Goal: Task Accomplishment & Management: Complete application form

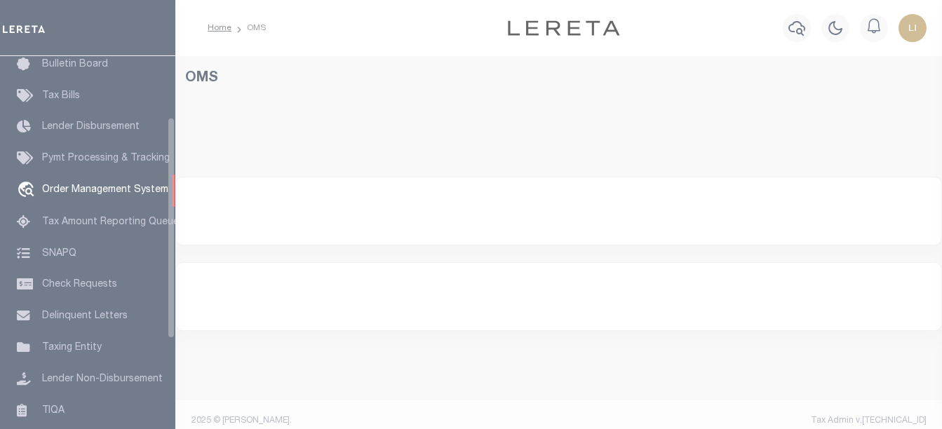
scroll to position [102, 0]
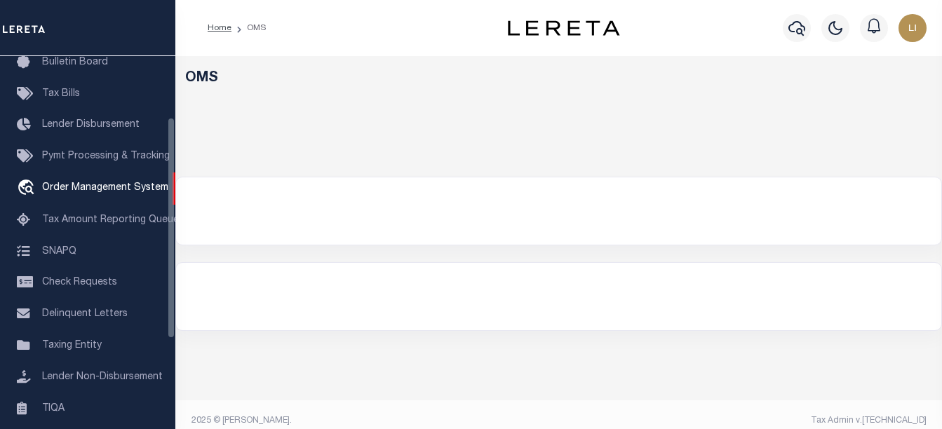
select select "200"
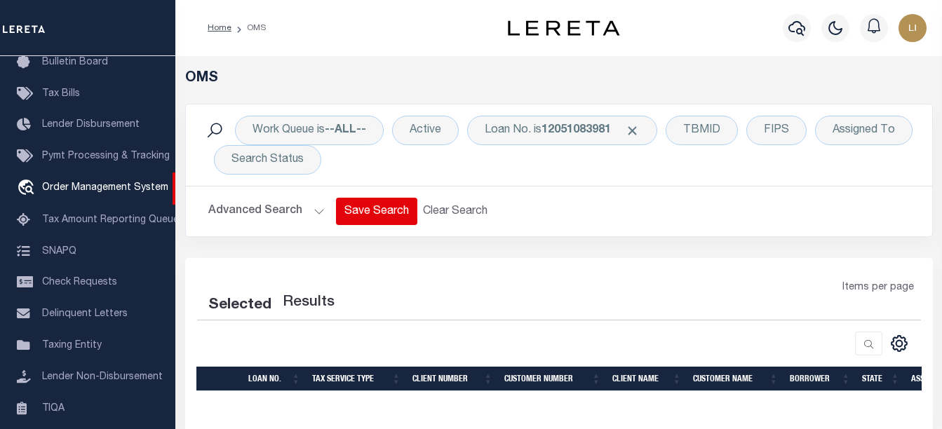
select select "200"
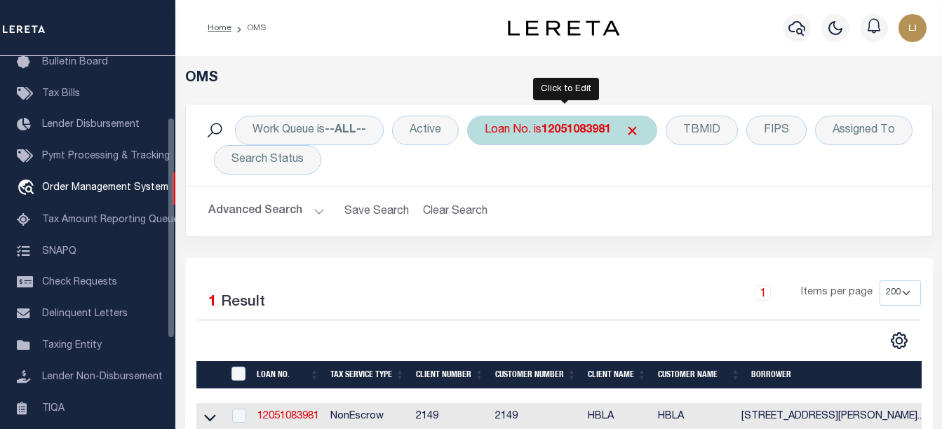
click at [545, 129] on b "12051083981" at bounding box center [575, 130] width 69 height 11
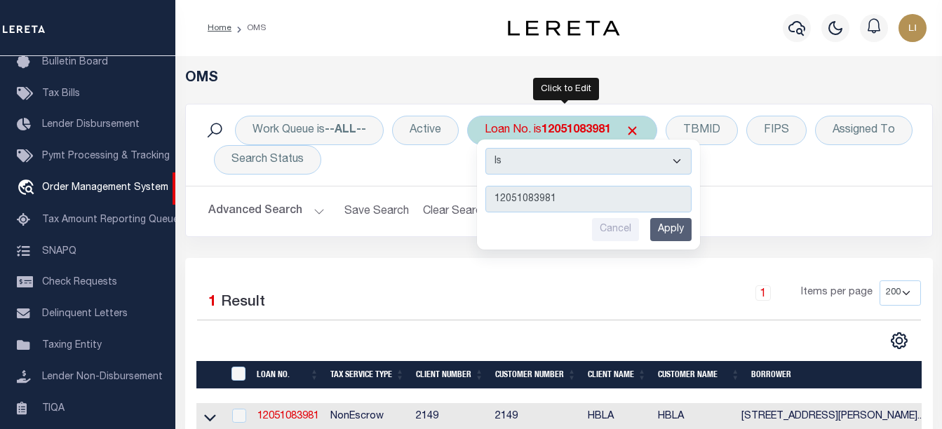
scroll to position [0, 0]
type input "[PERSON_NAME]"
click at [553, 158] on select "Is Contains" at bounding box center [588, 161] width 206 height 27
select select "c"
click at [487, 148] on select "Is Contains" at bounding box center [588, 161] width 206 height 27
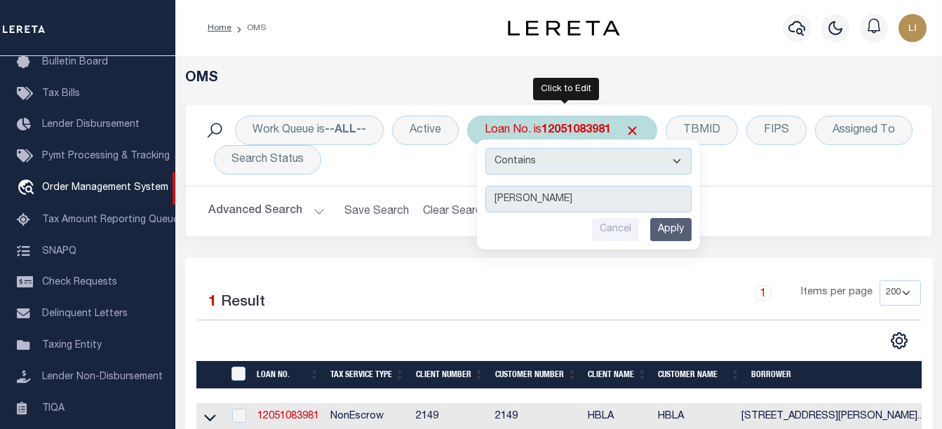
click at [665, 219] on input "Apply" at bounding box center [670, 229] width 41 height 23
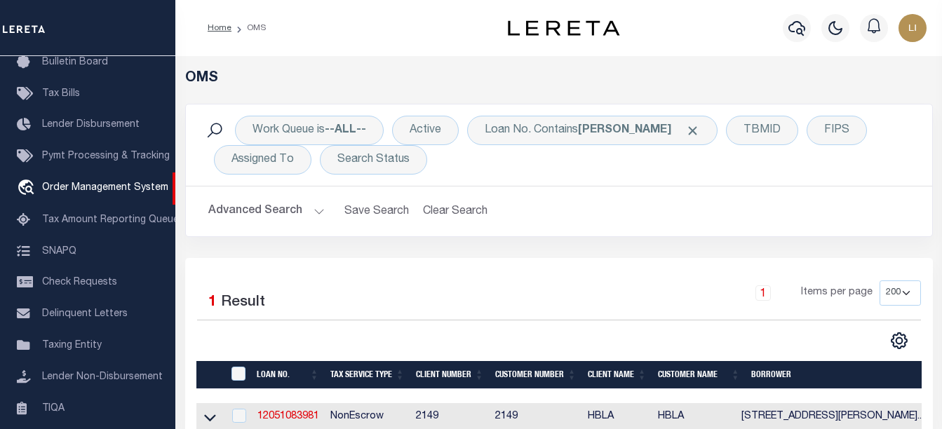
scroll to position [140, 0]
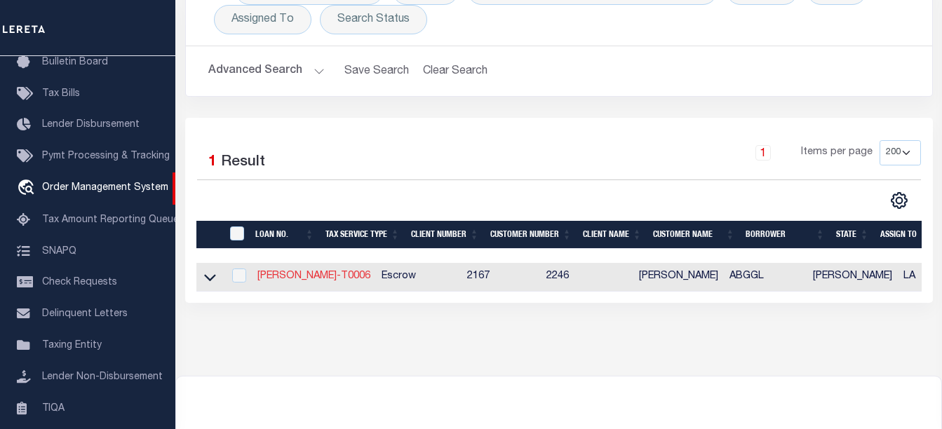
click at [301, 276] on link "[PERSON_NAME]-T0006" at bounding box center [313, 276] width 113 height 10
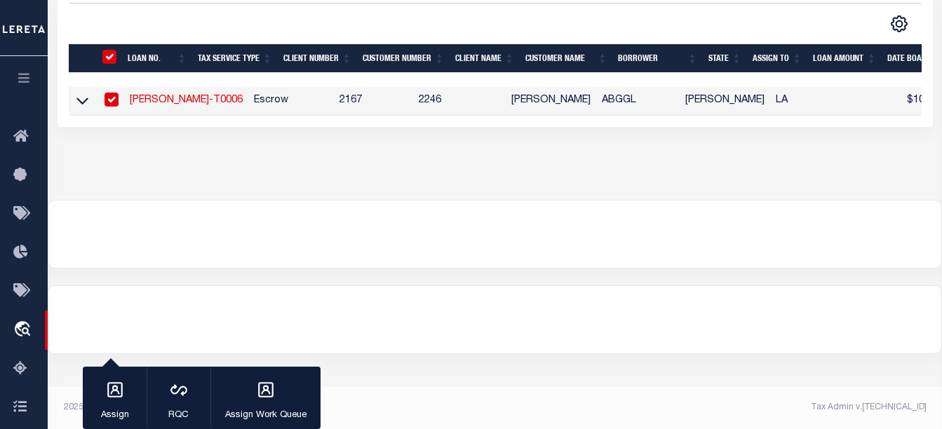
type input "LLEW-T0006"
type input "[PERSON_NAME]"
select select
type input "136 E RAILROAD AVE"
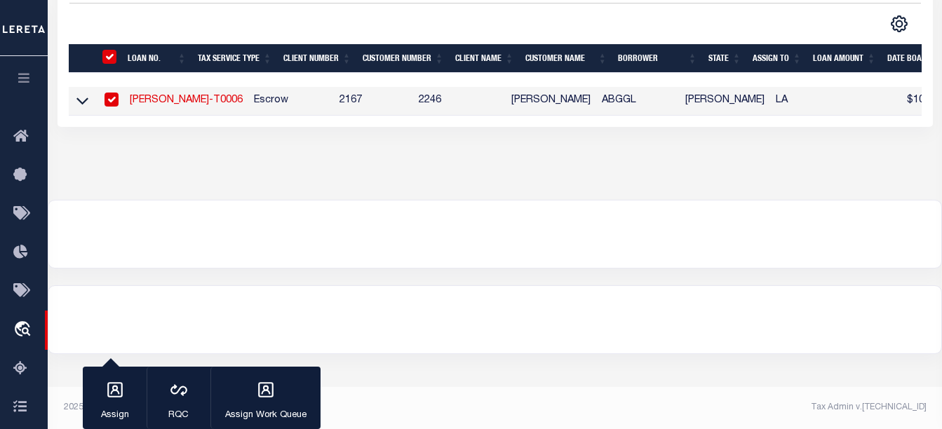
type input "INDEPENDENCE LA 70443-2708"
type input "[DATE]"
select select "10"
select select "Escrow"
type input "136 E RAILROAD AVE"
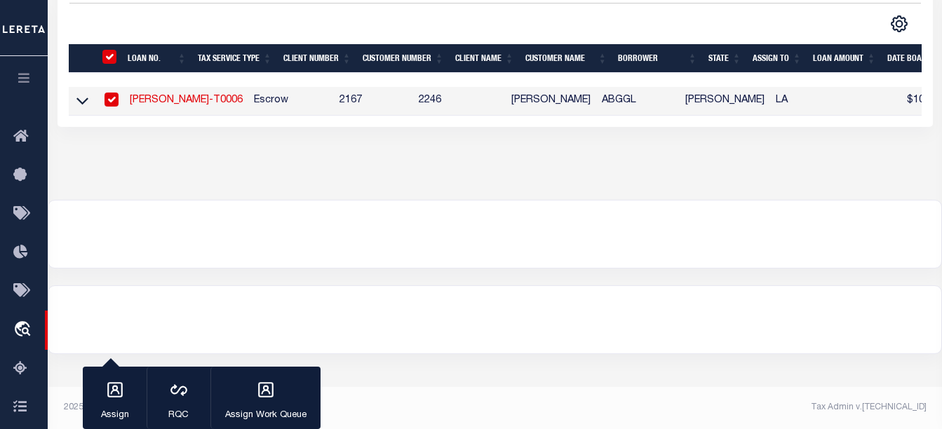
select select
type input "INDEPENDENCE LA 70443-2708"
type input "LA"
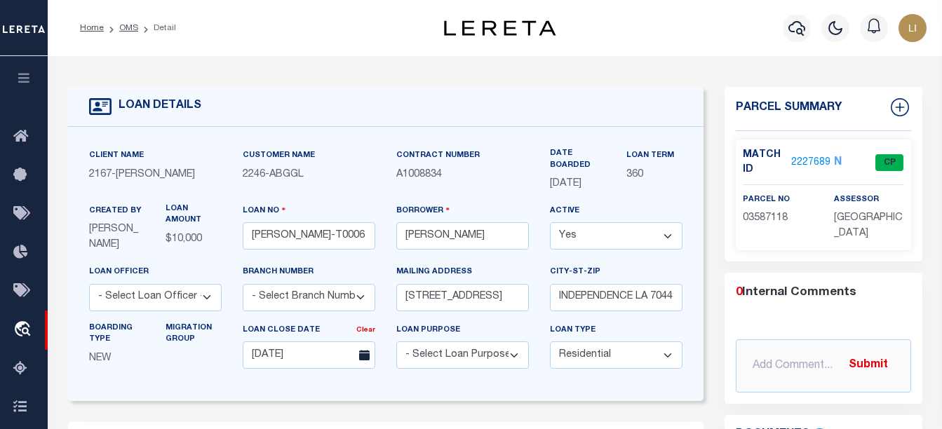
scroll to position [210, 0]
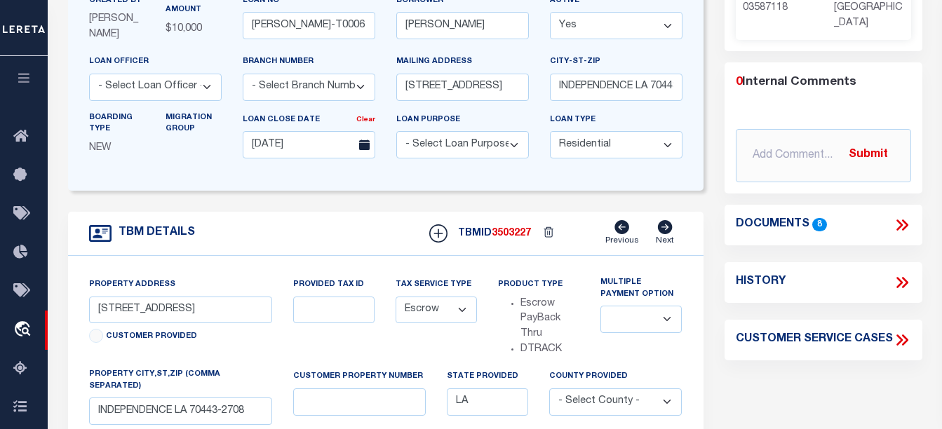
click at [893, 222] on icon at bounding box center [902, 225] width 18 height 18
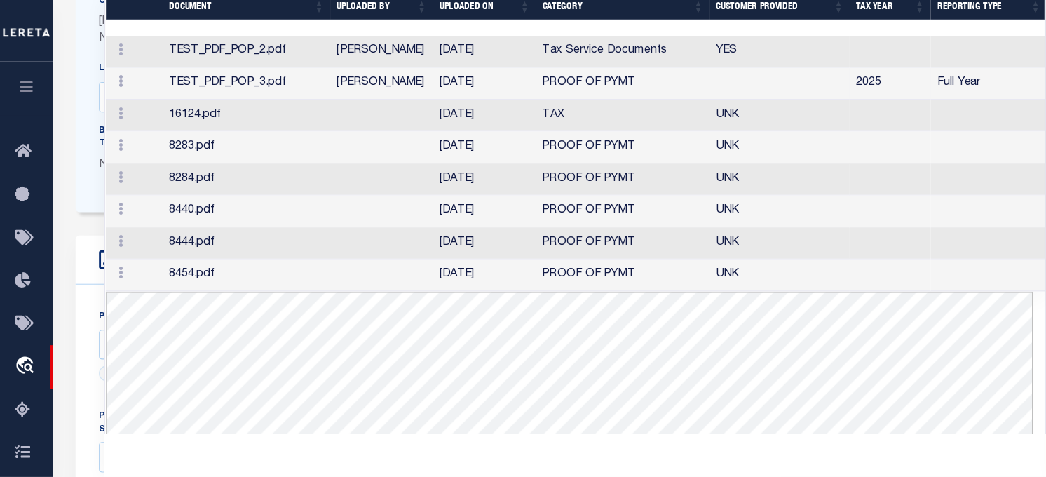
scroll to position [140, 0]
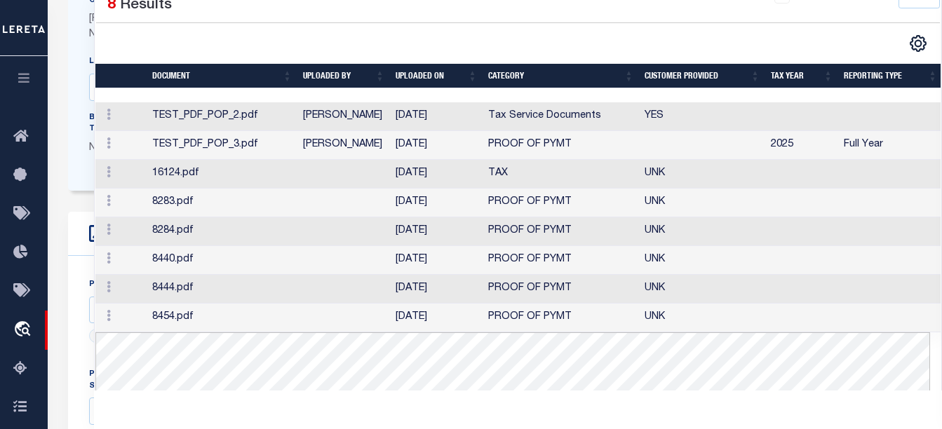
click at [280, 121] on td "TEST_PDF_POP_2.pdf" at bounding box center [222, 116] width 151 height 29
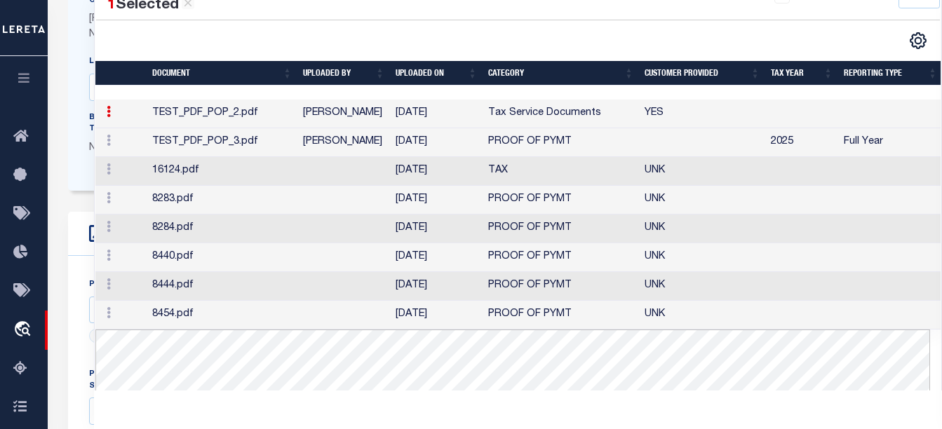
click at [280, 141] on td "TEST_PDF_POP_3.pdf" at bounding box center [222, 142] width 151 height 29
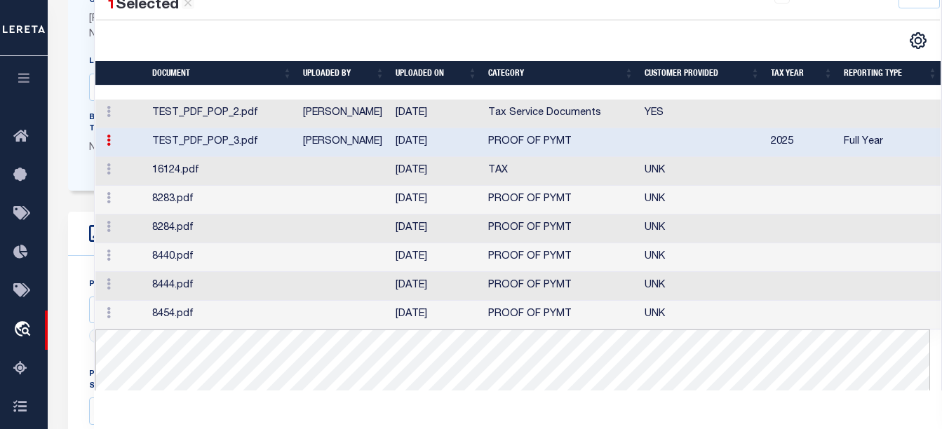
click at [266, 170] on td "16124.pdf" at bounding box center [222, 171] width 151 height 29
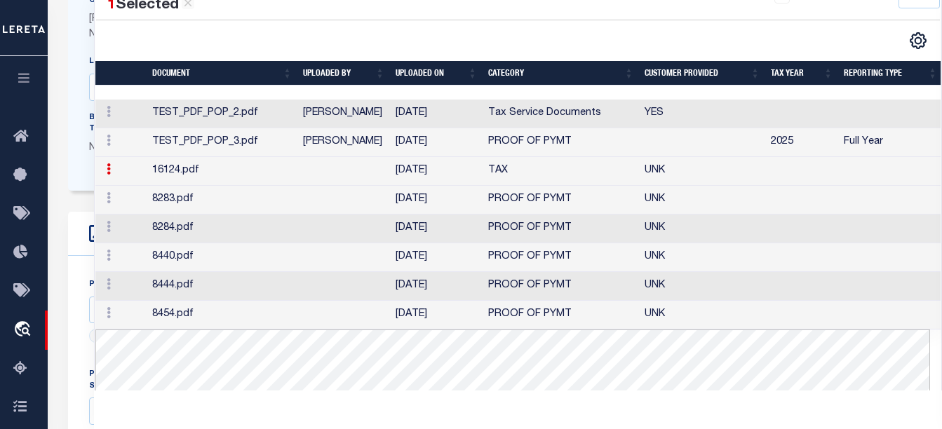
click at [263, 199] on td "8283.pdf" at bounding box center [222, 200] width 151 height 29
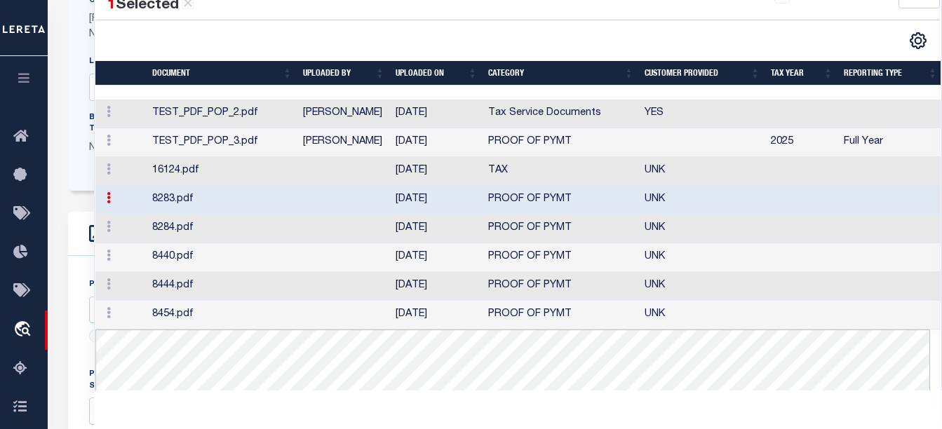
click at [262, 219] on td "8284.pdf" at bounding box center [222, 229] width 151 height 29
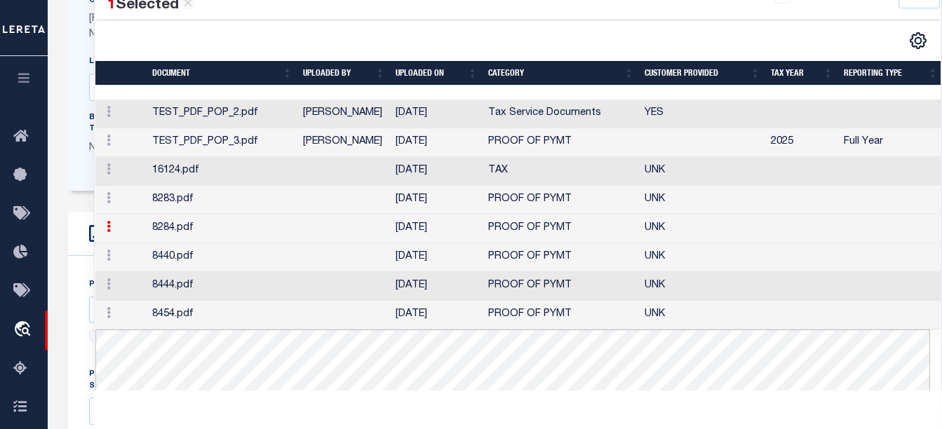
click at [250, 254] on td "8440.pdf" at bounding box center [222, 257] width 151 height 29
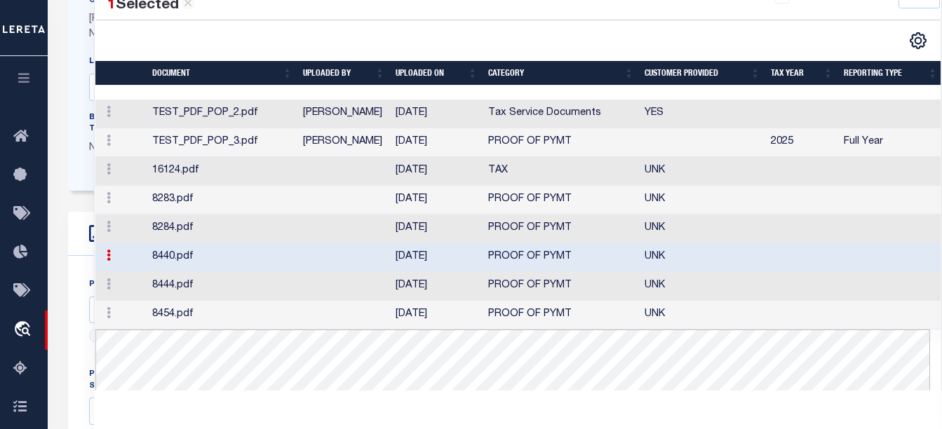
click at [243, 284] on td "8444.pdf" at bounding box center [222, 286] width 151 height 29
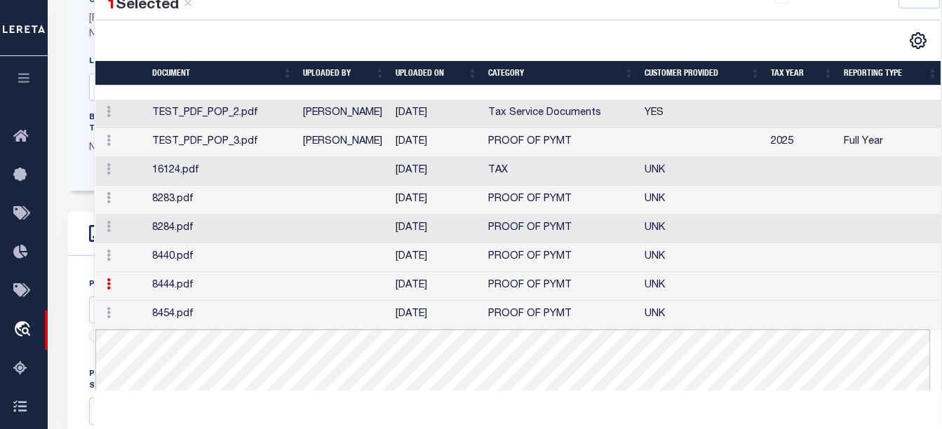
click at [240, 314] on td "8454.pdf" at bounding box center [222, 315] width 151 height 29
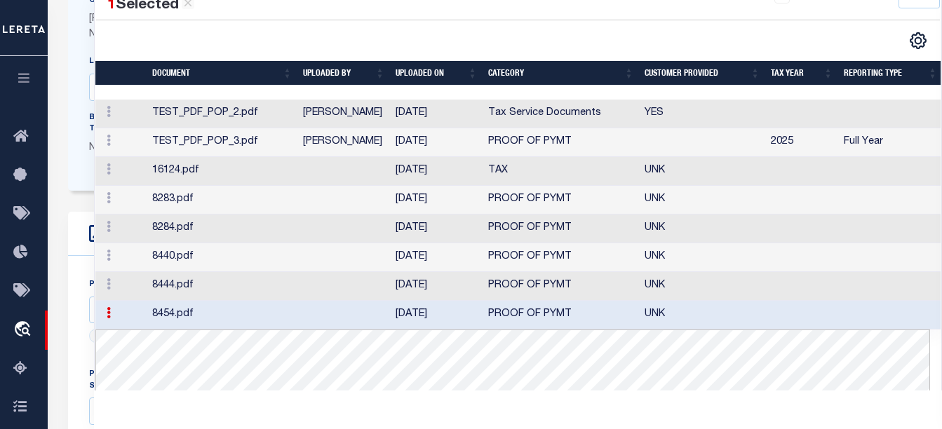
click at [277, 123] on td "TEST_PDF_POP_2.pdf" at bounding box center [222, 114] width 151 height 29
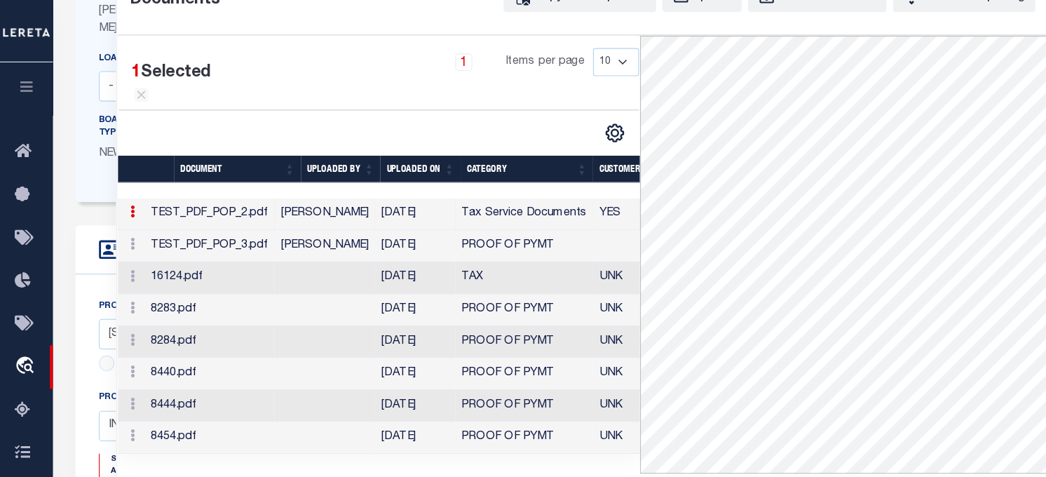
scroll to position [96, 0]
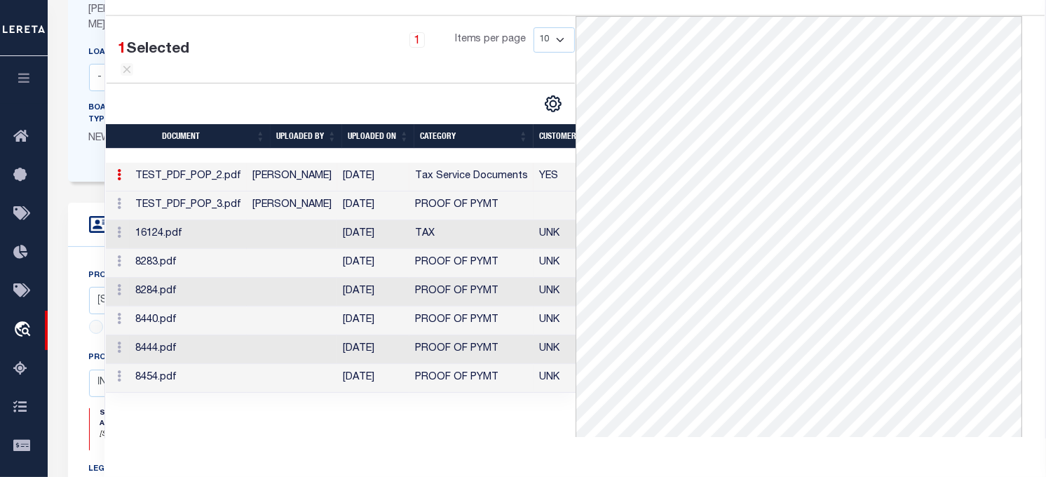
click at [286, 220] on td "[PERSON_NAME]" at bounding box center [292, 205] width 90 height 29
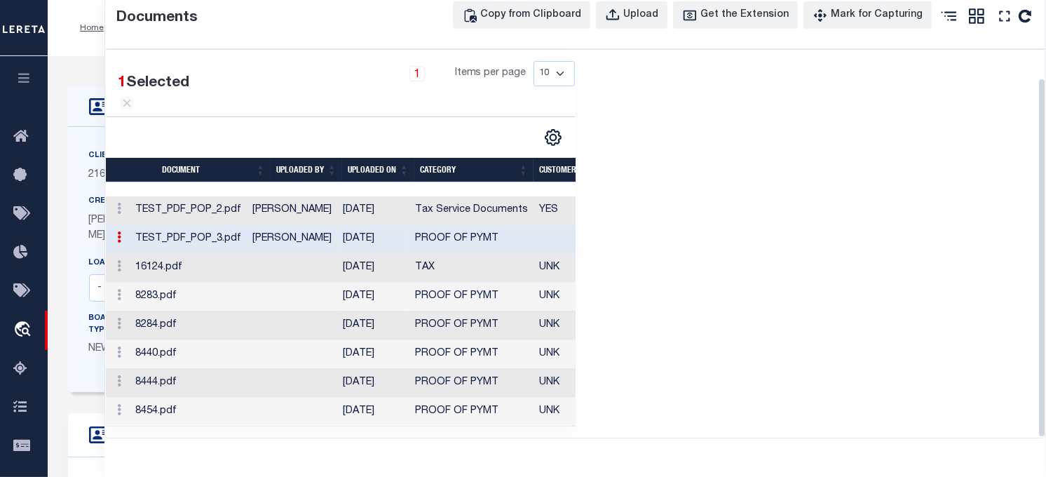
scroll to position [0, 0]
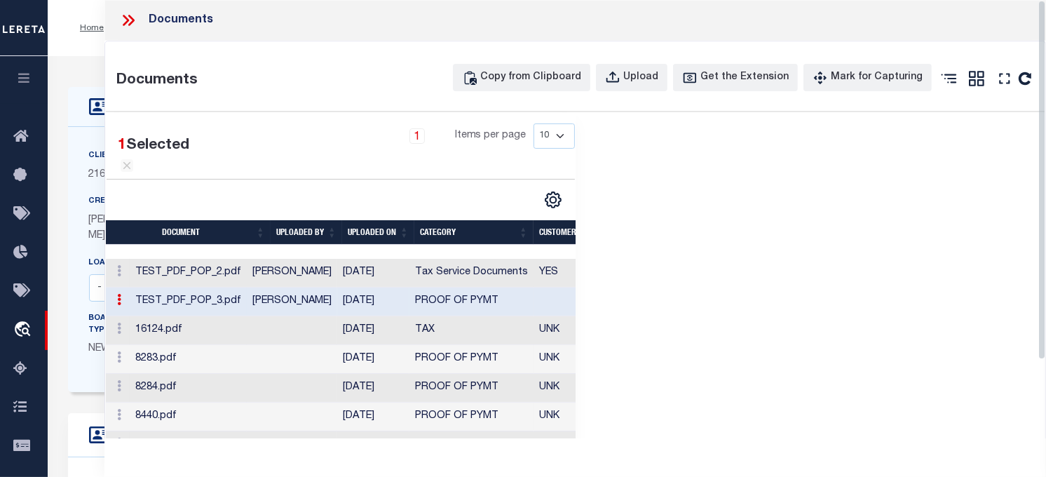
click at [337, 287] on td "[PERSON_NAME]" at bounding box center [292, 273] width 90 height 29
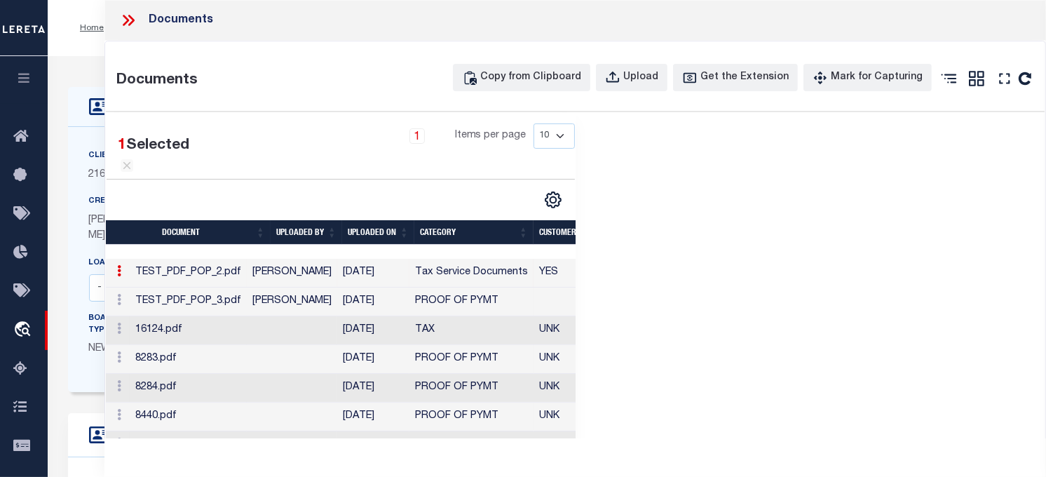
click at [302, 316] on td "[PERSON_NAME]" at bounding box center [292, 301] width 90 height 29
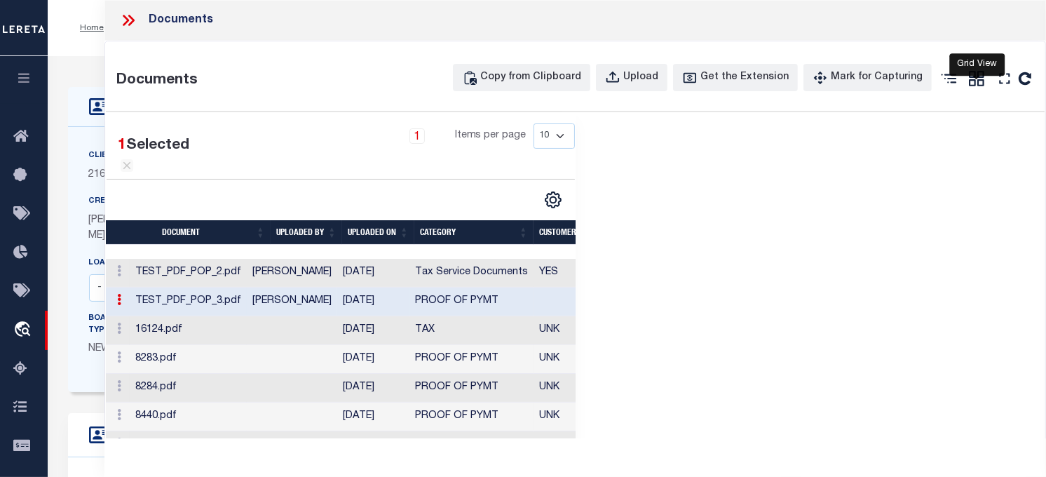
click at [941, 88] on link at bounding box center [976, 81] width 22 height 25
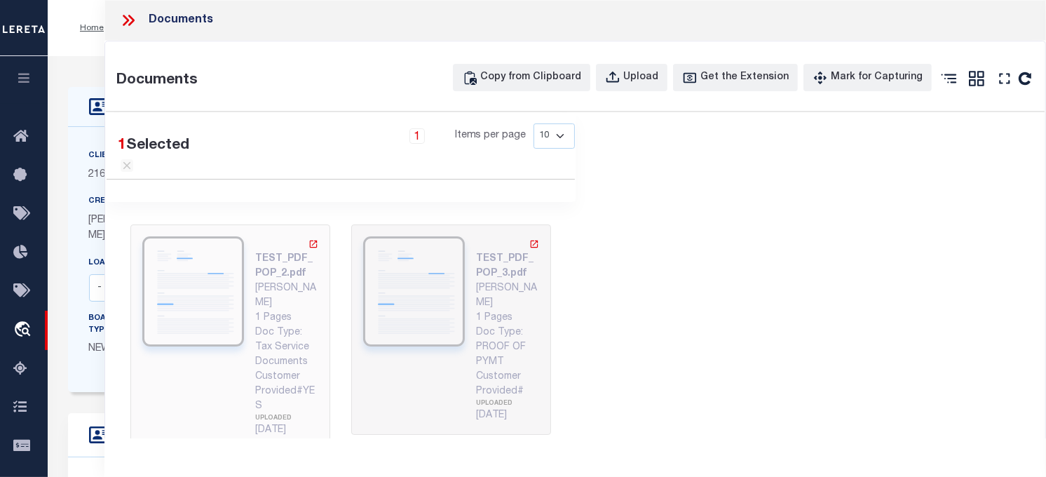
click at [276, 328] on div "1 Pages Doc Type: Tax Service Documents Customer Provided#YES UPLOADED 08/19/20…" at bounding box center [286, 375] width 63 height 128
click at [449, 333] on img at bounding box center [414, 291] width 102 height 110
click at [941, 88] on link at bounding box center [948, 81] width 22 height 25
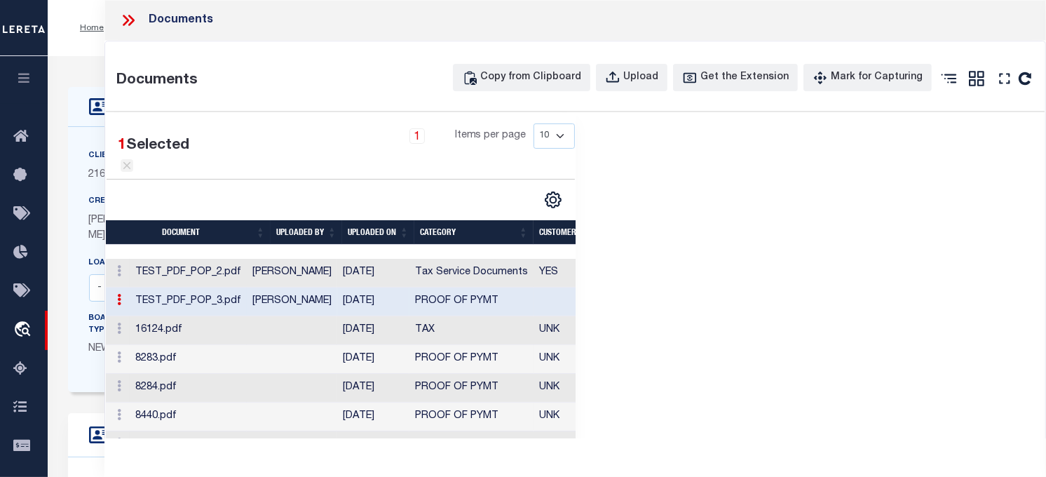
click at [122, 172] on icon at bounding box center [127, 165] width 13 height 13
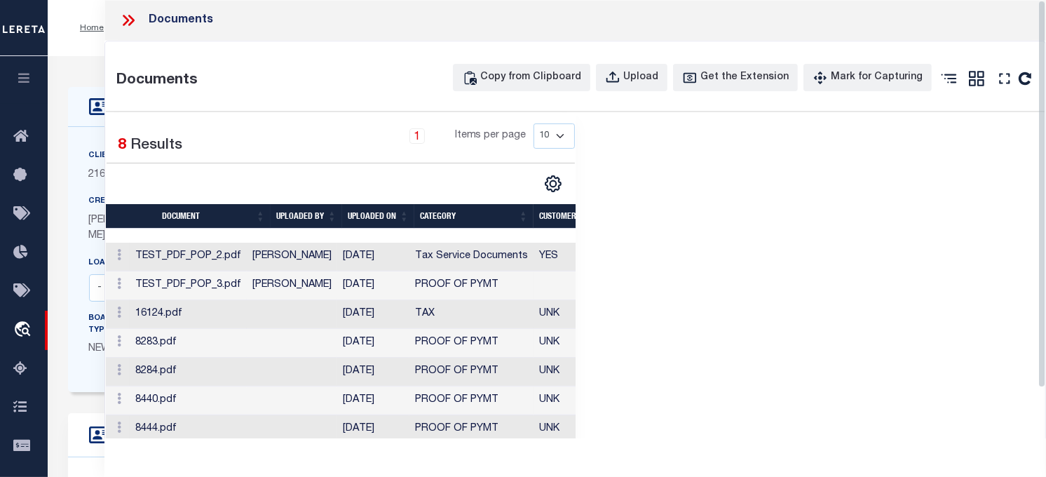
click at [126, 22] on icon at bounding box center [126, 20] width 6 height 11
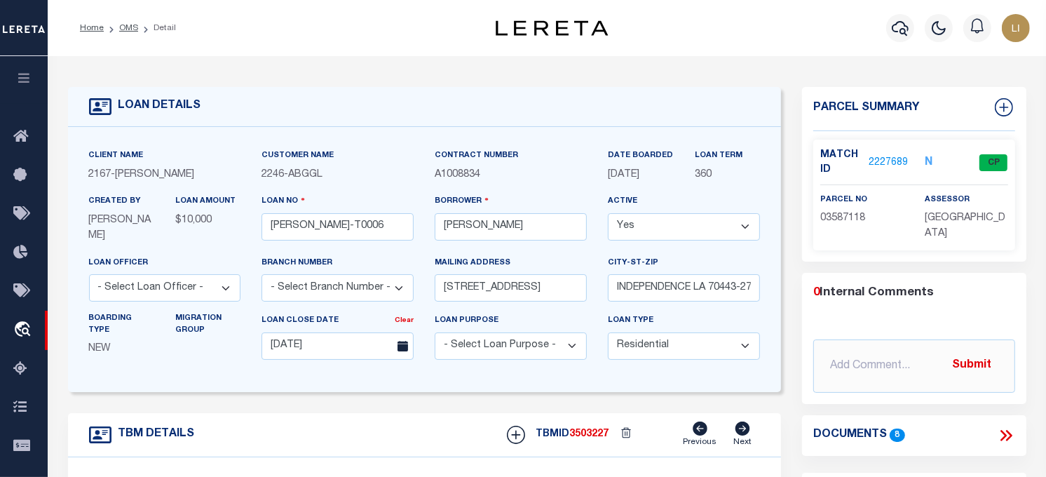
click at [122, 32] on li "OMS" at bounding box center [121, 28] width 34 height 13
click at [122, 24] on link "OMS" at bounding box center [128, 28] width 19 height 8
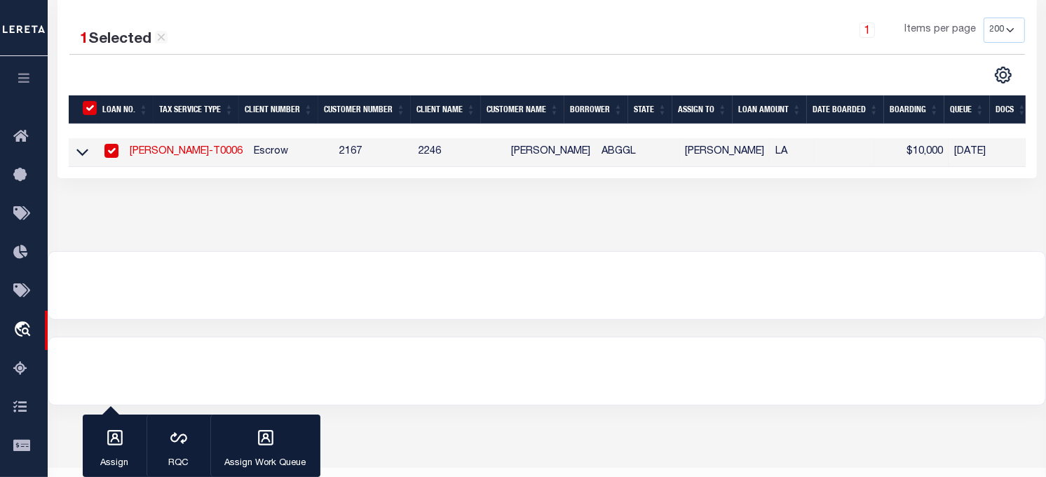
scroll to position [78, 0]
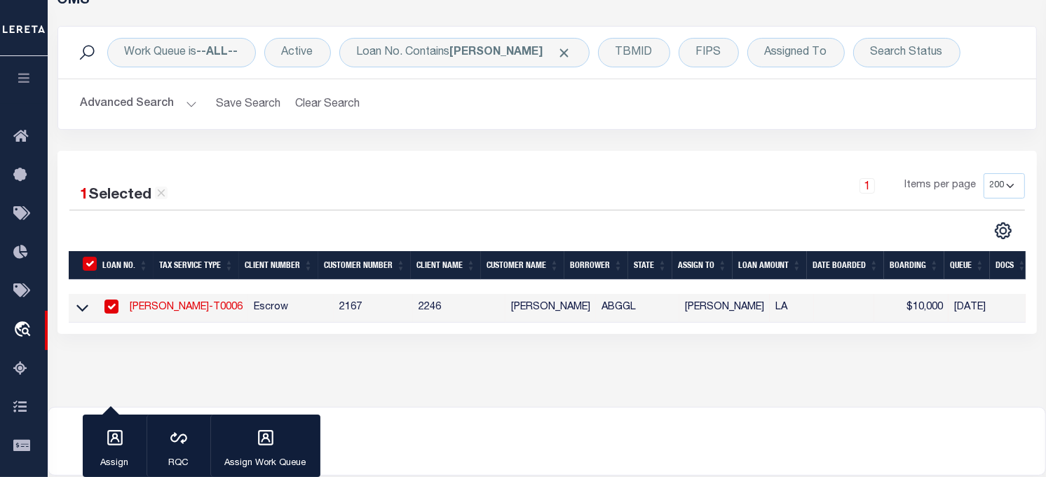
click at [177, 103] on button "Advanced Search" at bounding box center [139, 103] width 116 height 27
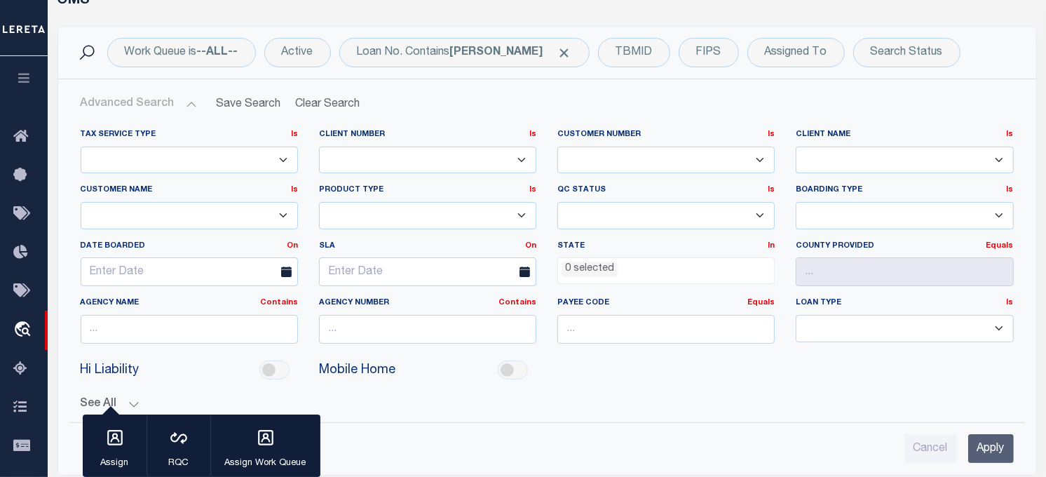
scroll to position [233, 0]
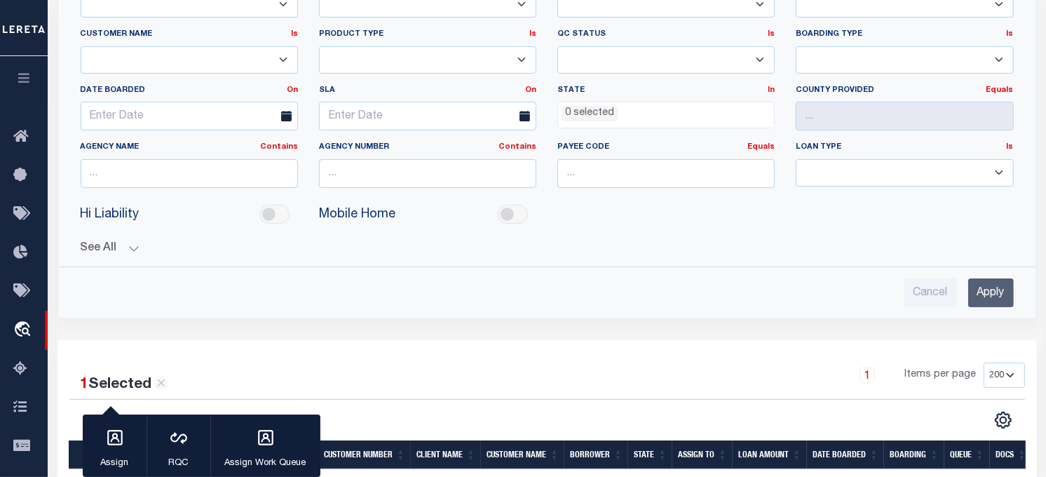
click at [941, 298] on input "Apply" at bounding box center [991, 292] width 46 height 29
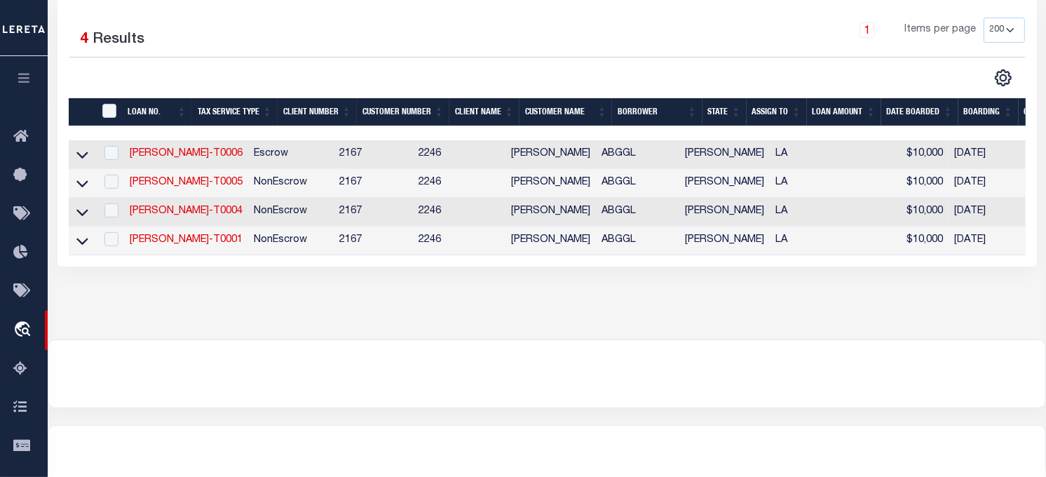
scroll to position [0, 0]
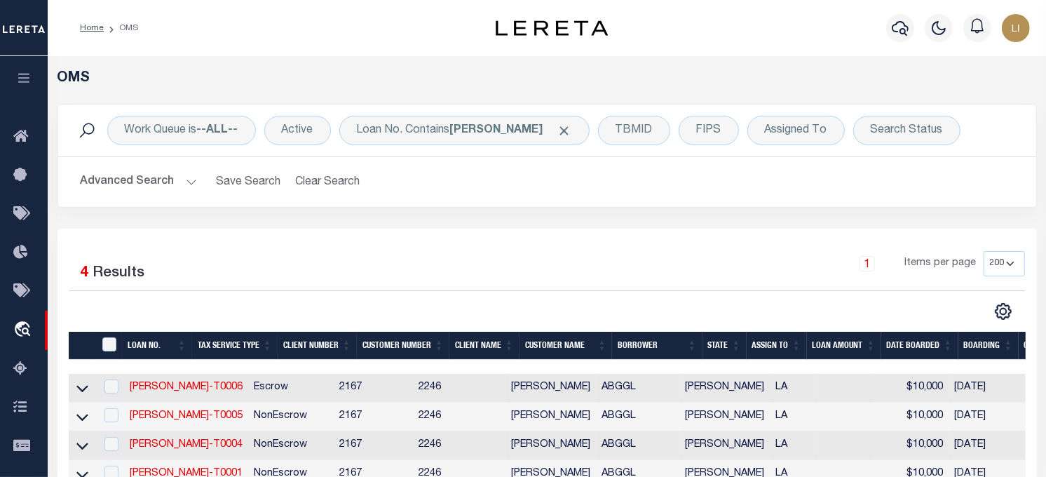
click at [186, 177] on button "Advanced Search" at bounding box center [139, 181] width 116 height 27
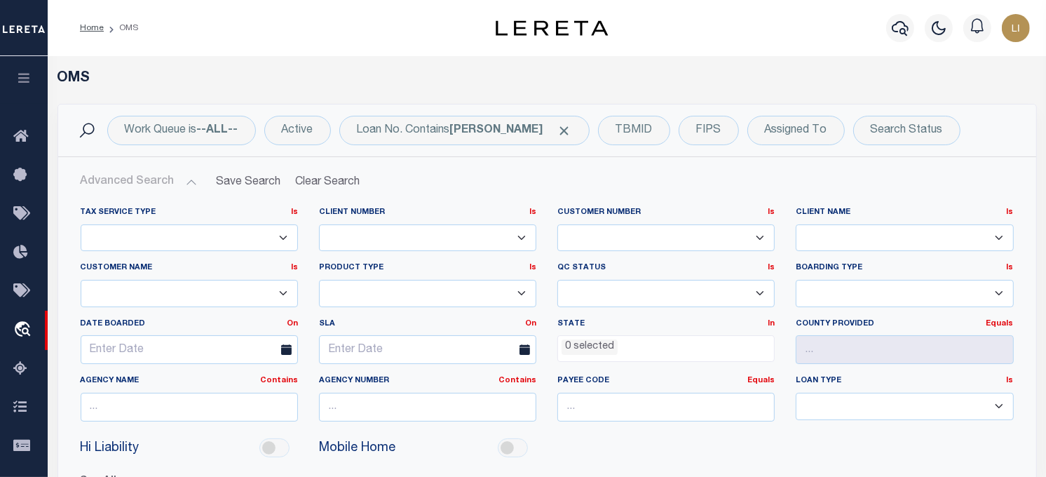
scroll to position [233, 0]
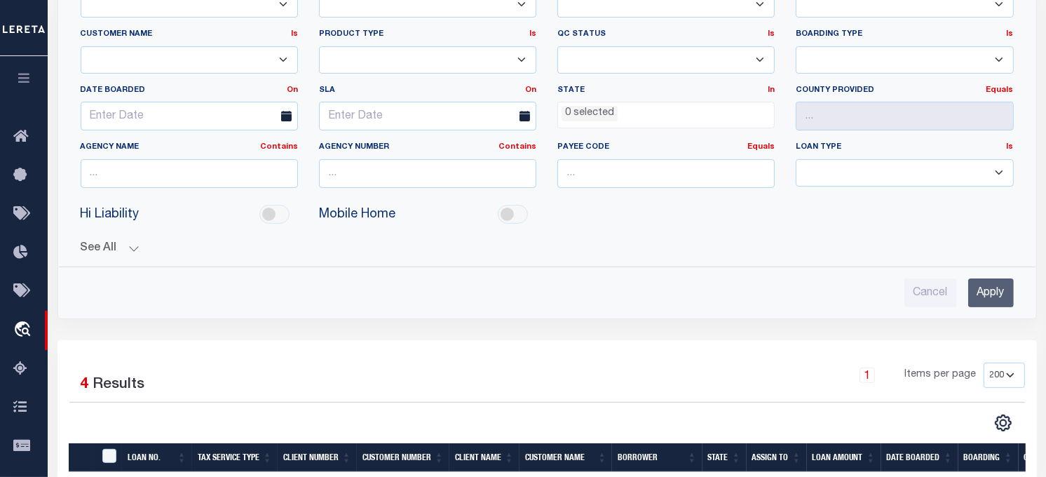
click at [941, 297] on input "Apply" at bounding box center [991, 292] width 46 height 29
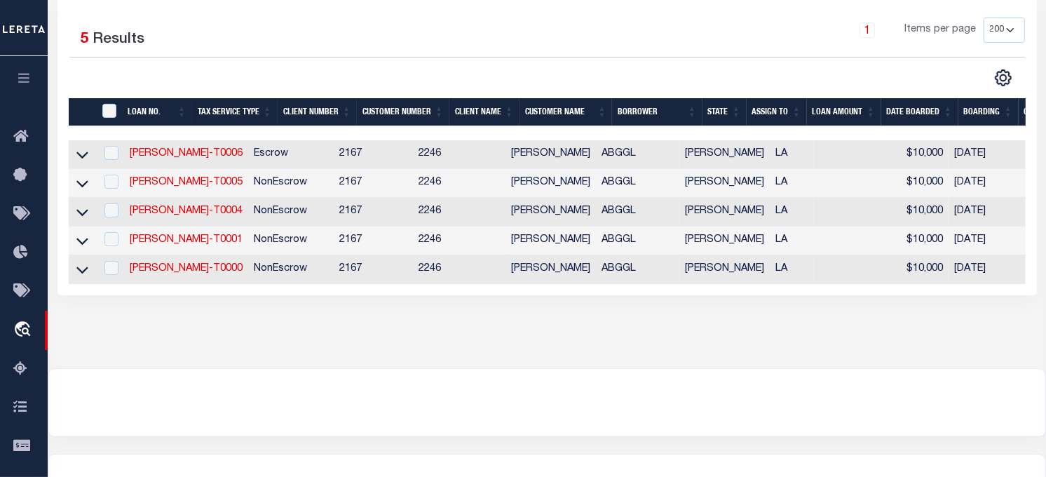
scroll to position [0, 0]
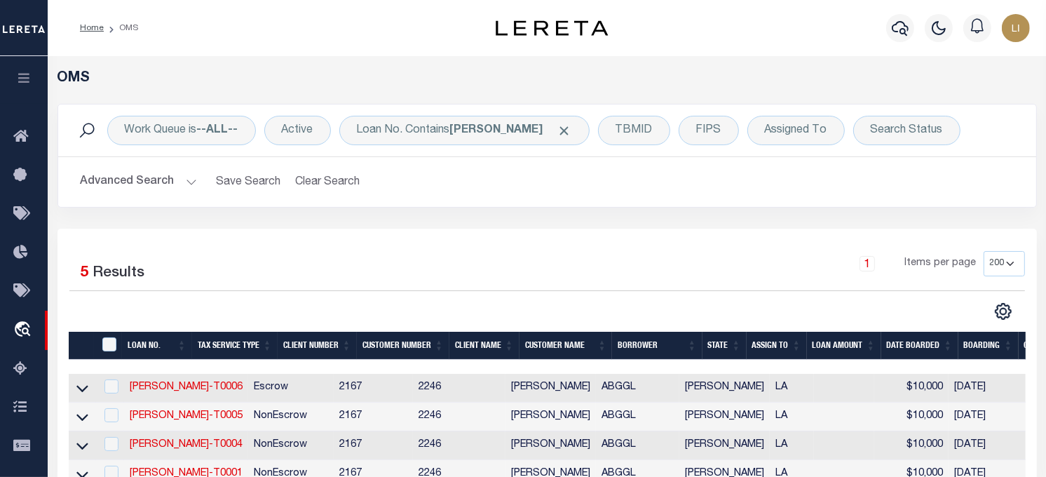
click at [179, 178] on button "Advanced Search" at bounding box center [139, 181] width 116 height 27
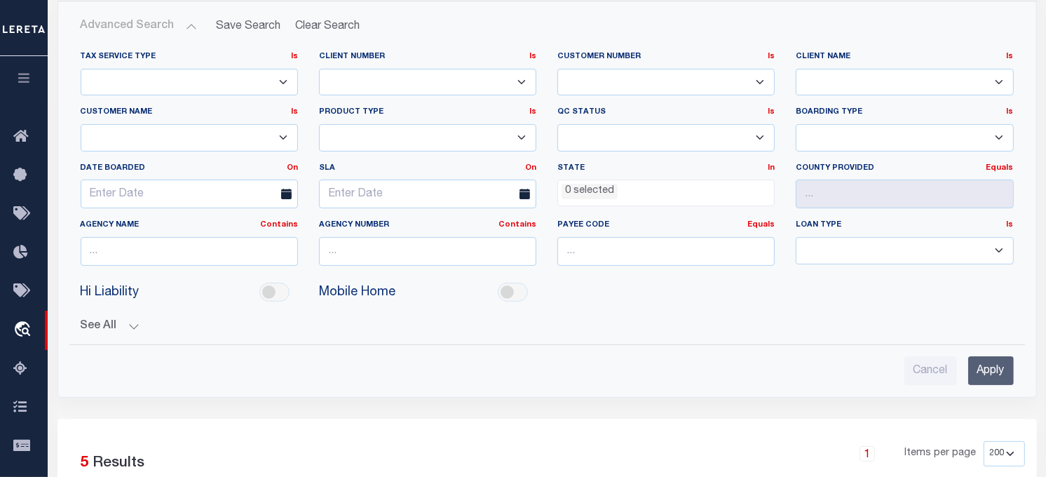
scroll to position [233, 0]
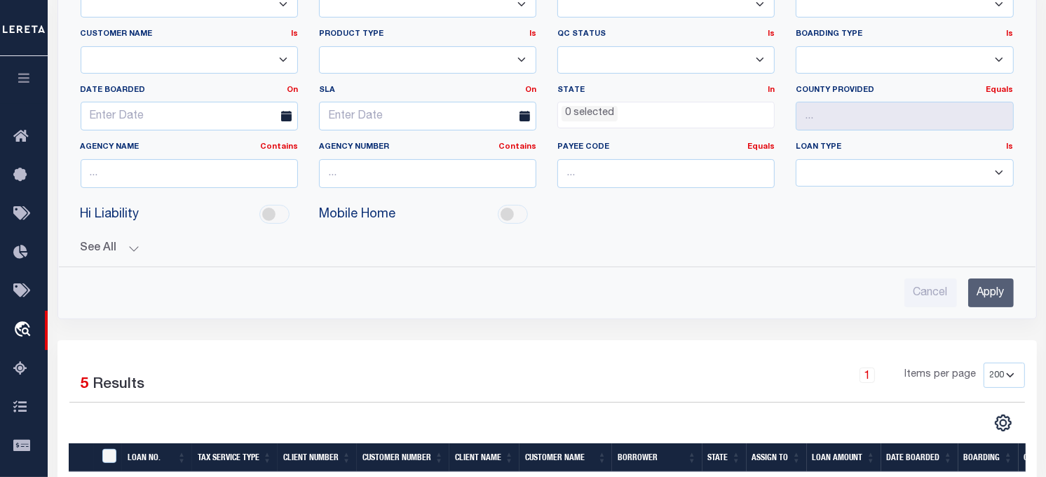
click at [941, 282] on input "Apply" at bounding box center [991, 292] width 46 height 29
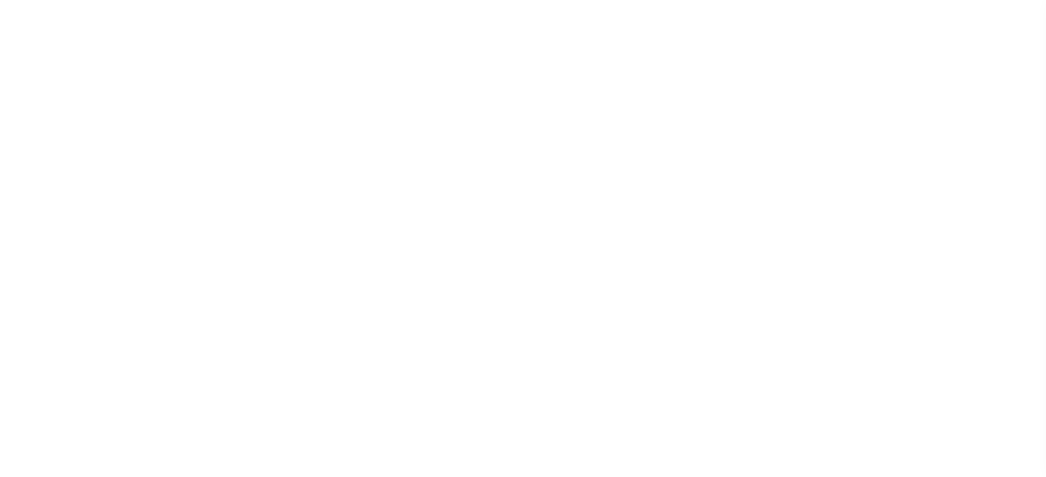
select select "10"
select select "NonEscrow"
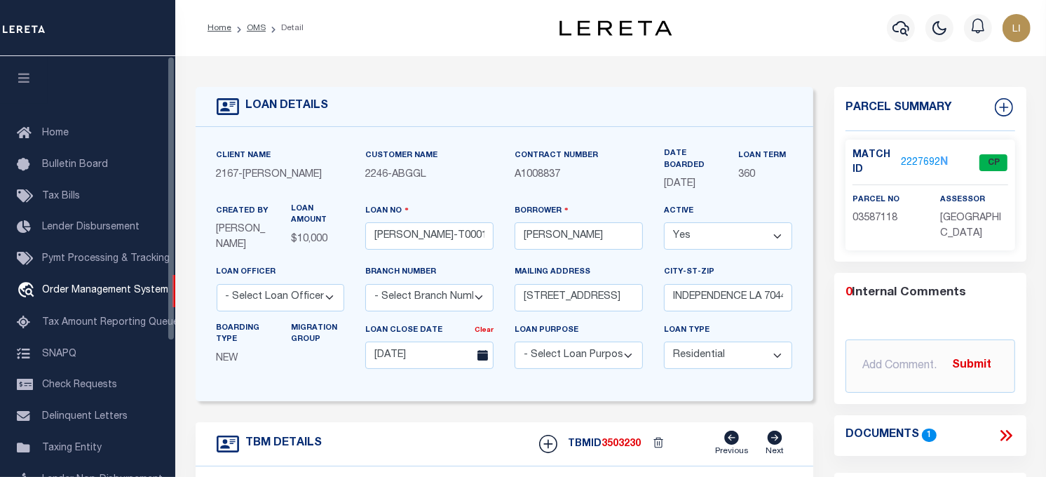
drag, startPoint x: 22, startPoint y: 74, endPoint x: 28, endPoint y: 81, distance: 9.0
click at [22, 74] on icon "button" at bounding box center [24, 78] width 16 height 13
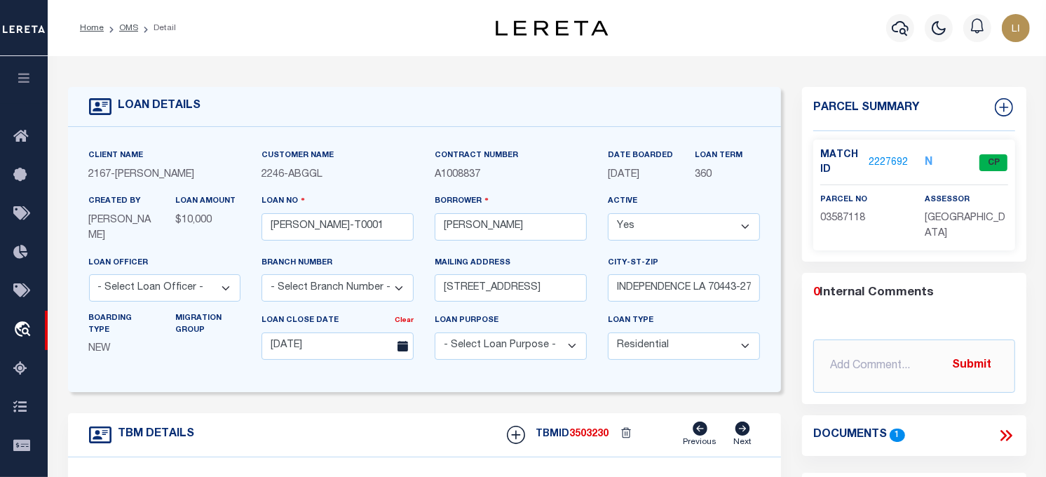
click at [1000, 435] on icon at bounding box center [1006, 435] width 18 height 18
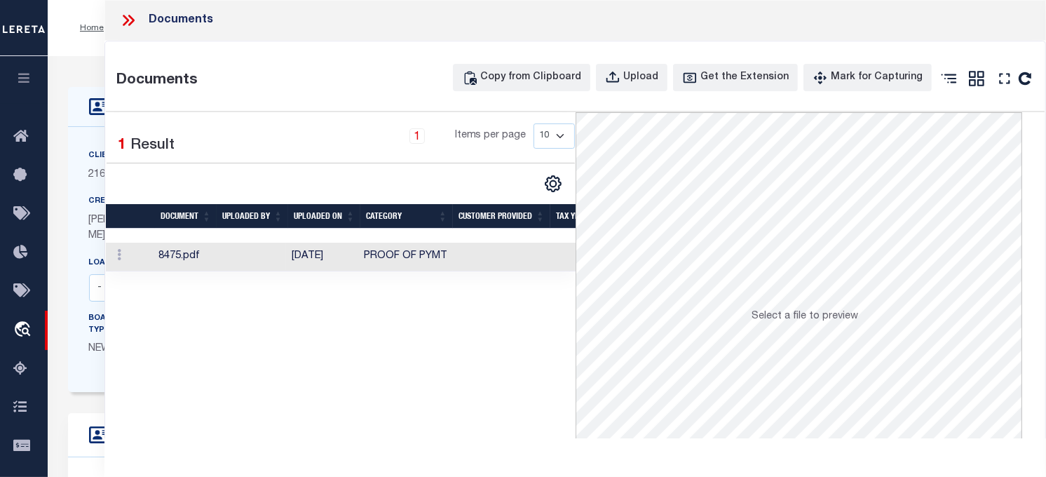
click at [187, 256] on td "8475.pdf" at bounding box center [184, 257] width 62 height 29
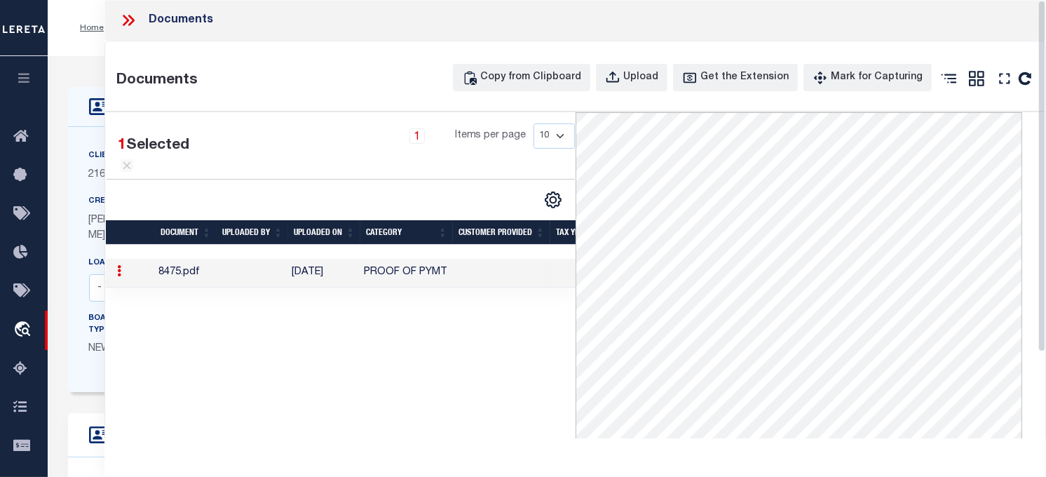
click at [137, 20] on div at bounding box center [133, 20] width 29 height 18
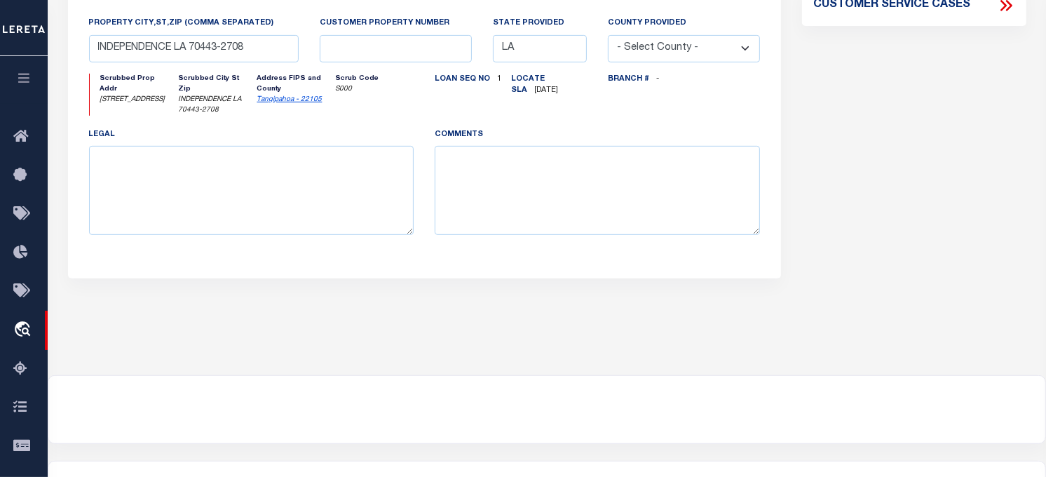
scroll to position [311, 0]
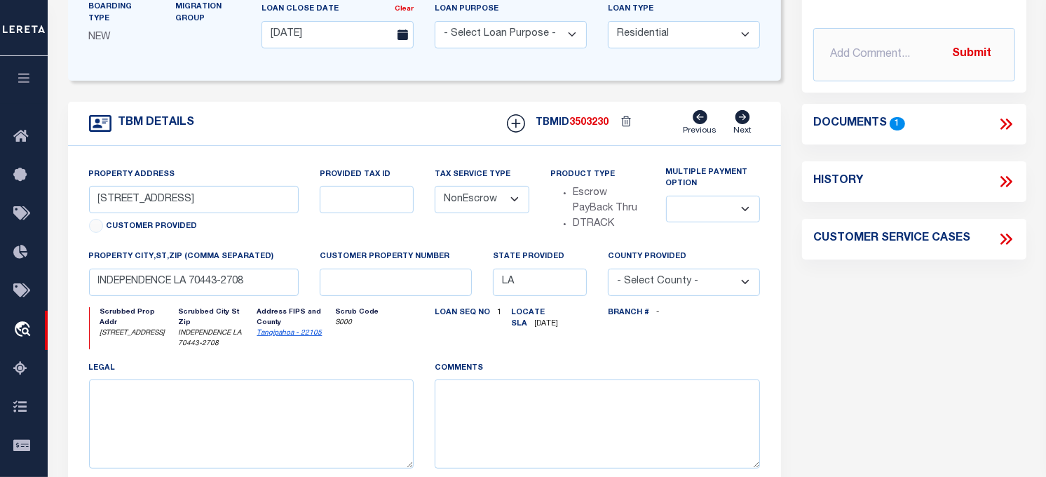
click at [1007, 127] on icon at bounding box center [1008, 123] width 6 height 11
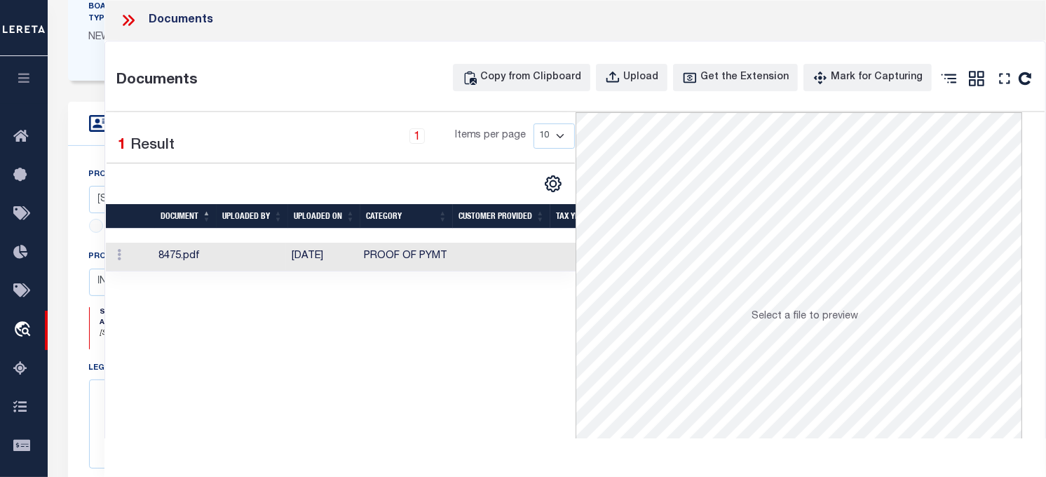
click at [219, 251] on td at bounding box center [251, 257] width 72 height 29
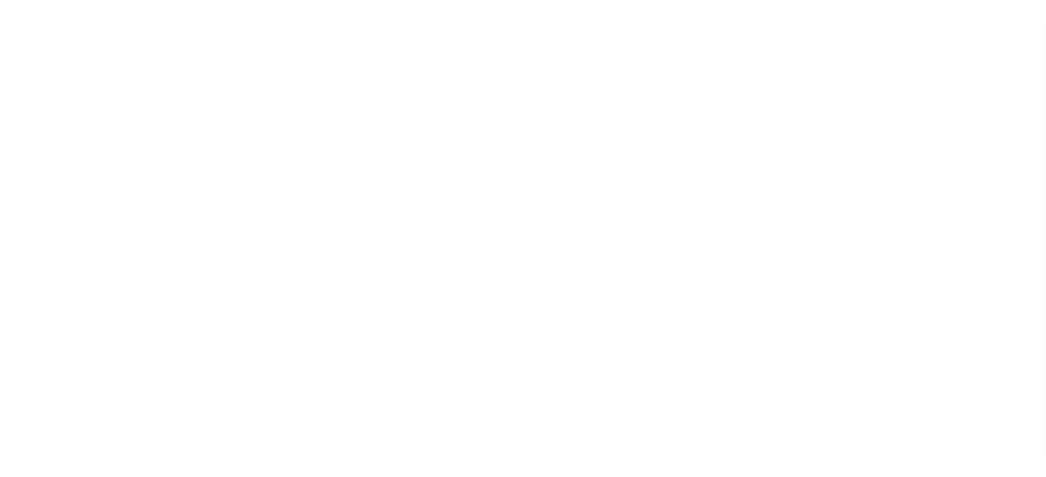
select select "10"
select select "NonEscrow"
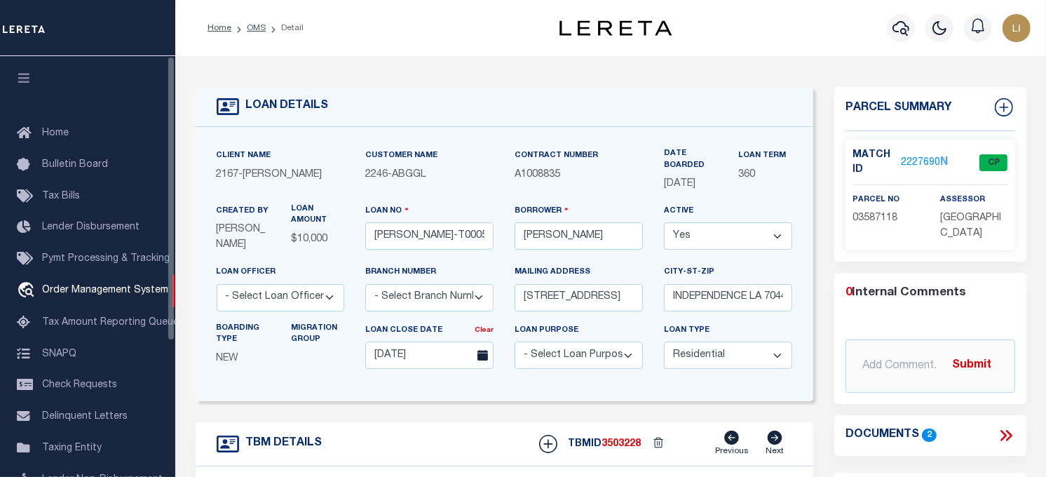
click at [12, 67] on button "button" at bounding box center [24, 80] width 48 height 48
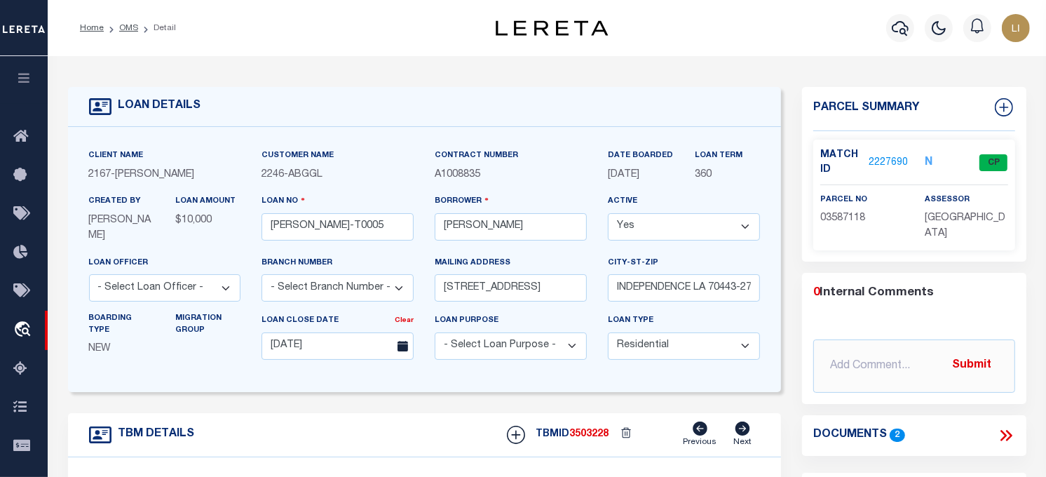
click at [1001, 435] on icon at bounding box center [1006, 435] width 18 height 18
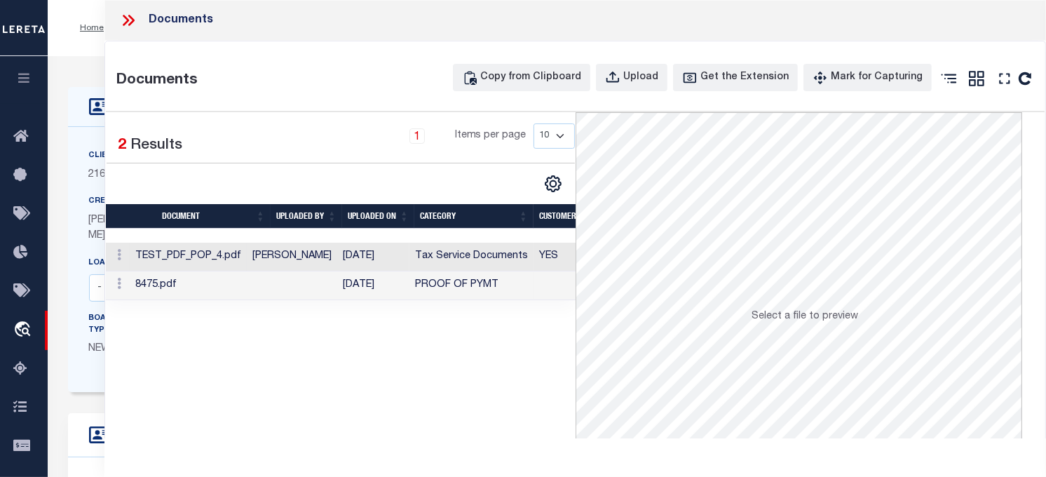
click at [189, 262] on td "TEST_PDF_POP_4.pdf" at bounding box center [188, 257] width 117 height 29
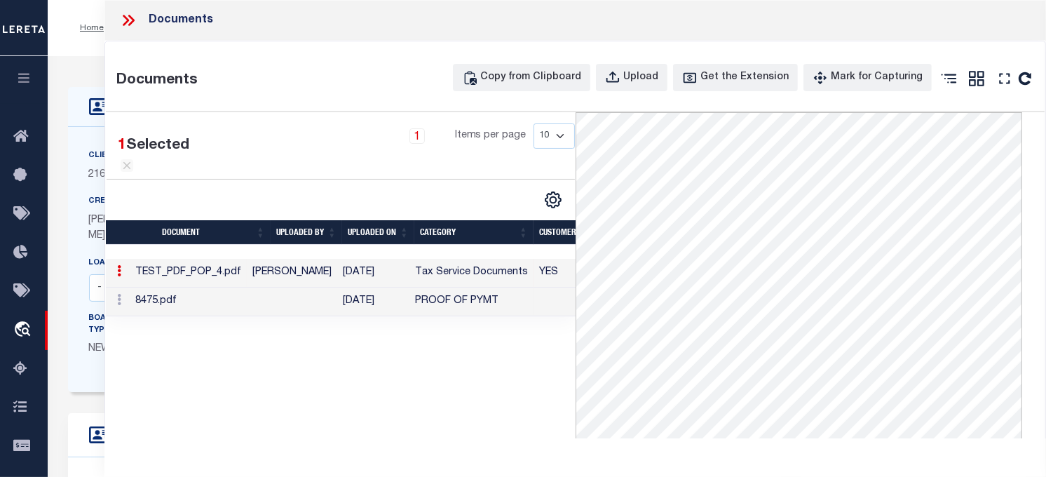
click at [228, 287] on td "TEST_PDF_POP_4.pdf" at bounding box center [188, 273] width 117 height 29
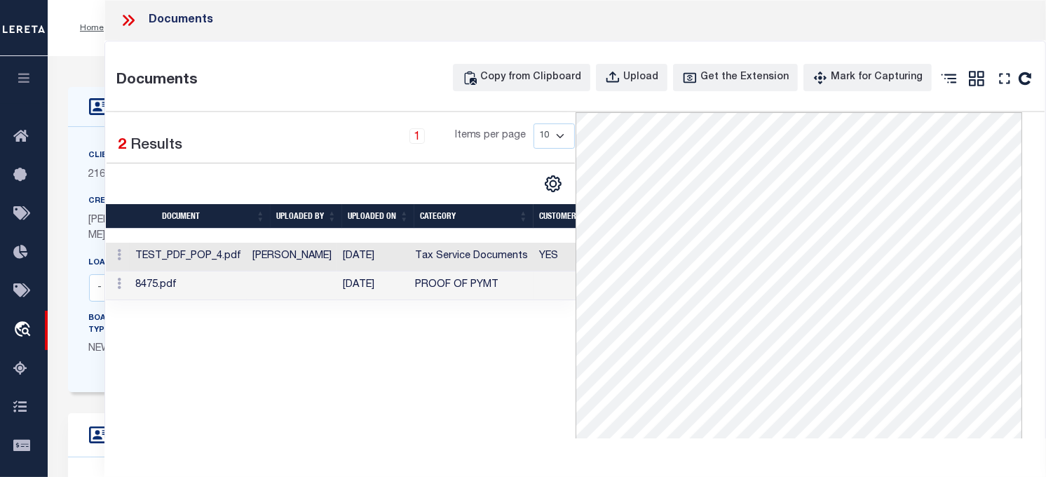
click at [221, 283] on td "8475.pdf" at bounding box center [188, 285] width 117 height 29
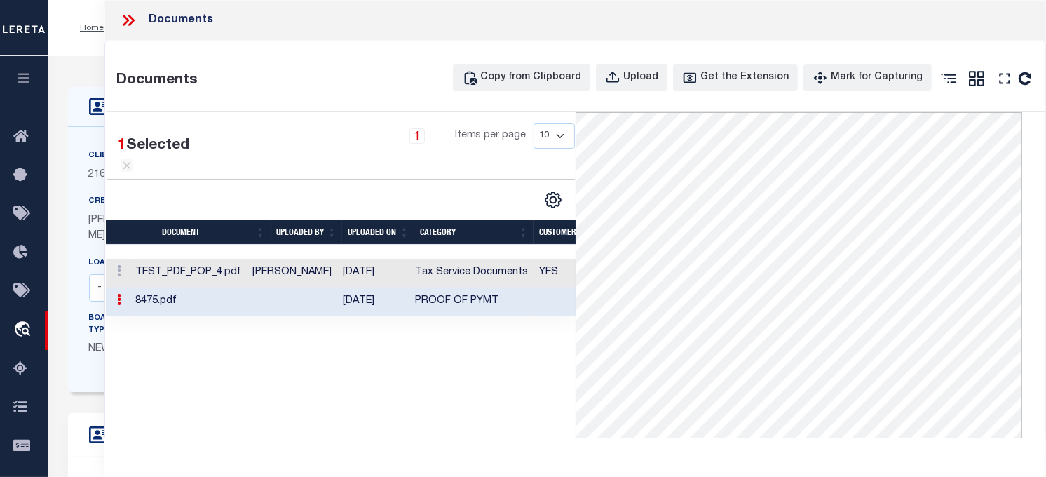
click at [119, 24] on icon at bounding box center [128, 20] width 18 height 18
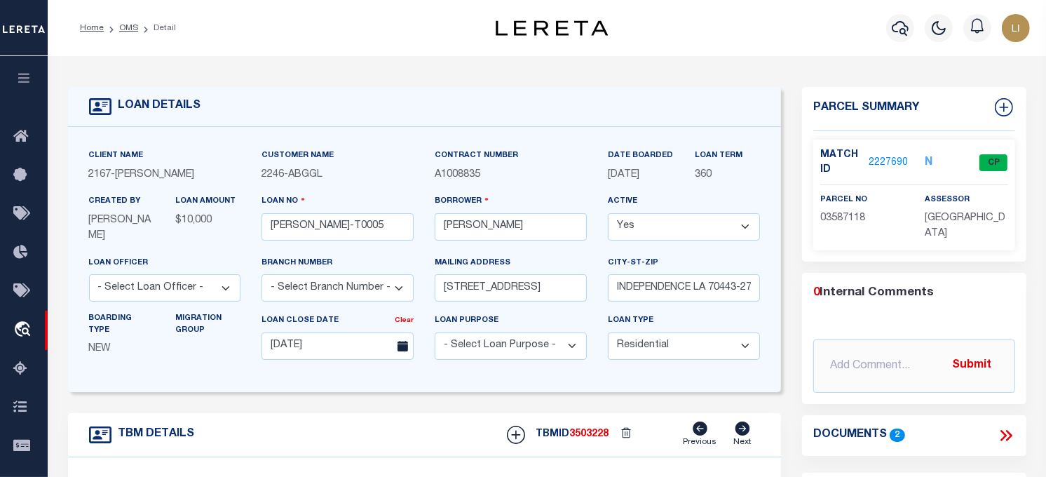
click at [1001, 433] on icon at bounding box center [1006, 435] width 18 height 18
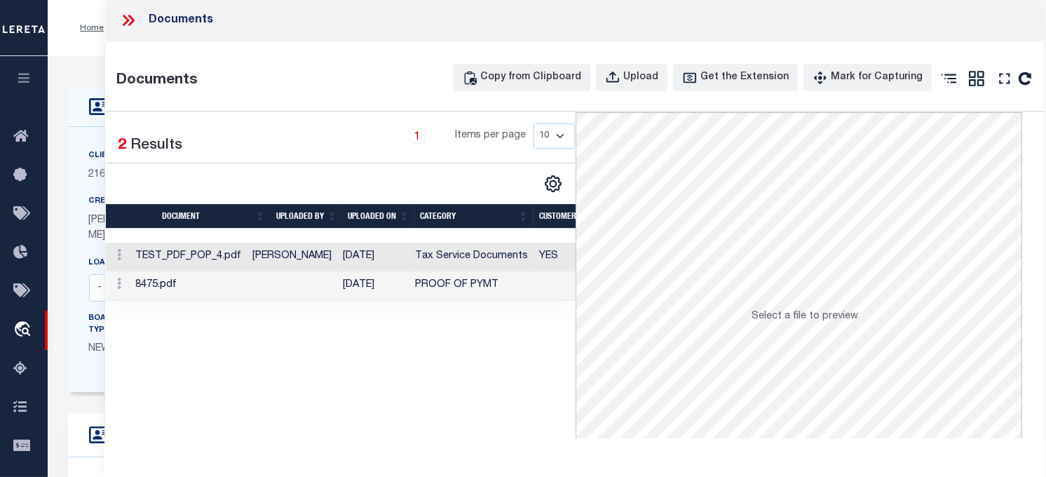
click at [126, 25] on icon at bounding box center [128, 20] width 18 height 18
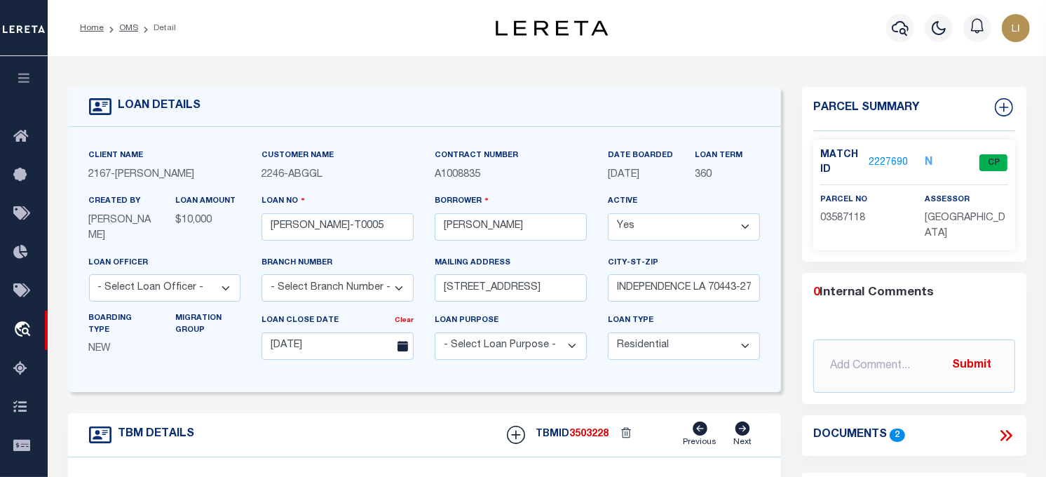
click at [1005, 433] on icon at bounding box center [1003, 435] width 6 height 11
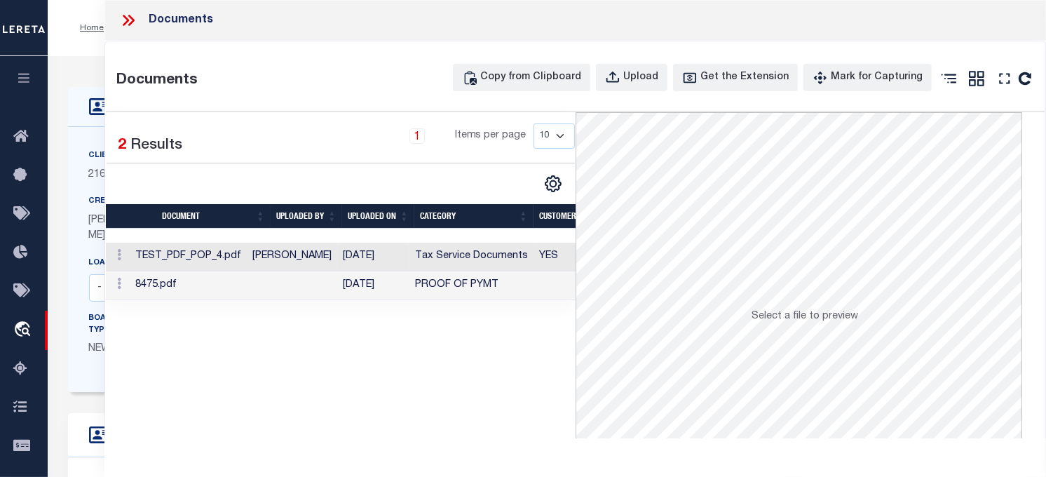
click at [121, 15] on icon at bounding box center [128, 20] width 18 height 18
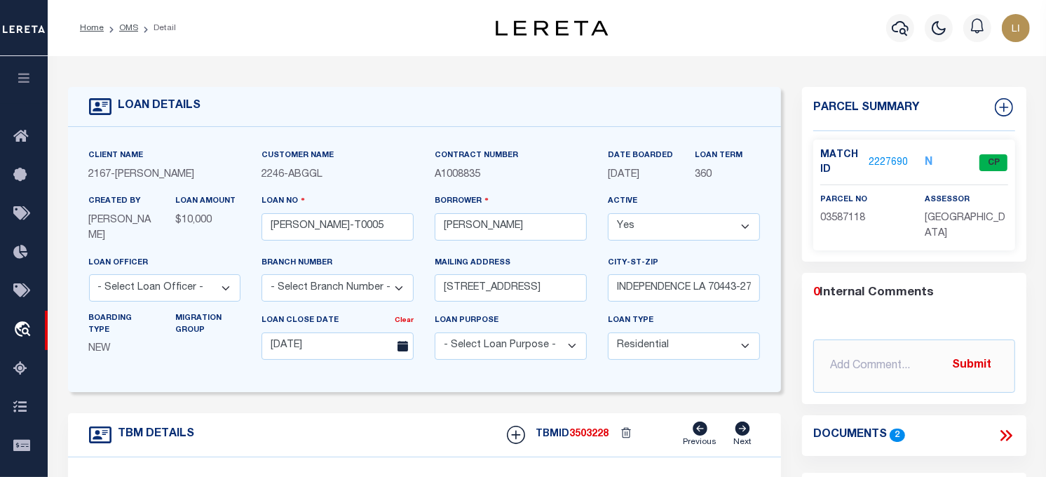
click at [900, 155] on p "2227690" at bounding box center [888, 162] width 39 height 15
click at [900, 161] on link "2227690" at bounding box center [888, 163] width 39 height 15
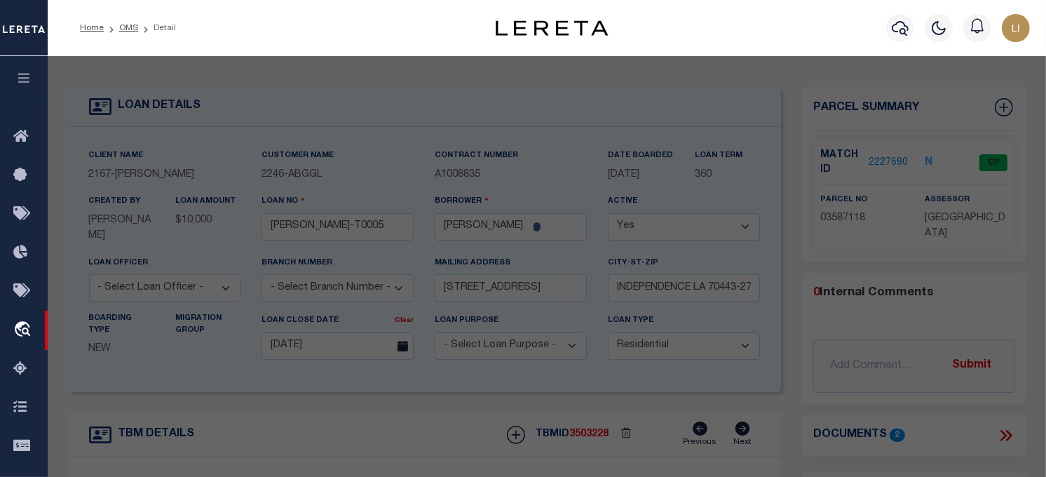
checkbox input "false"
select select "CP"
type input "GULF ISLAND SHRIMP & SEAFOOD II LLC"
select select "ATL"
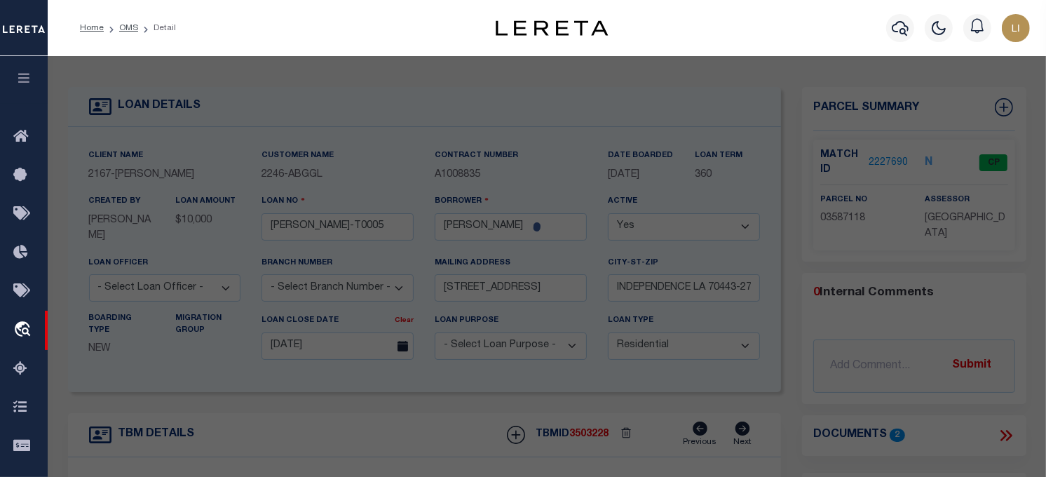
select select "ADD"
type input "[STREET_ADDRESS]"
type input "INDEPENDENCE, LA 70443"
type textarea "5.57A TOTAL 1.50A IN SQ 31 INDY B430 P676 XXXXXXXXXXXXXXXXXXXXXXXXXXXXXXXXX 4.0…"
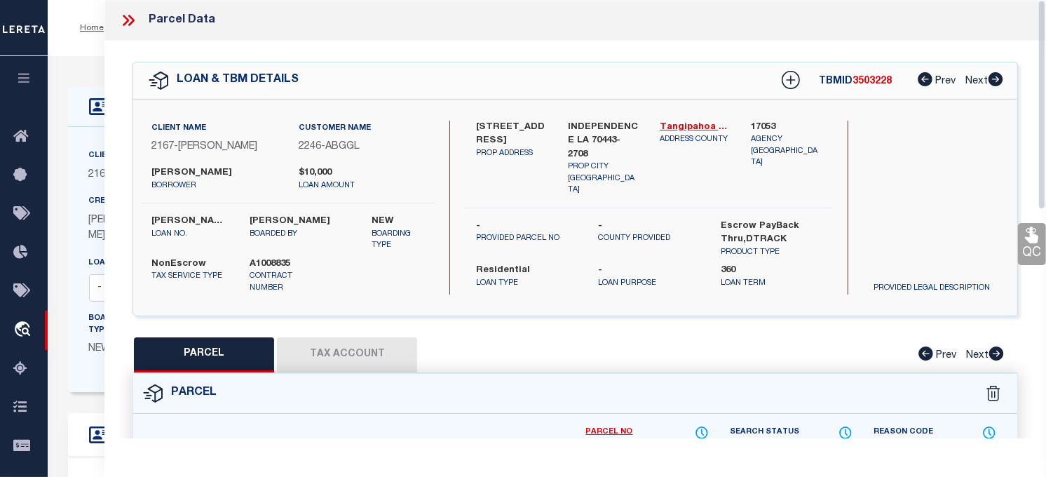
click at [334, 363] on button "Tax Account" at bounding box center [347, 354] width 140 height 35
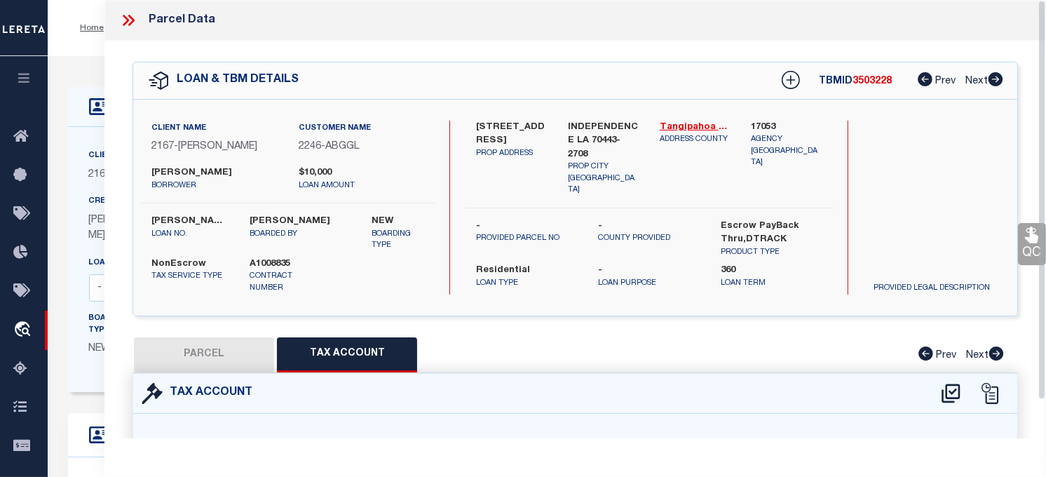
select select "100"
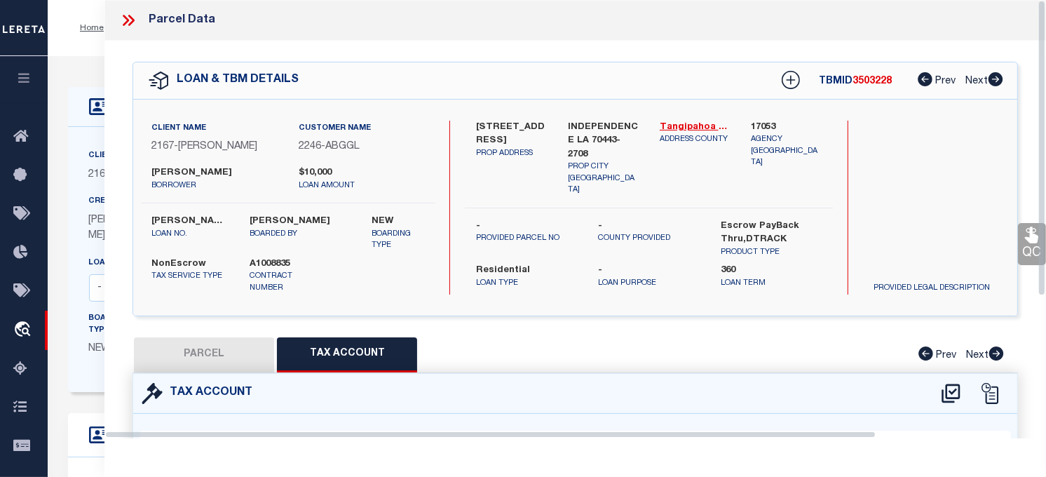
select select "100"
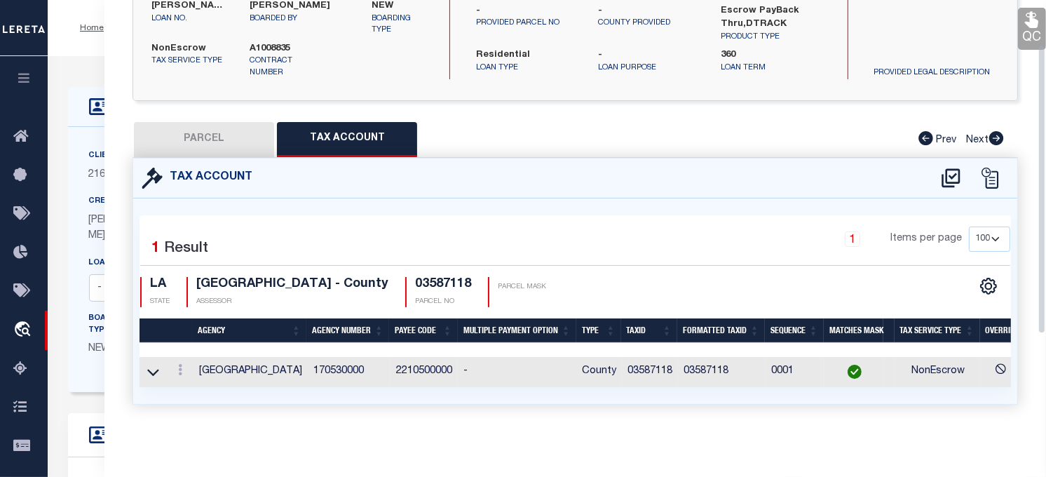
scroll to position [67, 0]
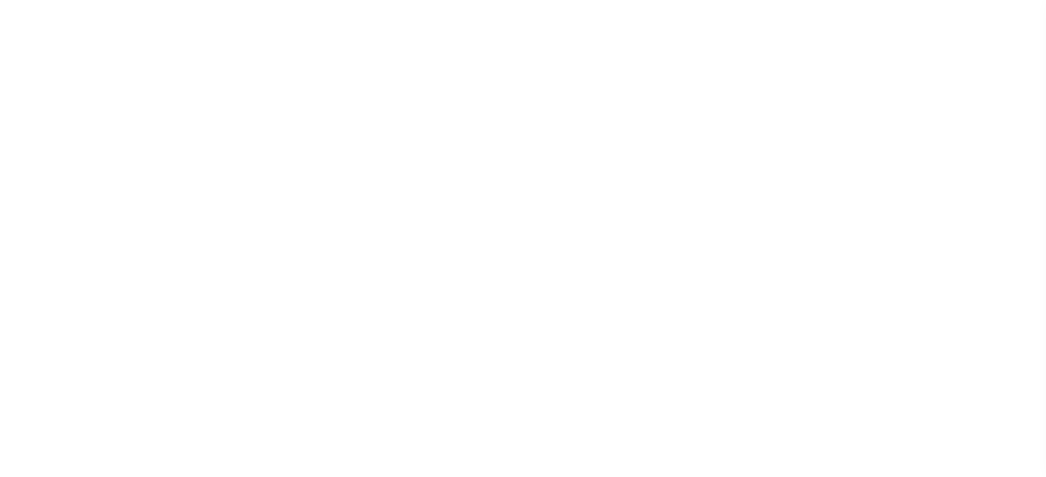
select select "10"
select select "NonEscrow"
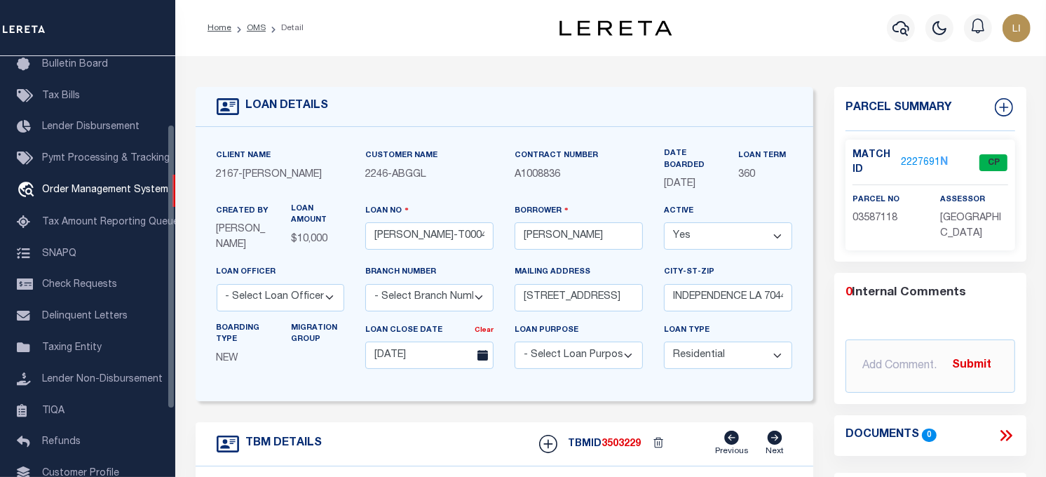
scroll to position [311, 0]
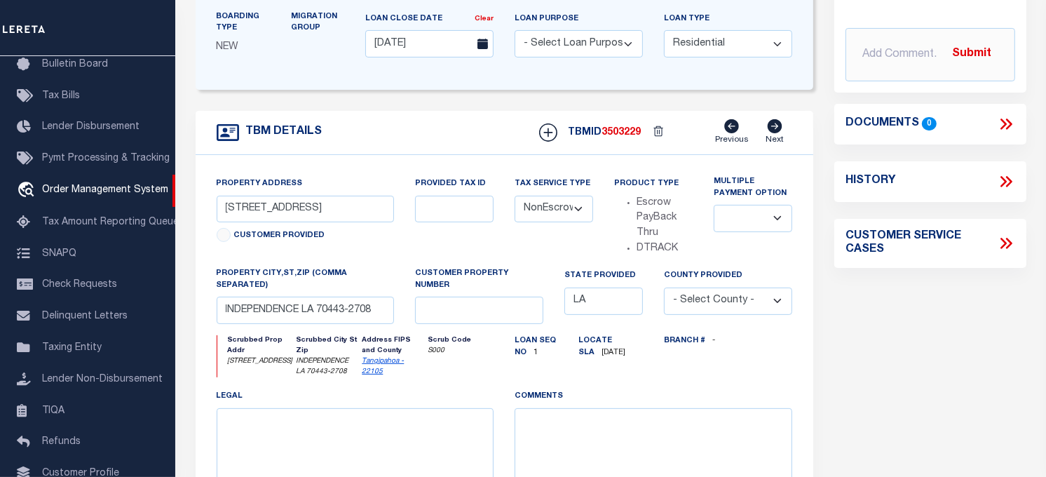
click at [1010, 118] on icon at bounding box center [1006, 124] width 18 height 18
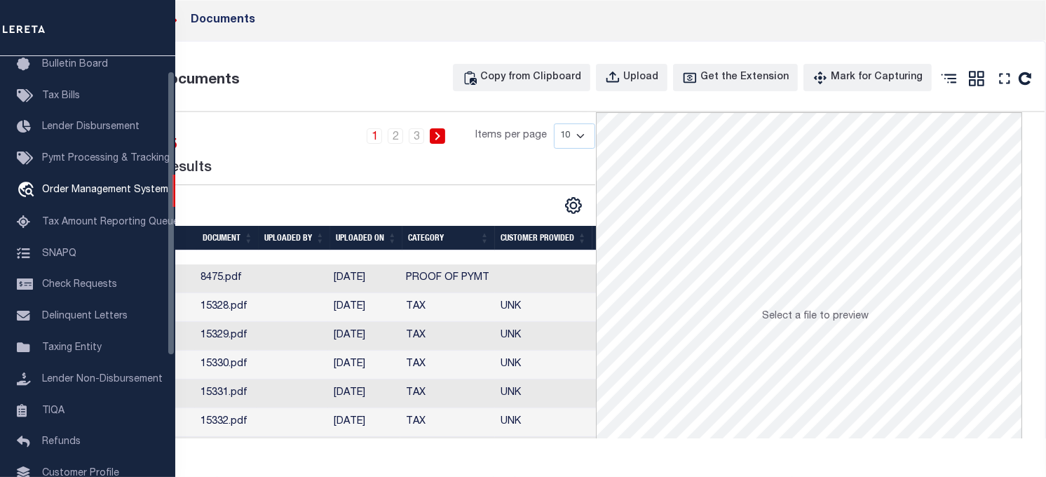
scroll to position [0, 0]
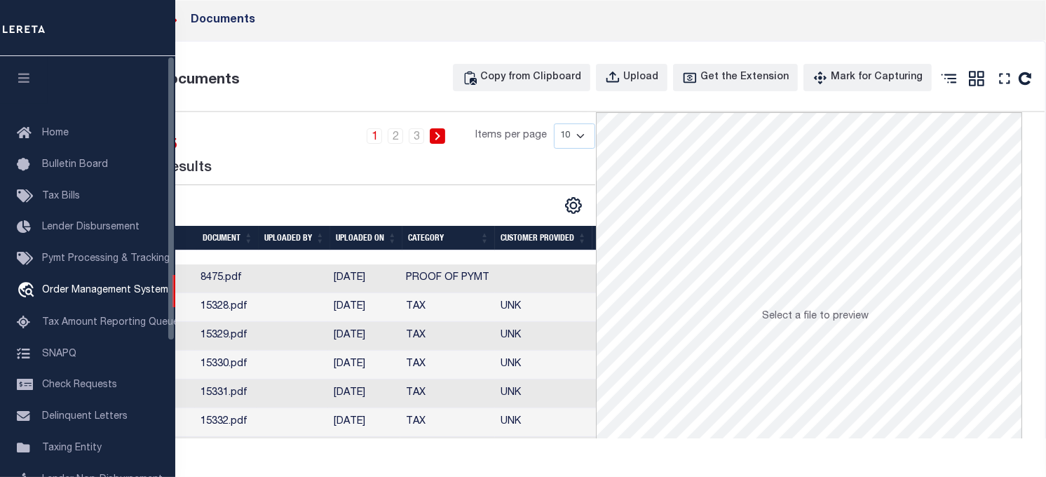
click at [18, 70] on button "button" at bounding box center [24, 80] width 48 height 48
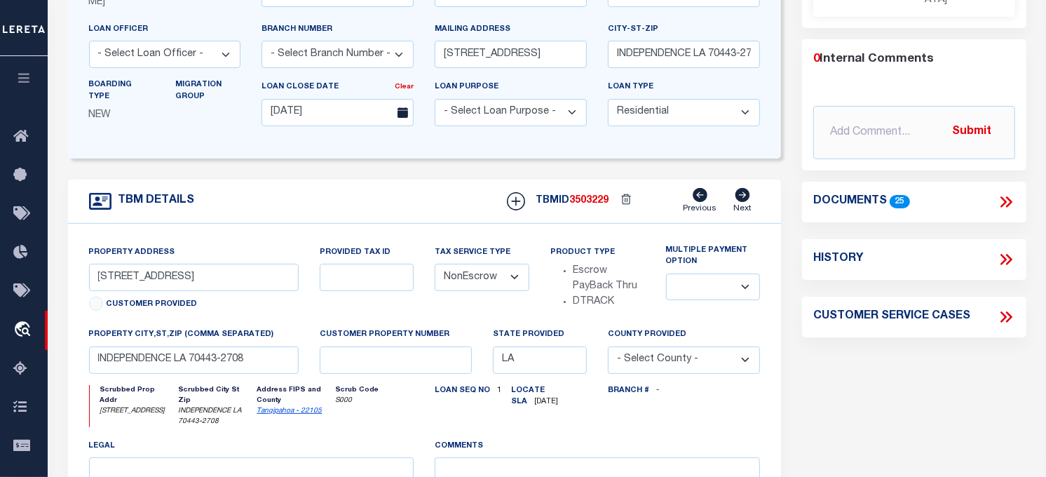
click at [1007, 200] on icon at bounding box center [1006, 202] width 18 height 18
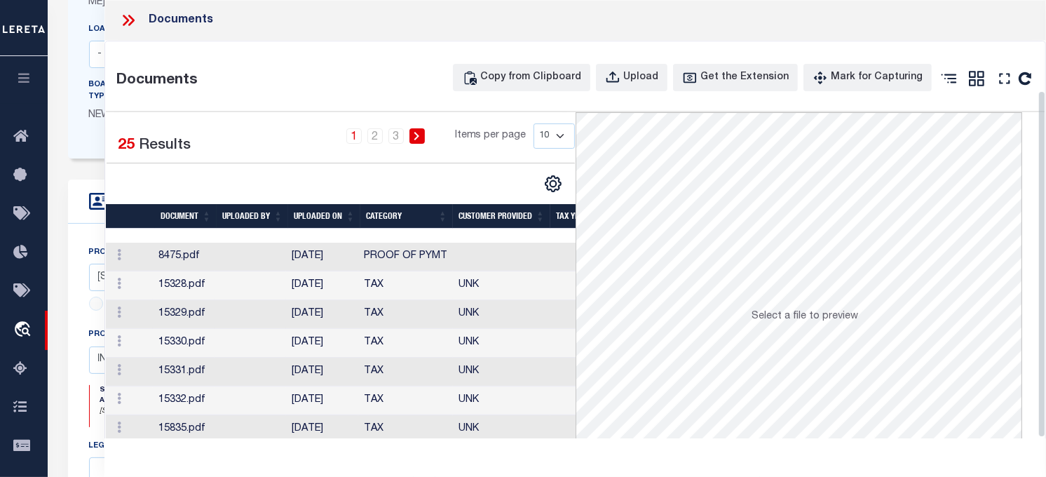
scroll to position [114, 0]
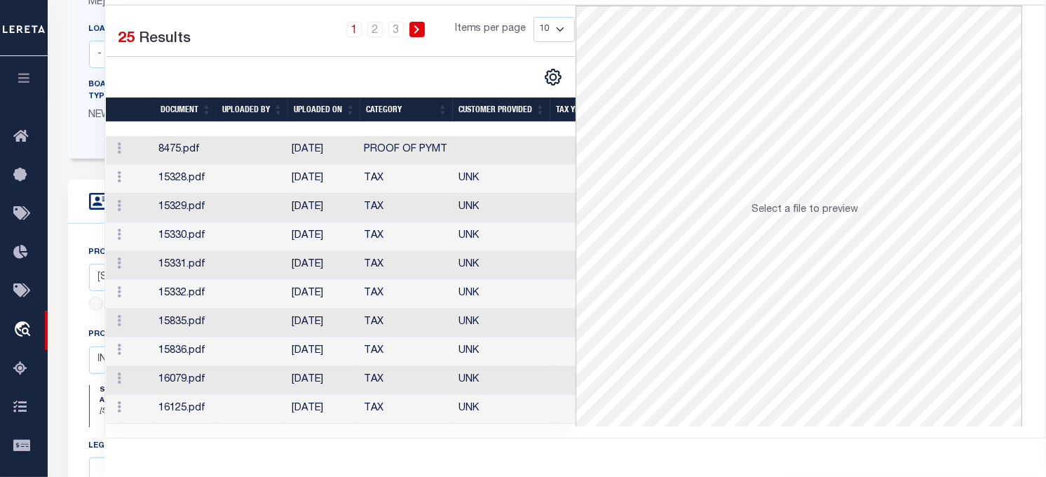
click at [212, 144] on td "8475.pdf" at bounding box center [184, 150] width 62 height 29
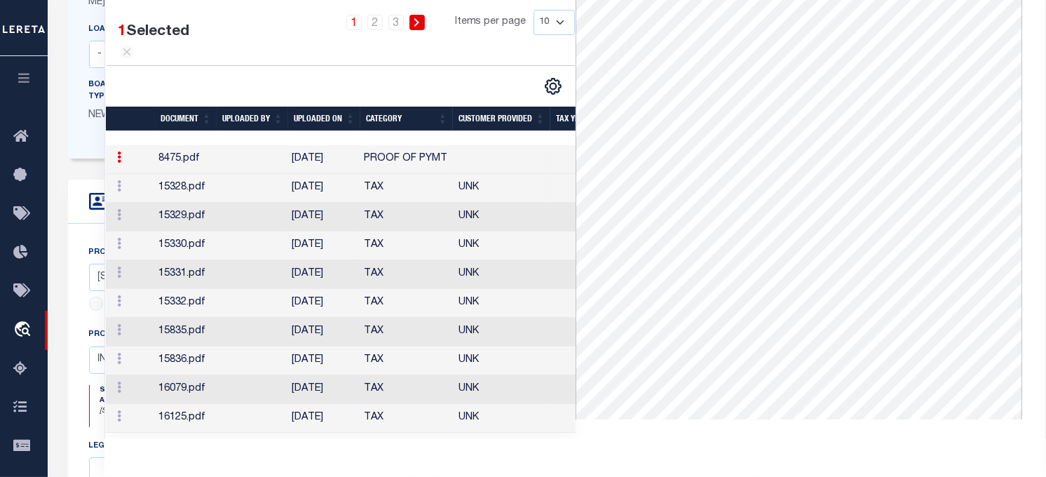
click at [247, 200] on td at bounding box center [251, 188] width 72 height 29
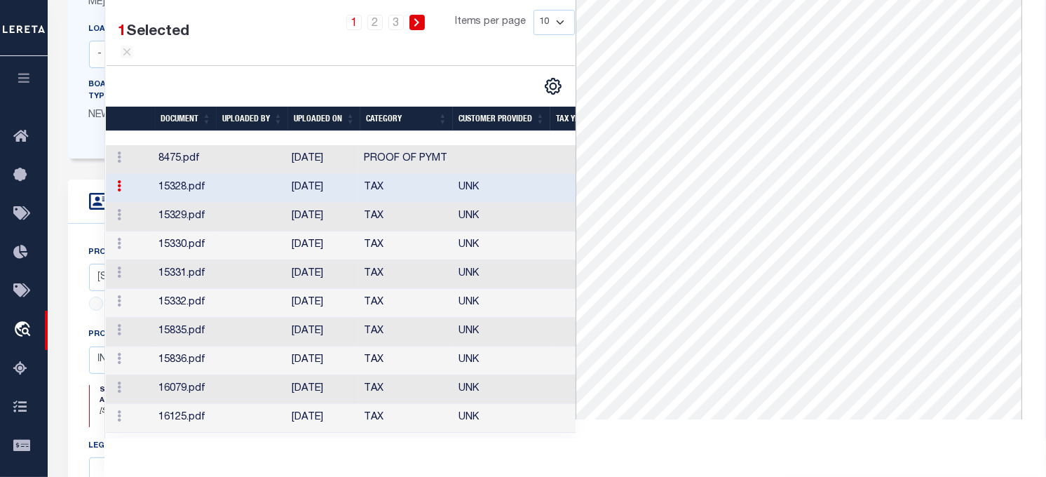
click at [246, 231] on td at bounding box center [251, 217] width 72 height 29
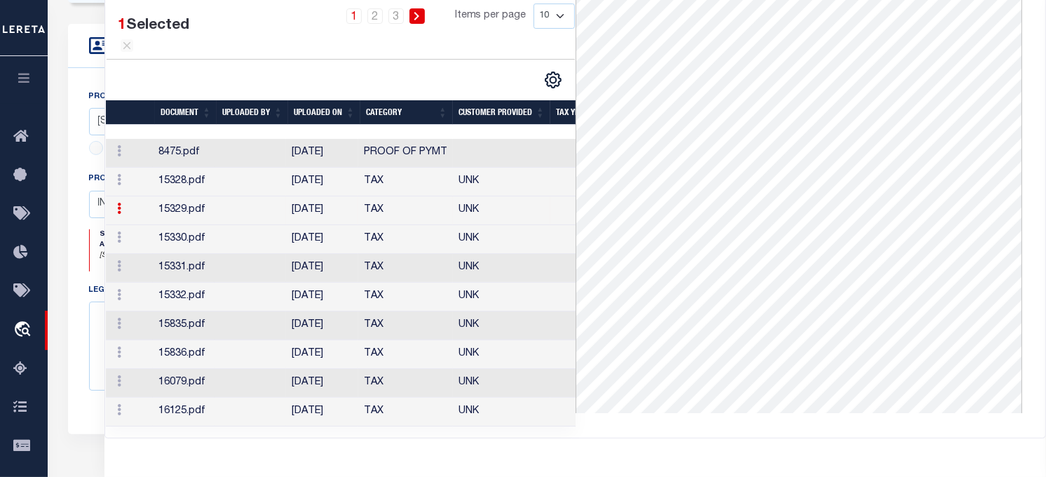
scroll to position [0, 0]
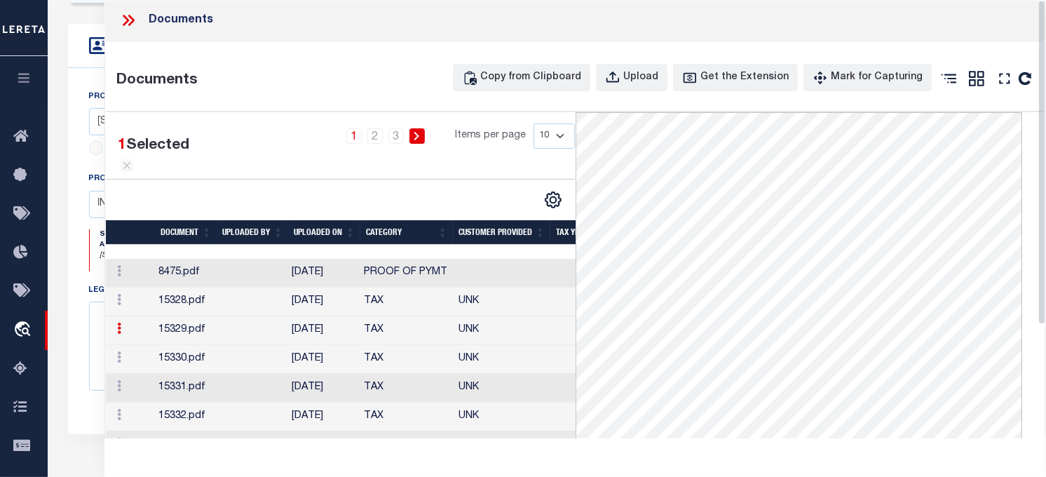
click at [130, 13] on icon at bounding box center [128, 20] width 18 height 18
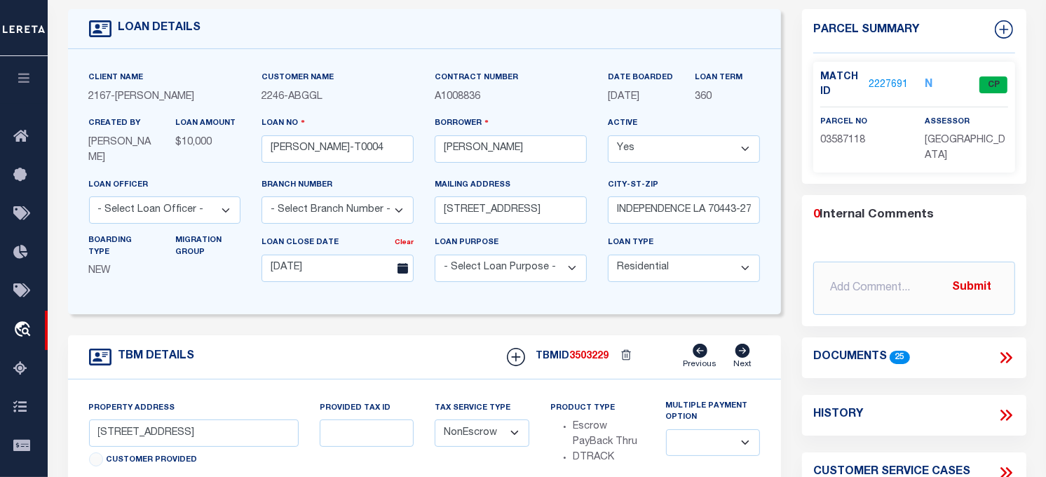
scroll to position [233, 0]
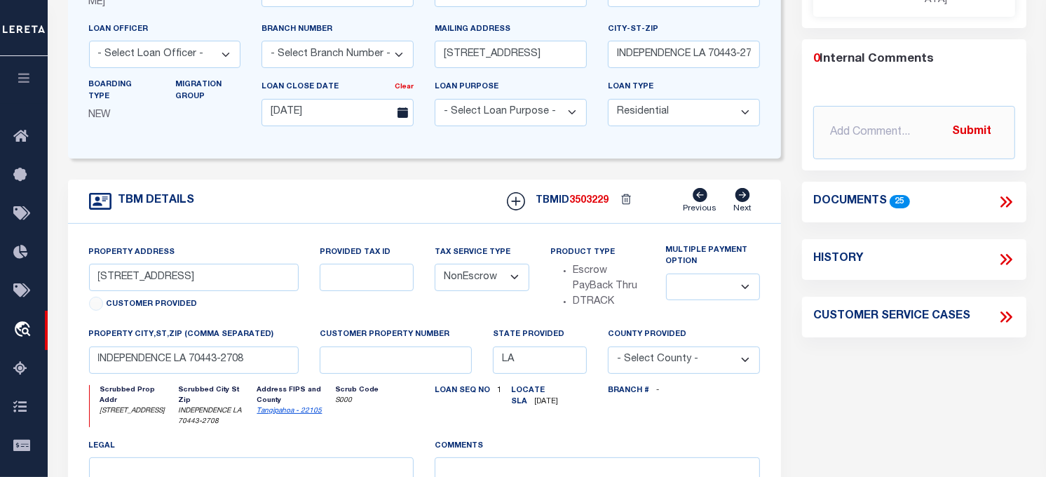
click at [1008, 194] on icon at bounding box center [1006, 202] width 18 height 18
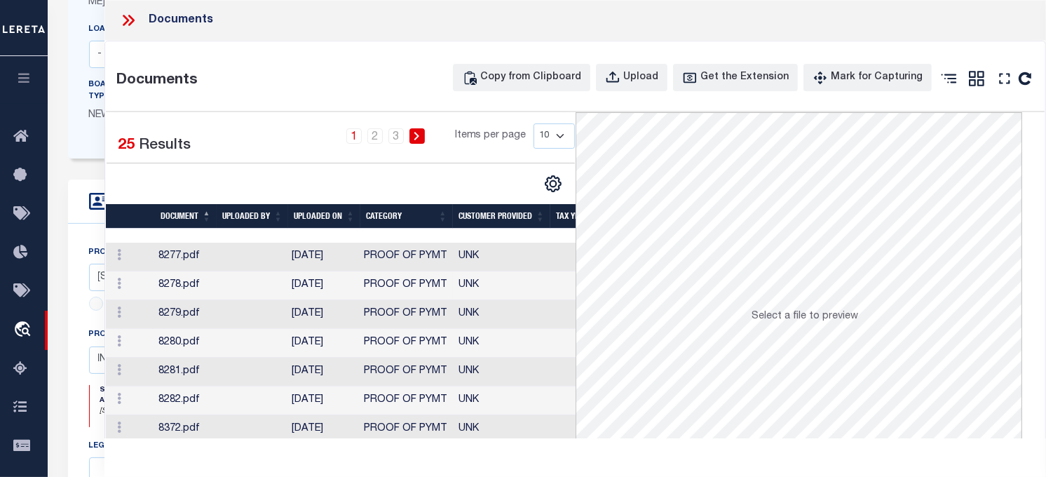
scroll to position [114, 0]
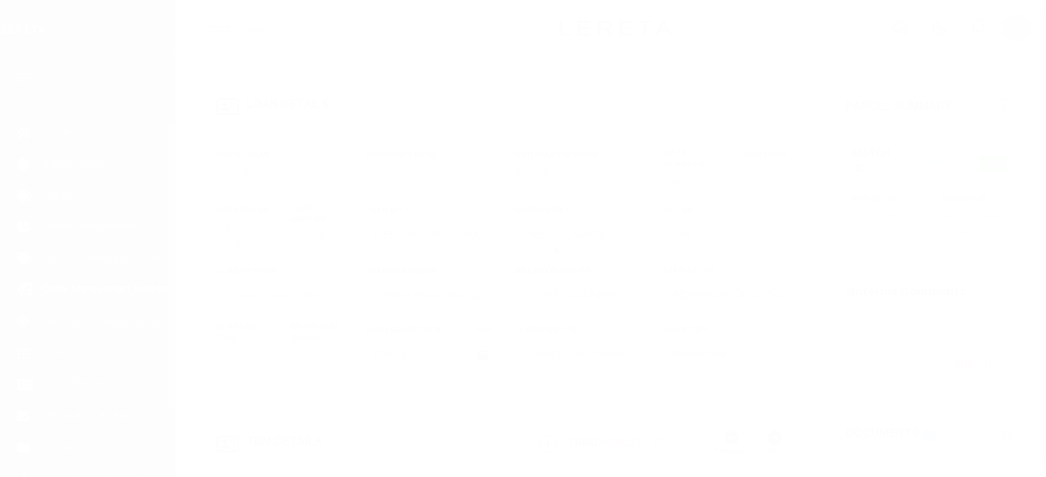
select select "10"
select select "Escrow"
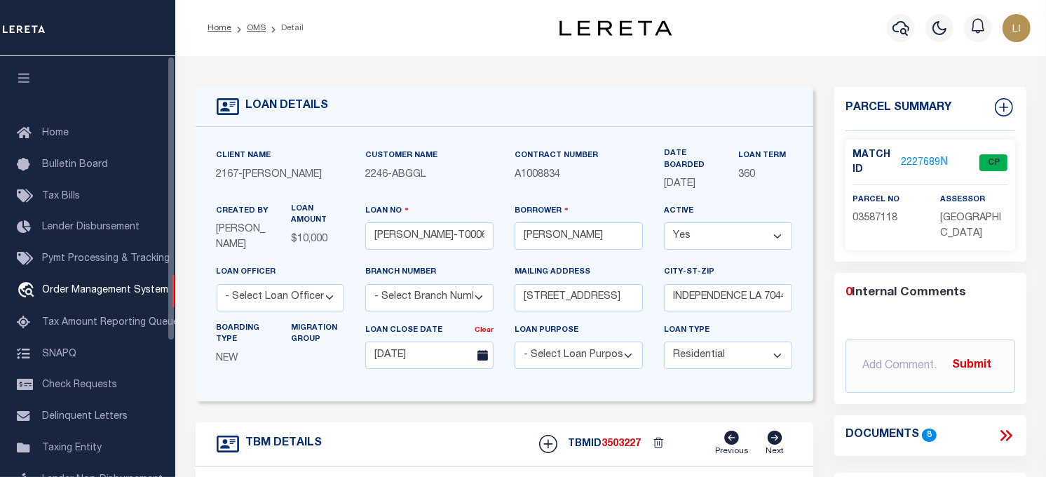
click at [28, 76] on icon "button" at bounding box center [24, 78] width 16 height 13
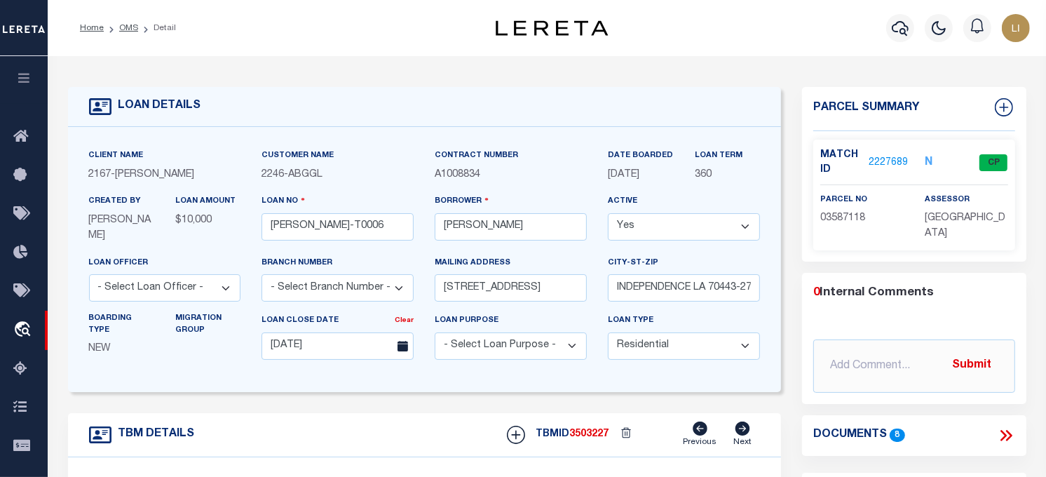
scroll to position [233, 0]
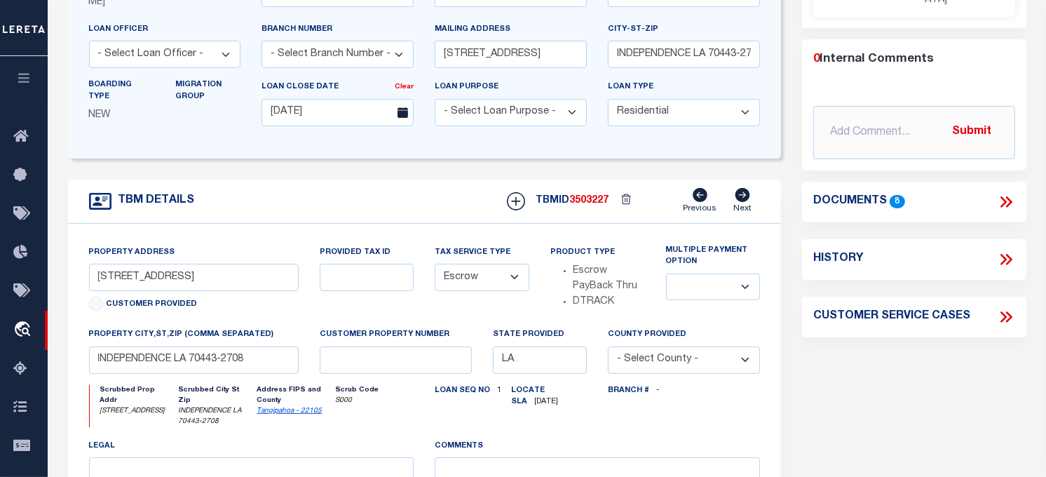
click at [1008, 197] on icon at bounding box center [1008, 201] width 6 height 11
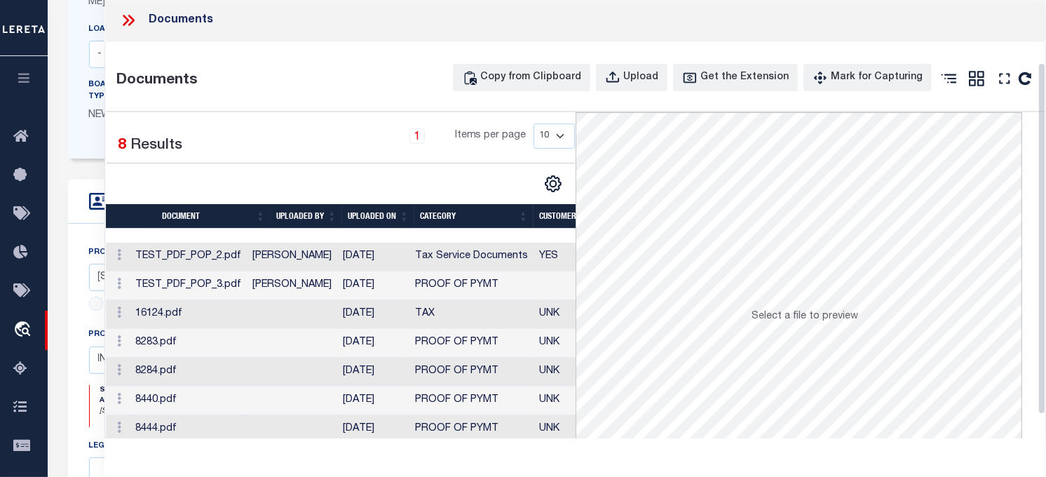
scroll to position [78, 0]
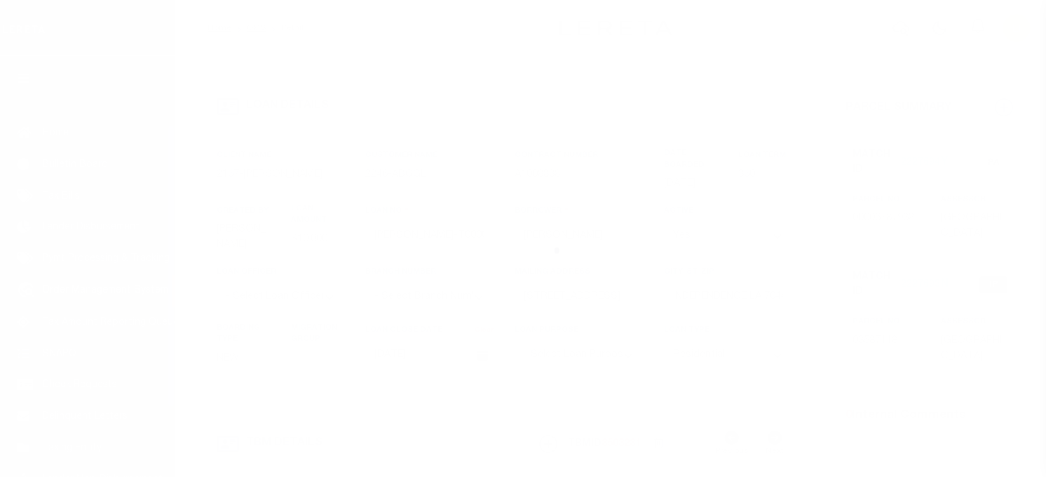
select select "10"
select select "NonEscrow"
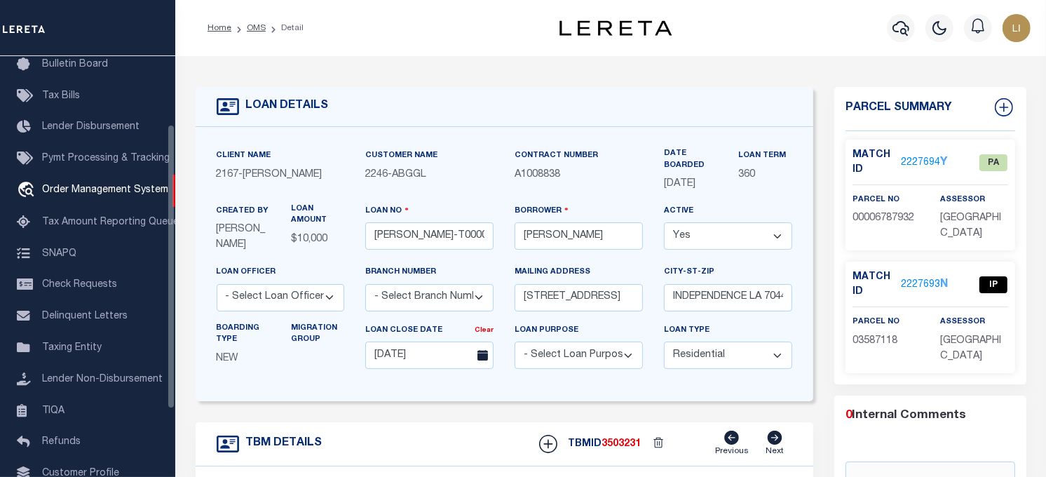
scroll to position [22, 0]
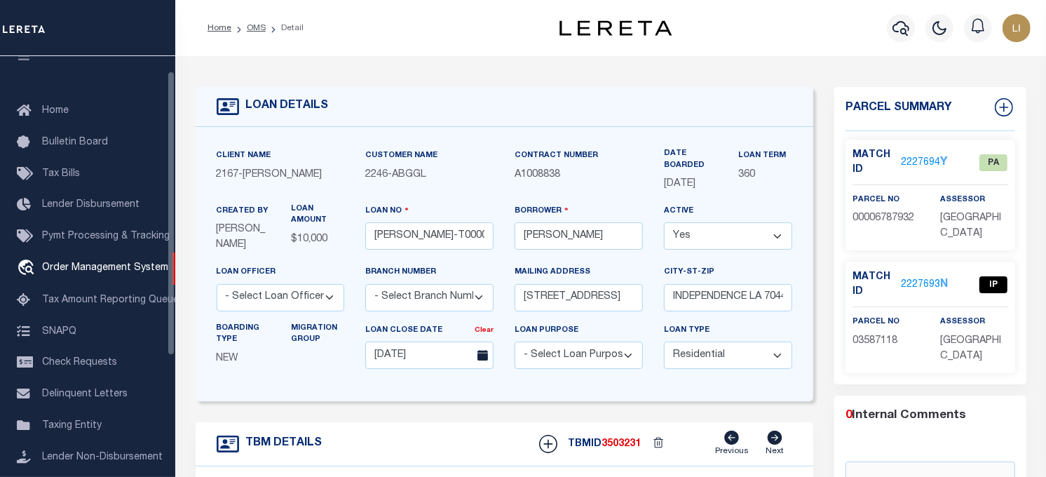
click at [26, 59] on icon "button" at bounding box center [24, 55] width 16 height 13
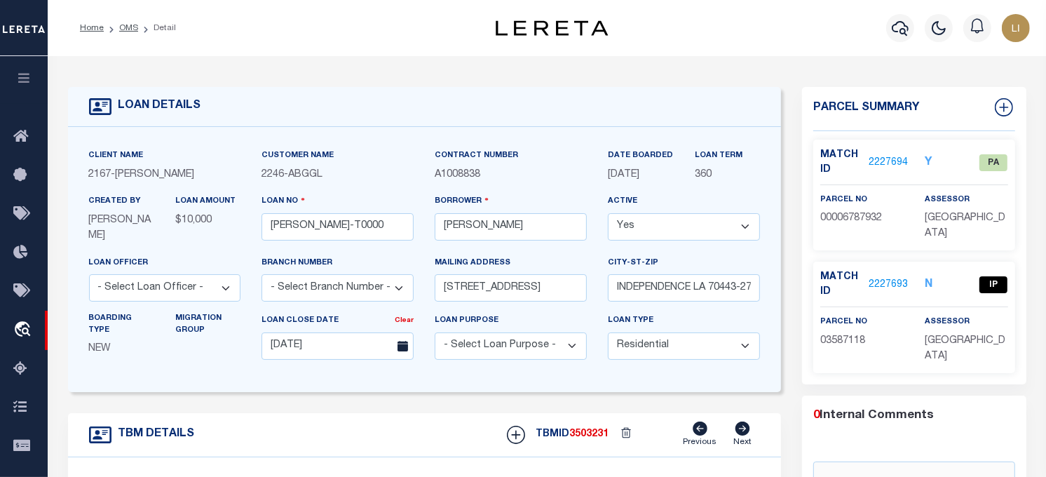
scroll to position [233, 0]
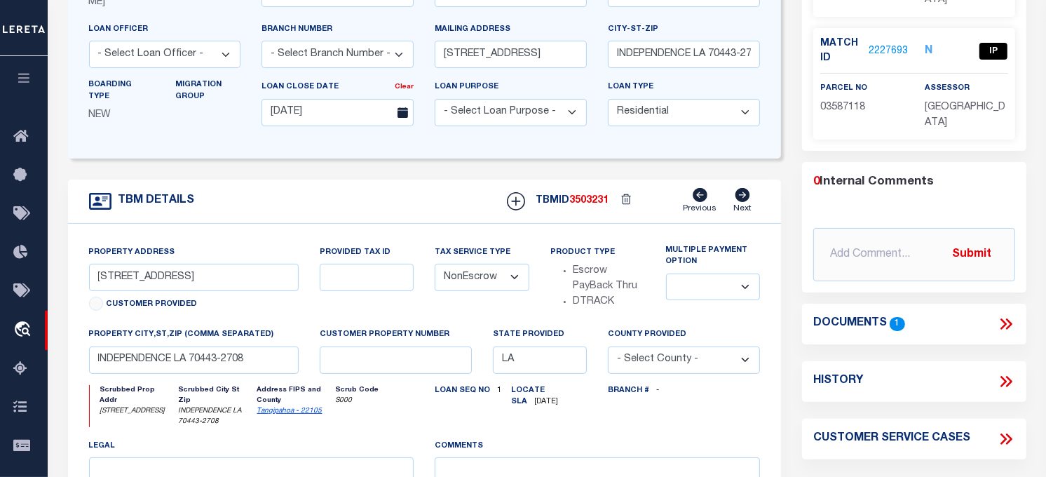
click at [1008, 323] on icon at bounding box center [1006, 324] width 18 height 18
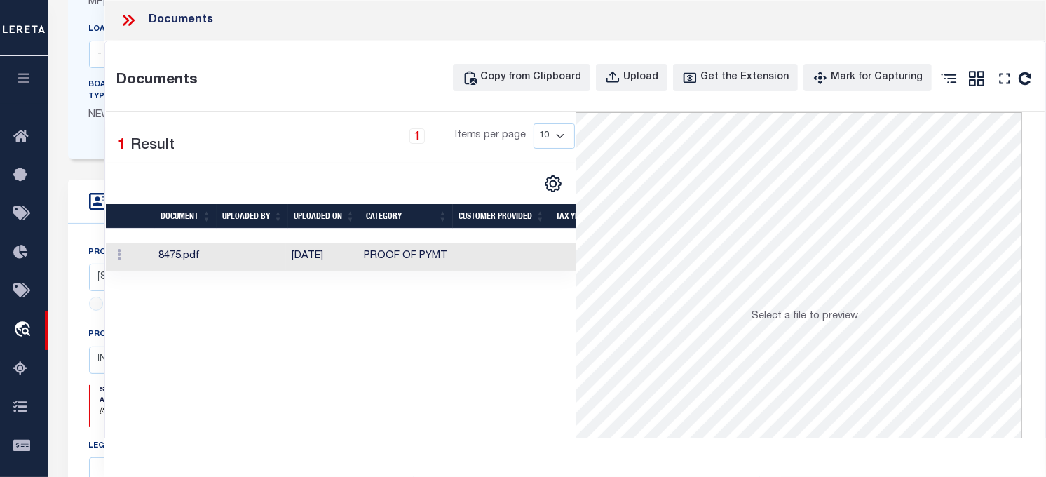
click at [278, 250] on td at bounding box center [251, 257] width 72 height 29
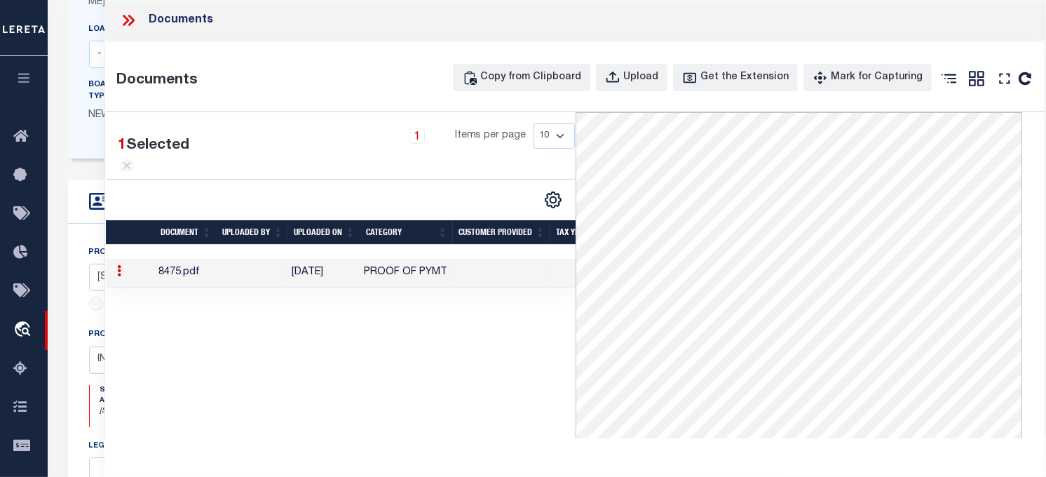
click at [134, 17] on icon at bounding box center [128, 20] width 18 height 18
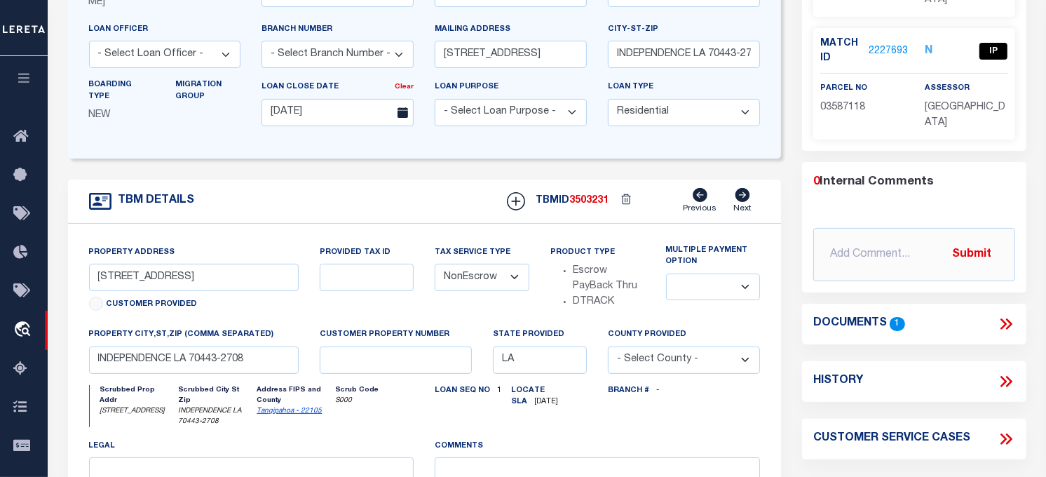
click at [1004, 325] on icon at bounding box center [1006, 324] width 18 height 18
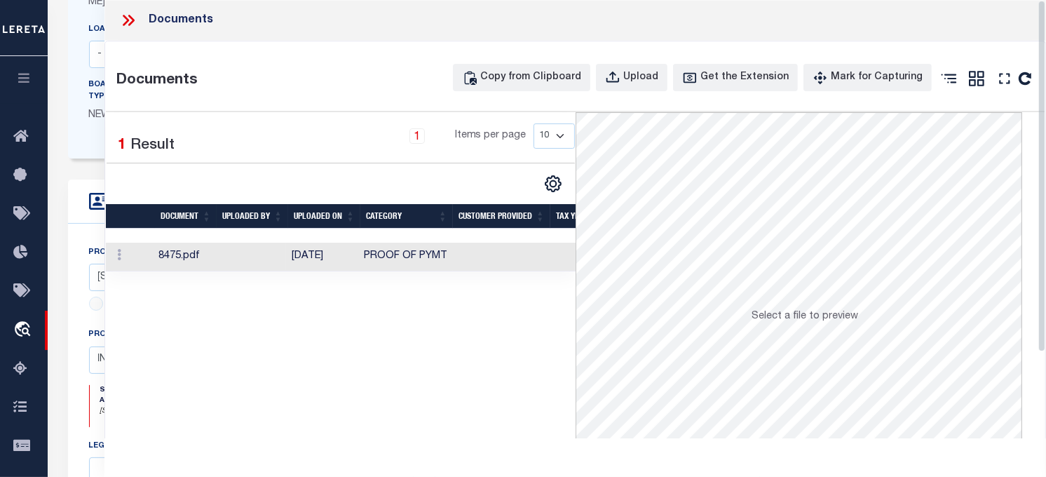
click at [181, 254] on td "8475.pdf" at bounding box center [184, 257] width 62 height 29
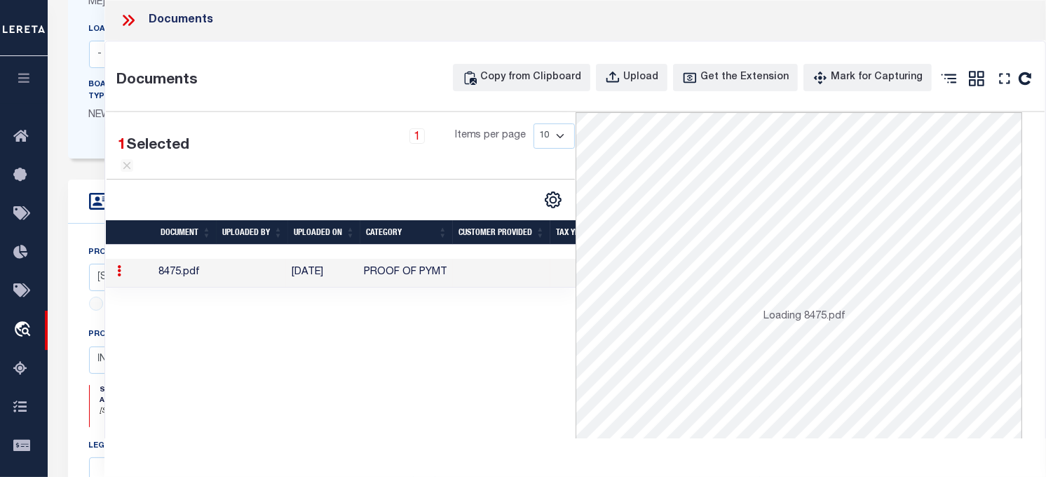
click at [181, 245] on th "Document" at bounding box center [186, 232] width 62 height 25
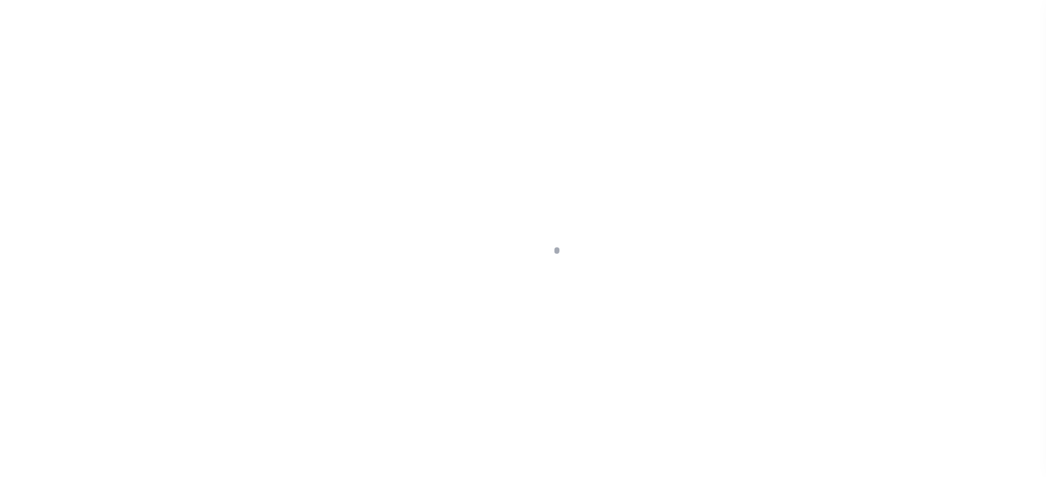
select select "10"
select select "NonEscrow"
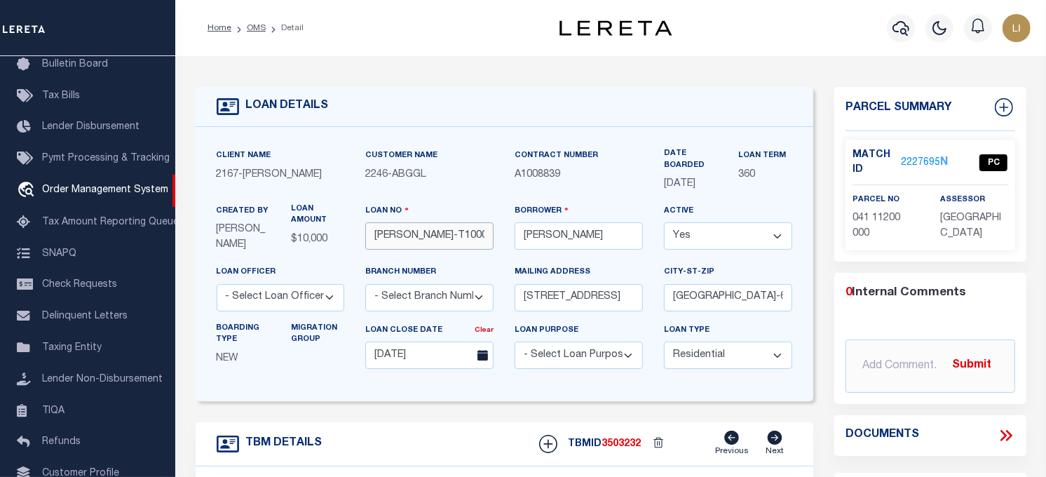
click at [388, 241] on input "[PERSON_NAME]-T1000" at bounding box center [429, 235] width 128 height 27
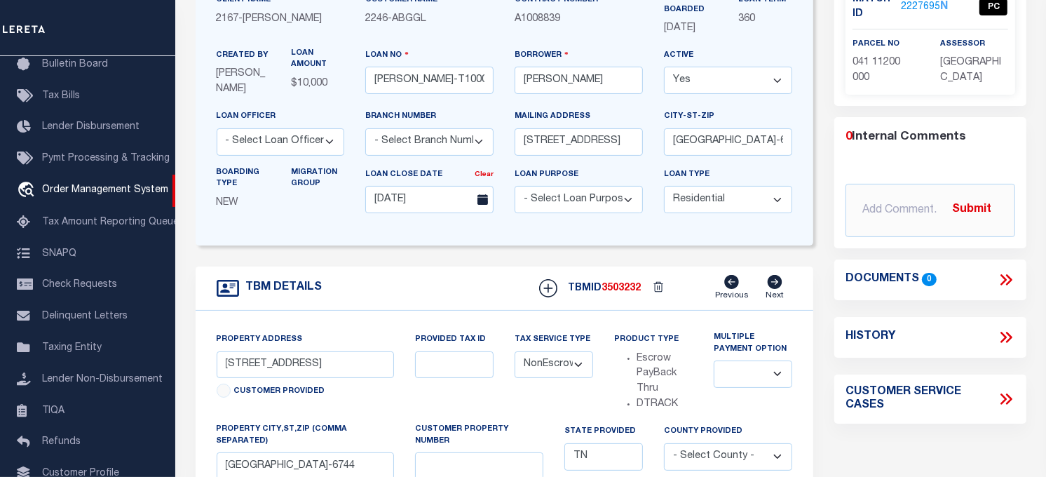
click at [1007, 275] on icon at bounding box center [1008, 279] width 6 height 11
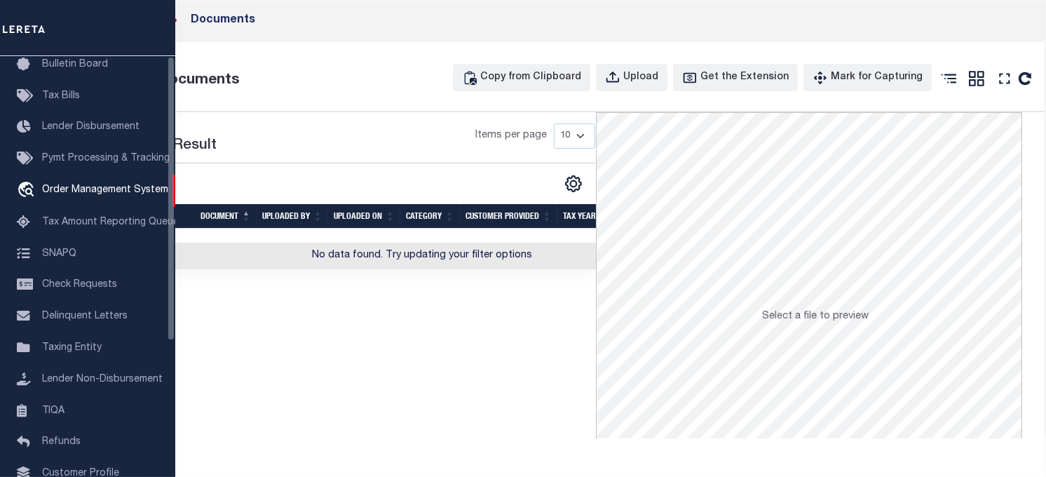
scroll to position [0, 0]
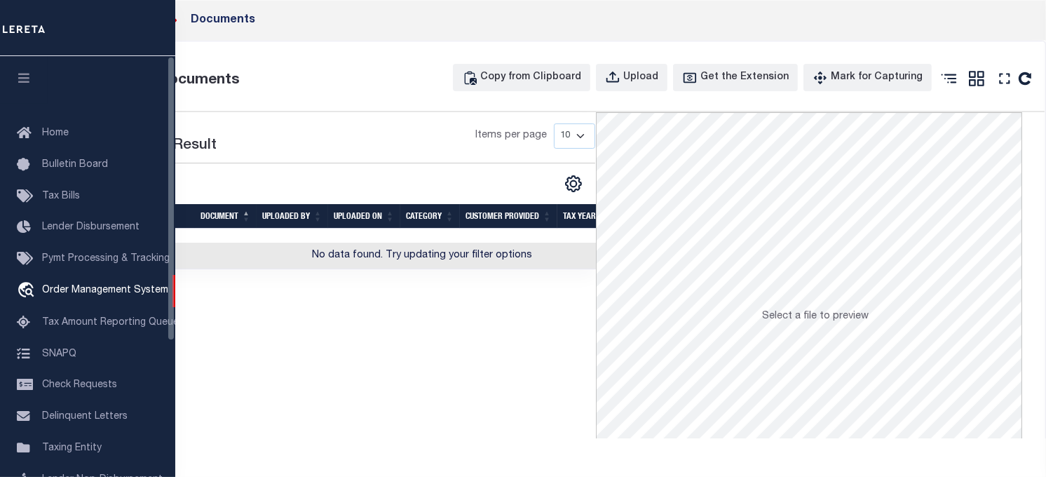
click at [14, 74] on button "button" at bounding box center [24, 80] width 48 height 48
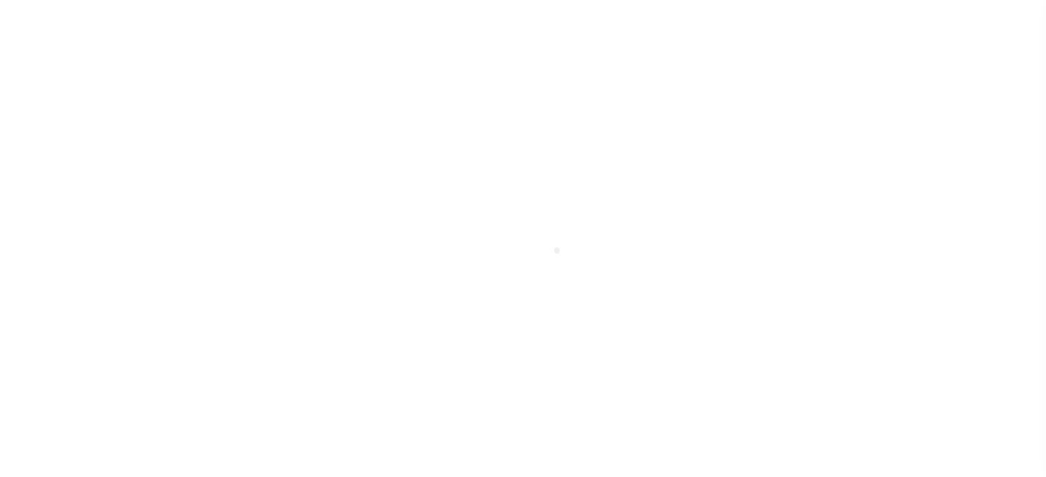
select select "10"
select select "NonEscrow"
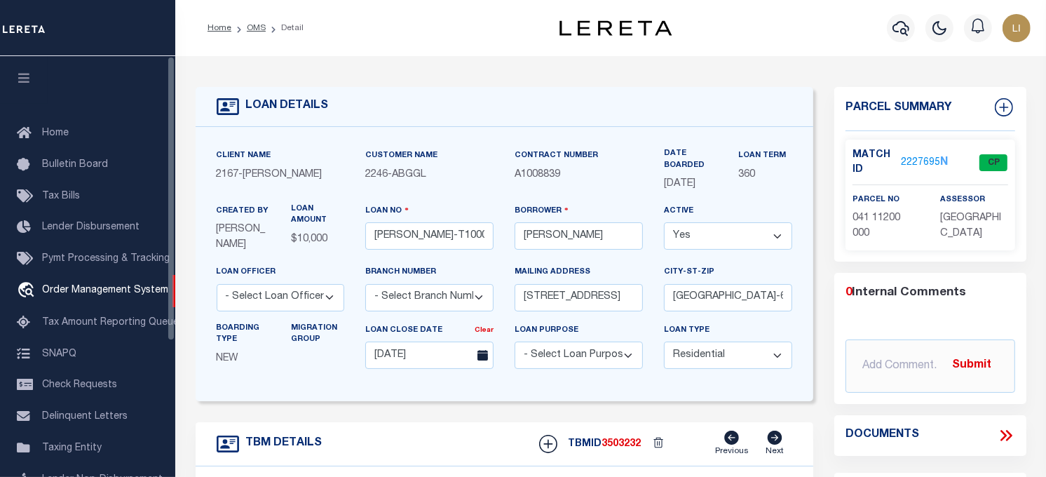
click at [29, 74] on icon "button" at bounding box center [24, 78] width 16 height 13
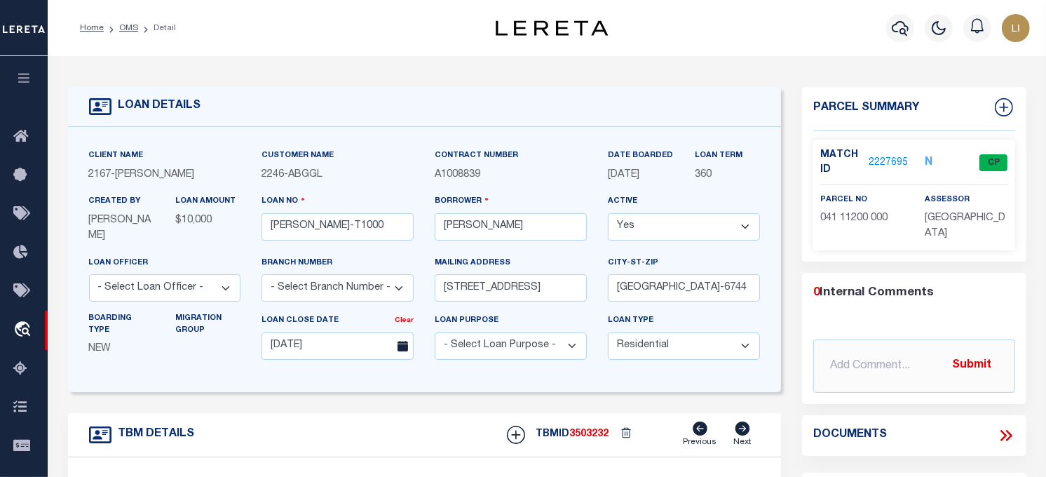
scroll to position [156, 0]
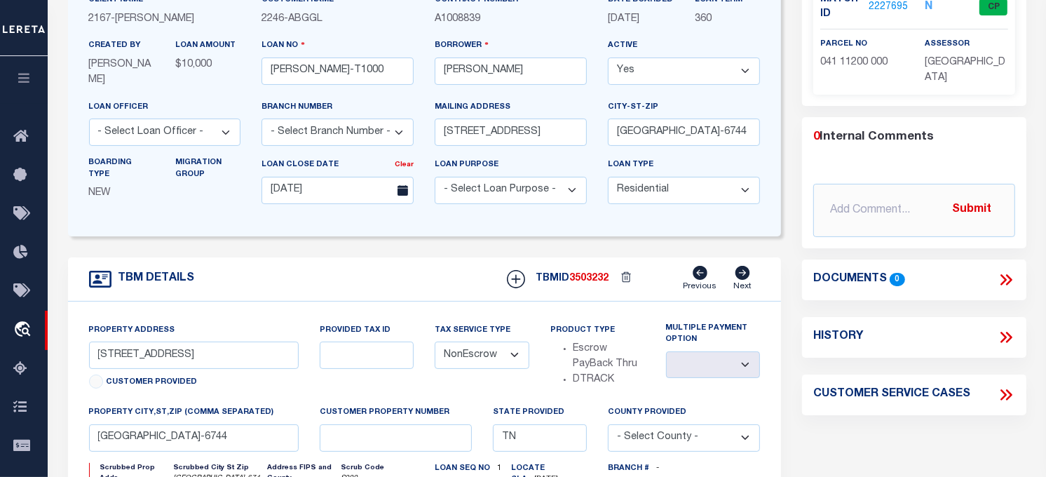
click at [1008, 283] on icon at bounding box center [1006, 280] width 18 height 18
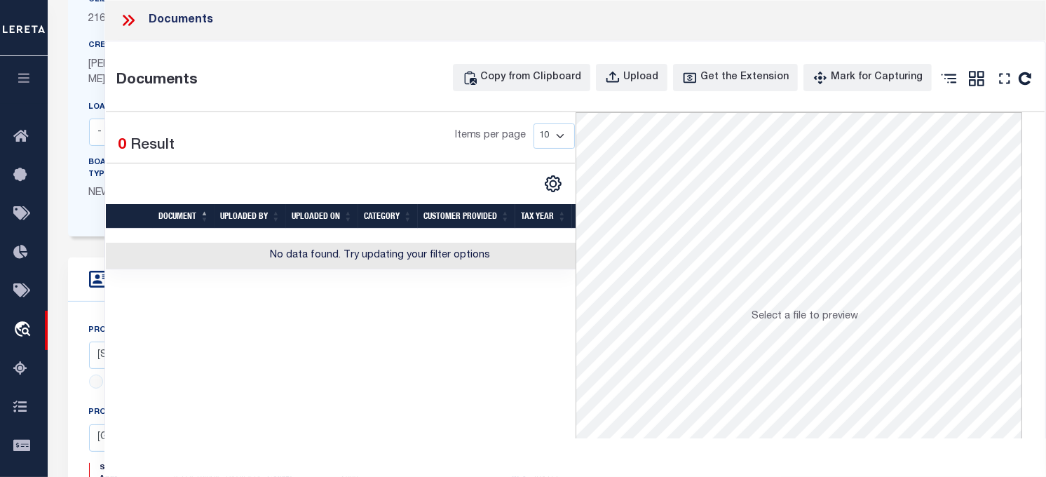
click at [130, 20] on icon at bounding box center [128, 20] width 18 height 18
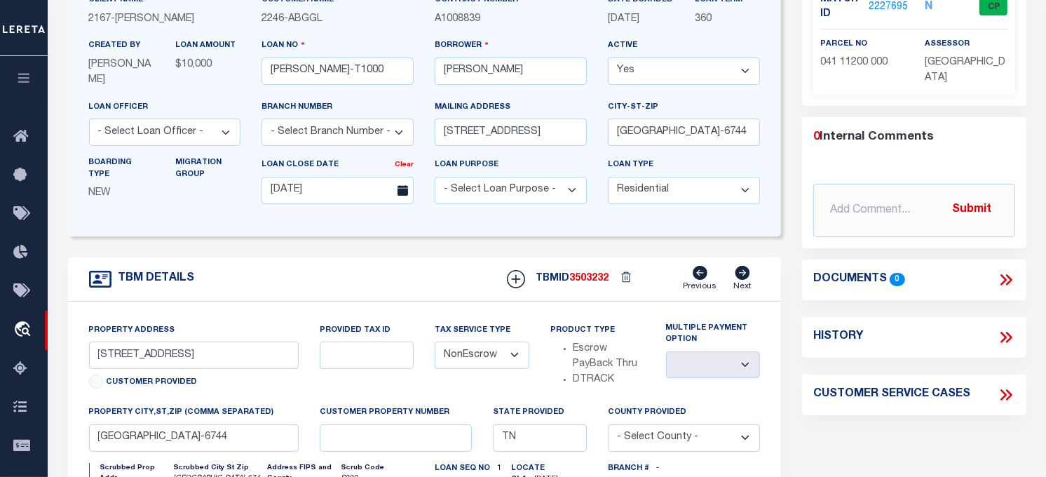
scroll to position [78, 0]
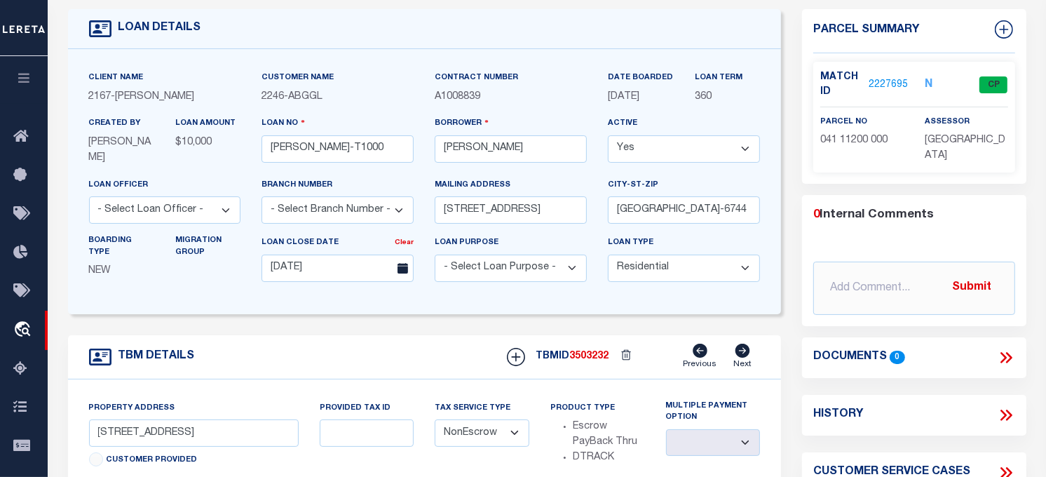
click at [901, 78] on link "2227695" at bounding box center [888, 85] width 39 height 15
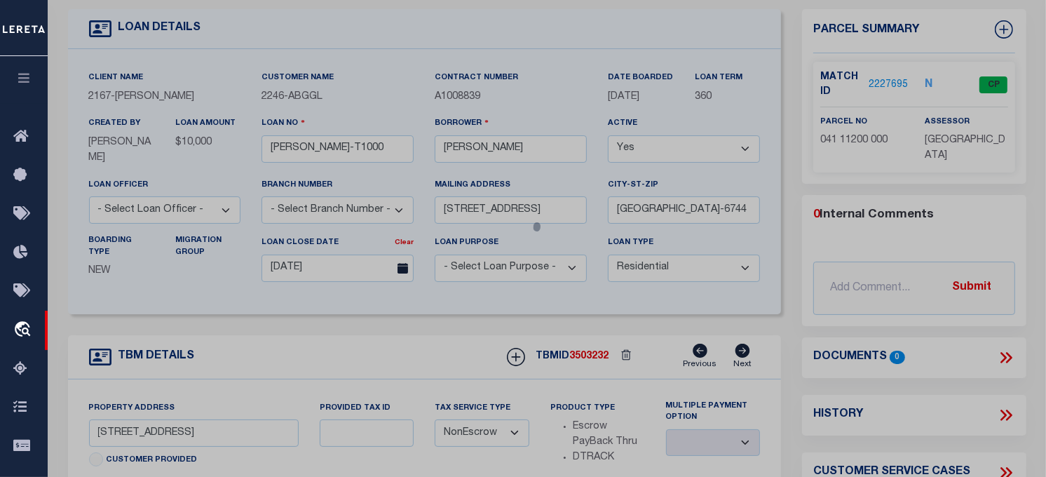
checkbox input "false"
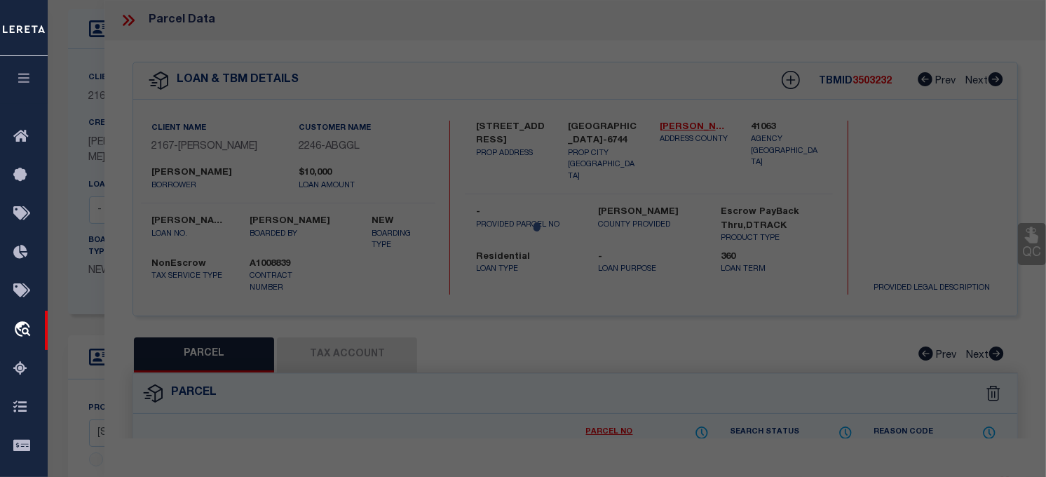
select select "CP"
type input "DENISE,DENNIS KAREN"
select select "ATL"
select select "ADD"
type input "405 OLD TRENTON RD"
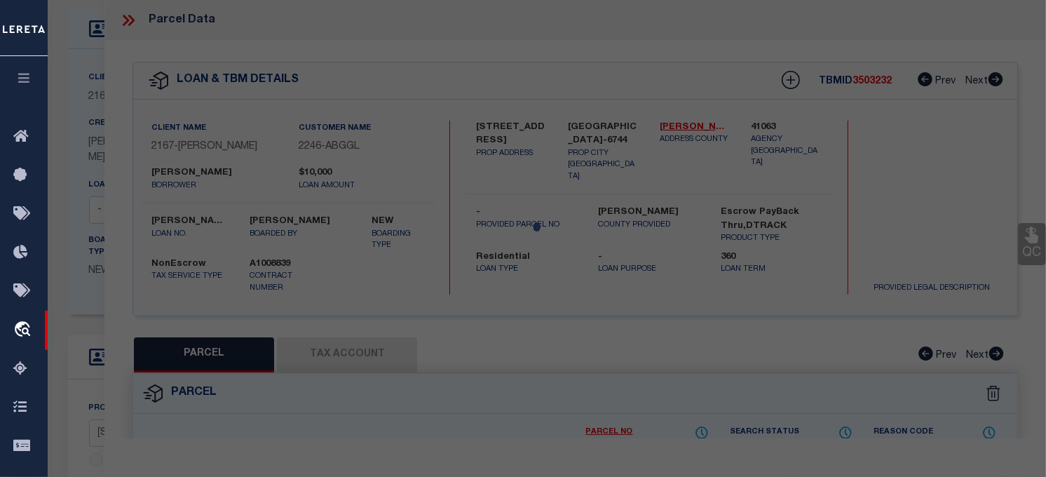
checkbox input "false"
type input "CLARKSVILLE, TN 37040"
type textarea "7-10 QC V677-2462;UTL BLD & POOL W/DECK N/V"
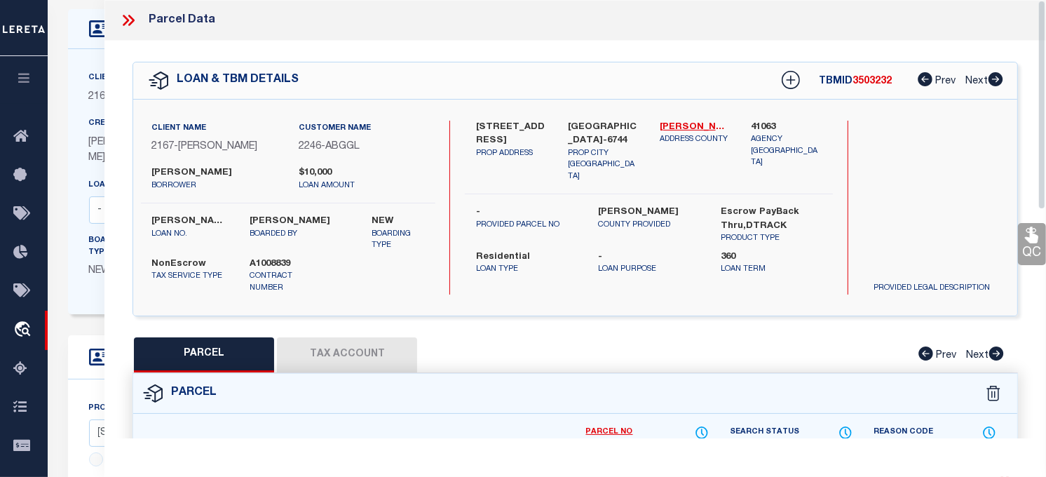
scroll to position [156, 0]
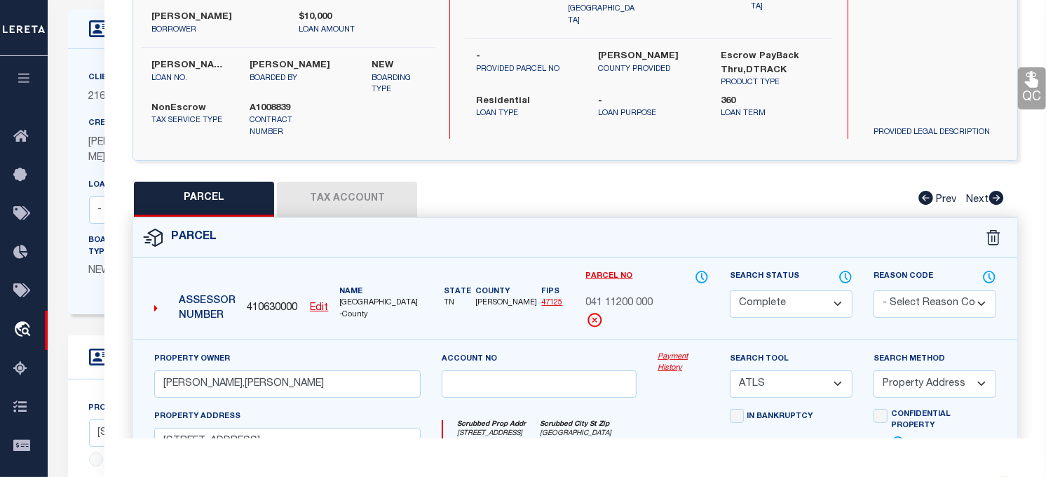
click at [669, 356] on link "Payment History" at bounding box center [683, 362] width 51 height 23
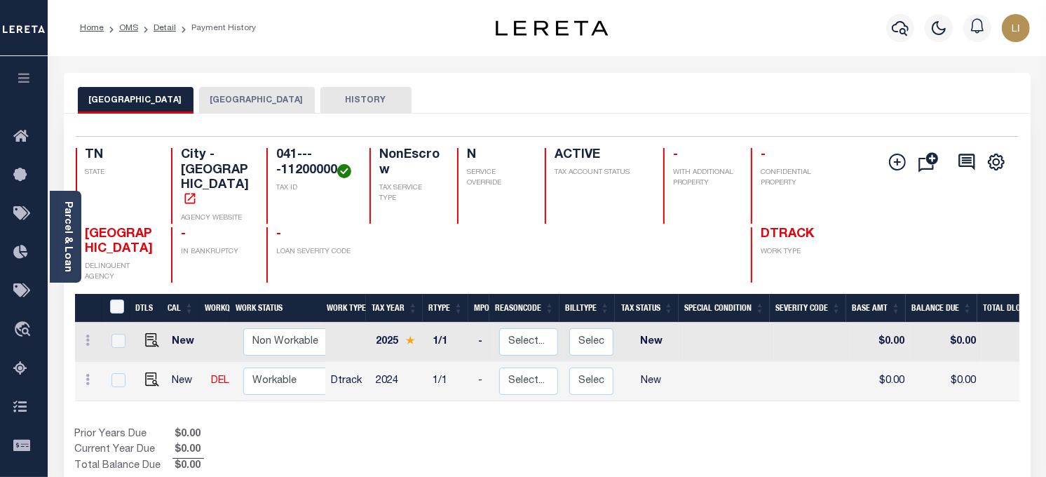
scroll to position [78, 0]
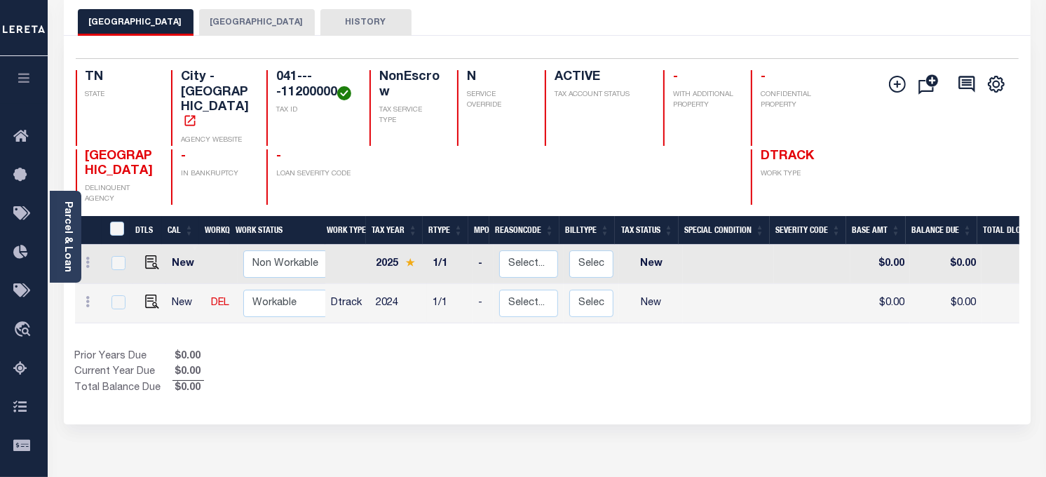
click at [160, 246] on td at bounding box center [150, 264] width 34 height 39
checkbox input "true"
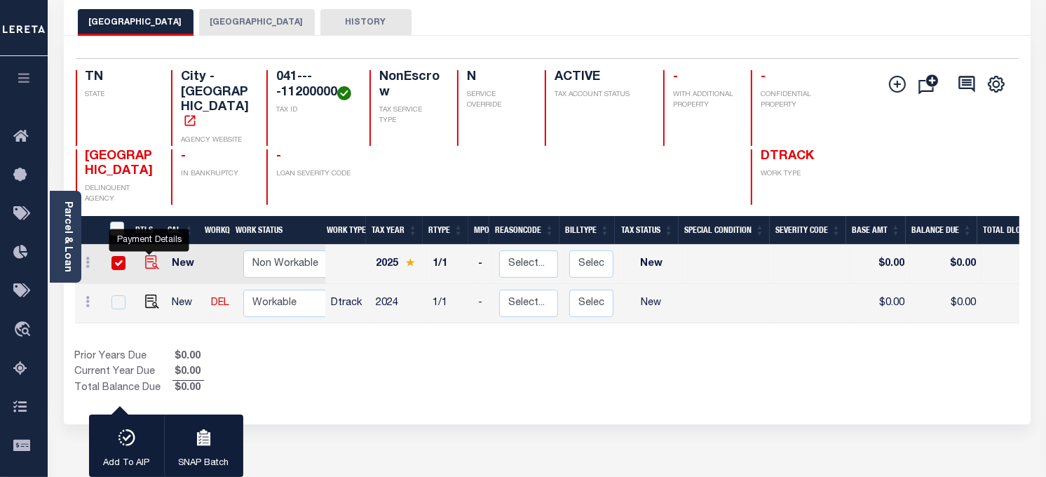
click at [154, 255] on img "" at bounding box center [152, 262] width 14 height 14
checkbox input "false"
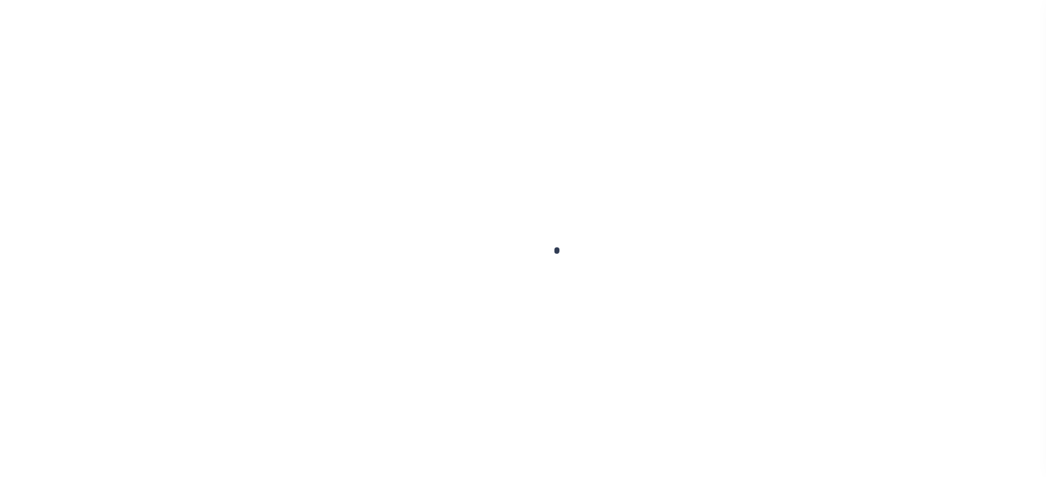
select select "NW2"
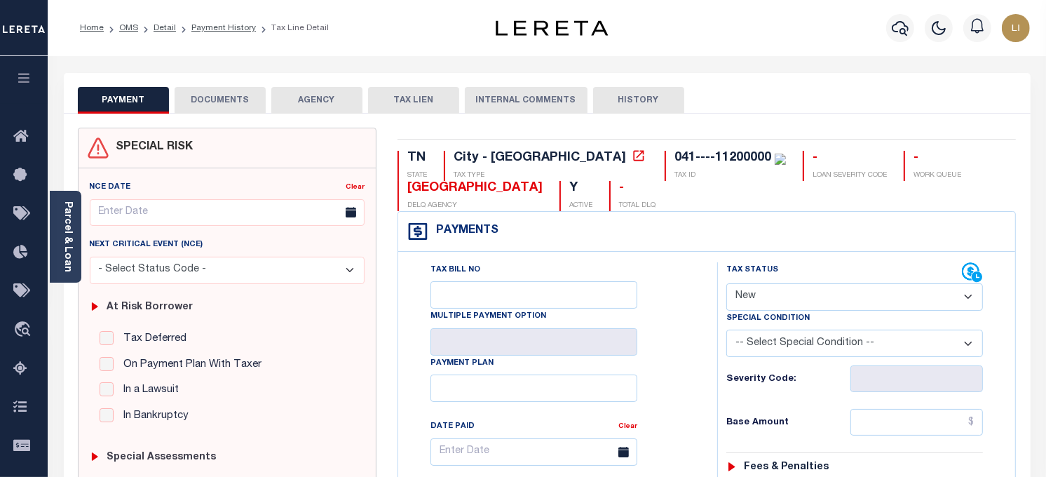
click at [246, 100] on button "DOCUMENTS" at bounding box center [220, 100] width 91 height 27
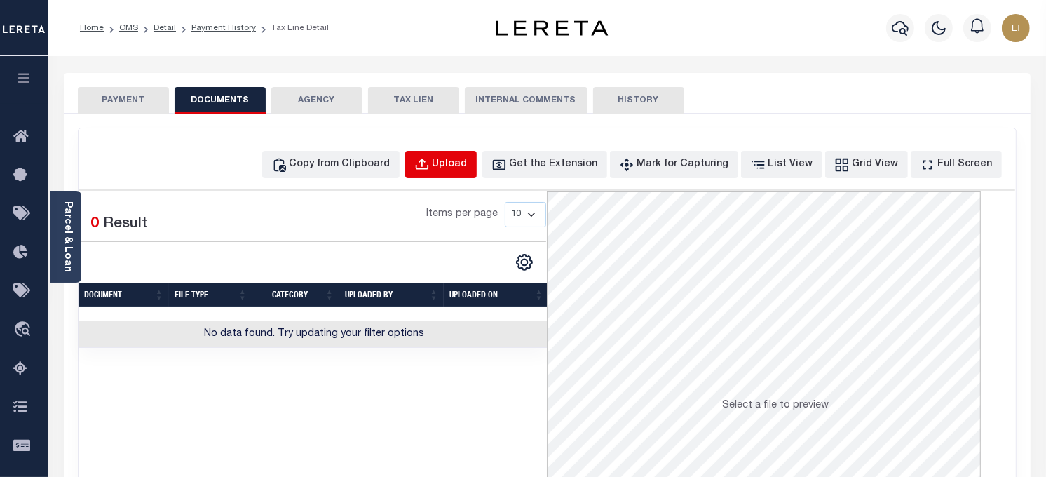
click at [468, 165] on div "Upload" at bounding box center [450, 164] width 35 height 15
select select "POP"
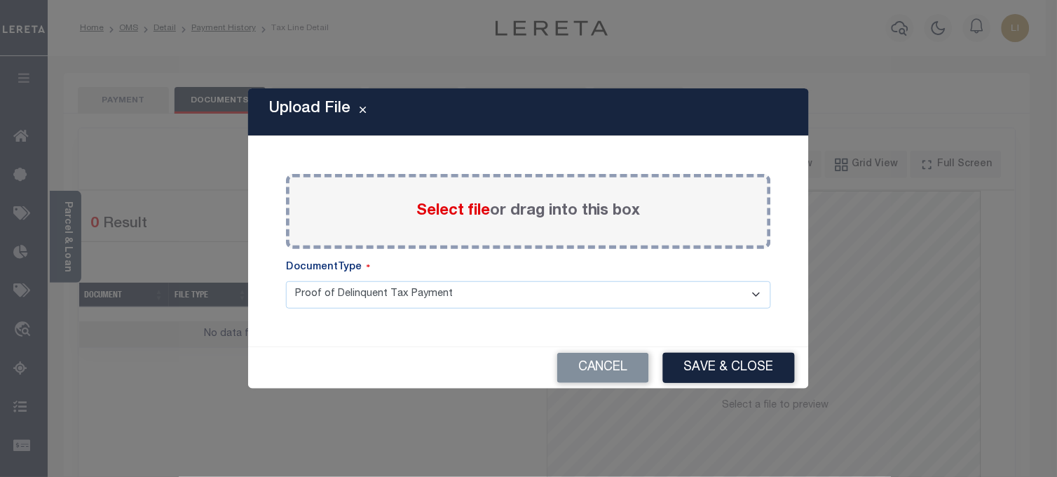
click at [484, 208] on span "Select file" at bounding box center [453, 210] width 74 height 15
click at [0, 0] on input "Select file or drag into this box" at bounding box center [0, 0] width 0 height 0
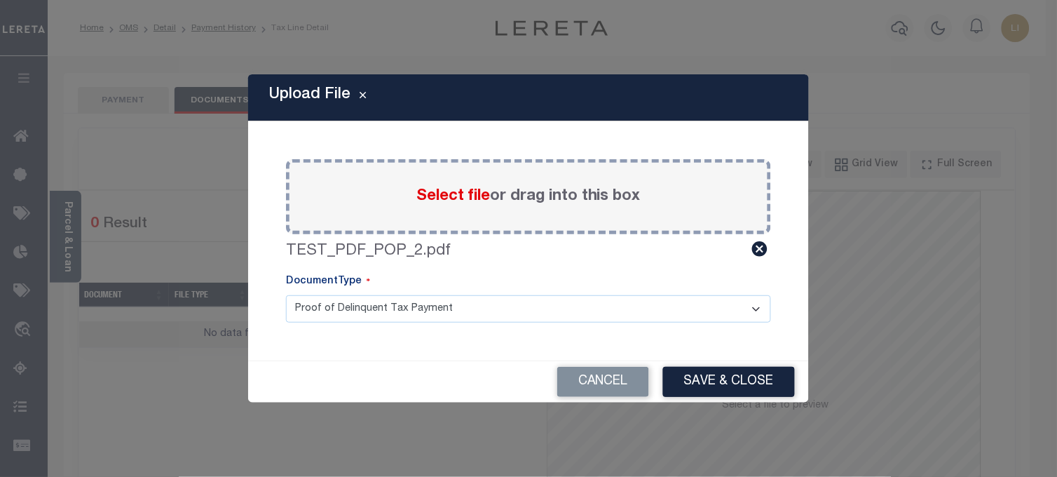
click at [636, 311] on select "Proof of Delinquent Tax Payment" at bounding box center [528, 308] width 485 height 27
click at [741, 380] on button "Save & Close" at bounding box center [729, 382] width 132 height 30
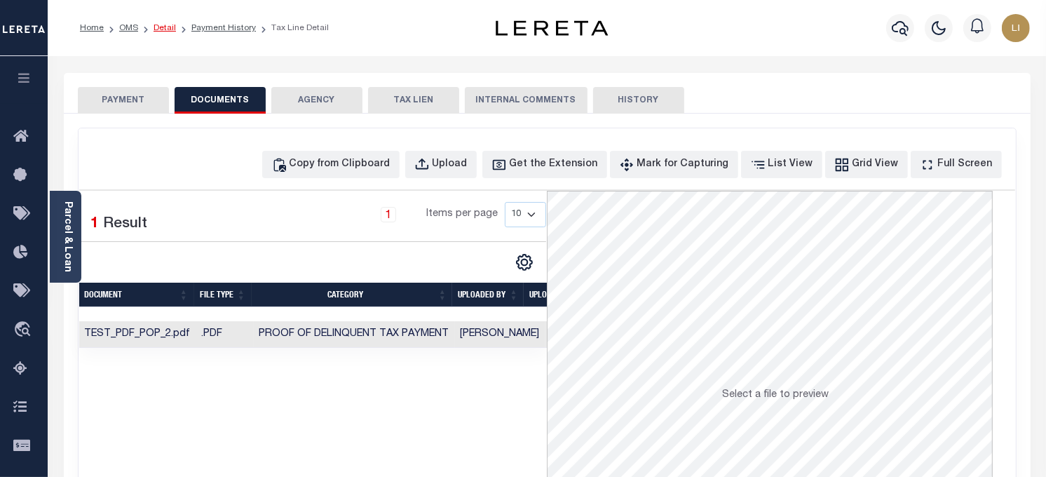
click at [156, 26] on link "Detail" at bounding box center [165, 28] width 22 height 8
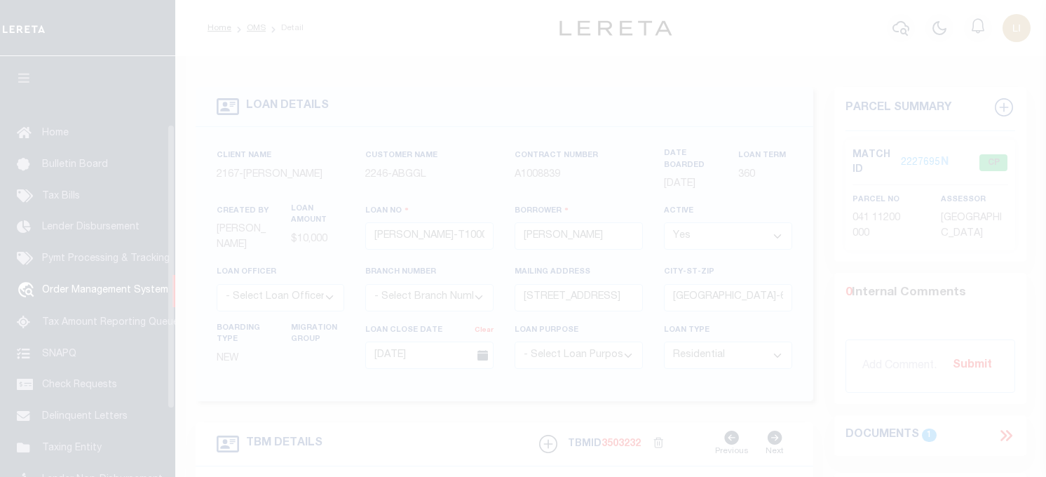
select select "10"
select select "NonEscrow"
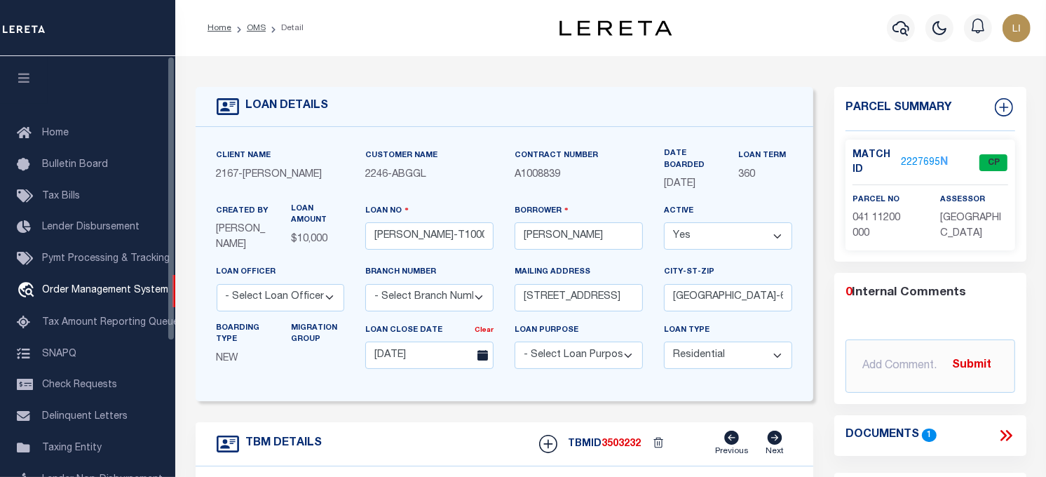
click at [16, 81] on icon "button" at bounding box center [24, 78] width 16 height 13
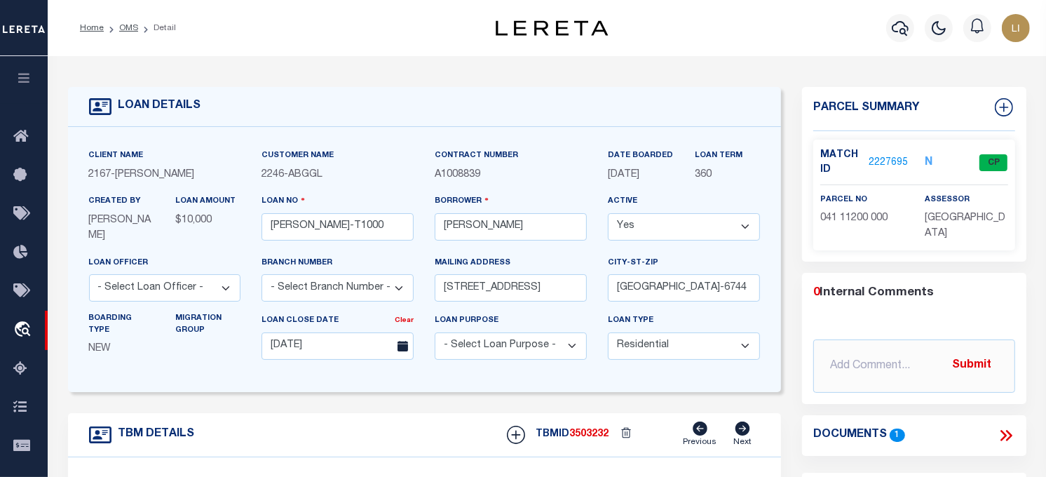
scroll to position [156, 0]
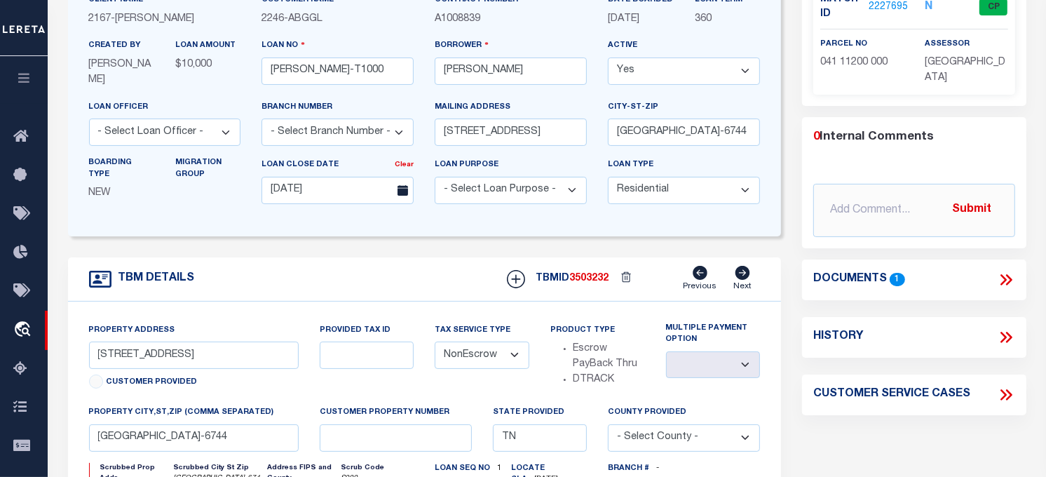
click at [1008, 276] on icon at bounding box center [1006, 280] width 18 height 18
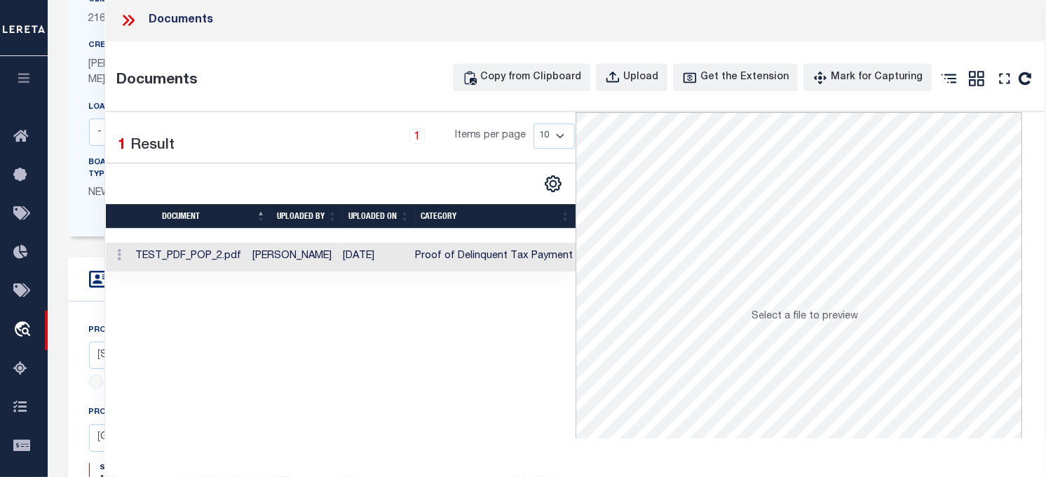
click at [241, 265] on td "TEST_PDF_POP_2.pdf" at bounding box center [188, 257] width 117 height 29
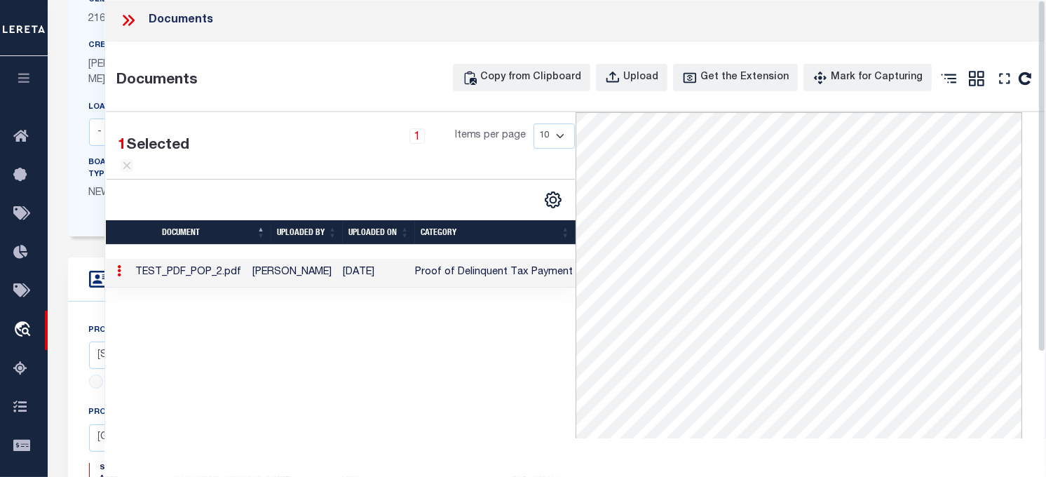
click at [205, 285] on td "TEST_PDF_POP_2.pdf" at bounding box center [188, 273] width 117 height 29
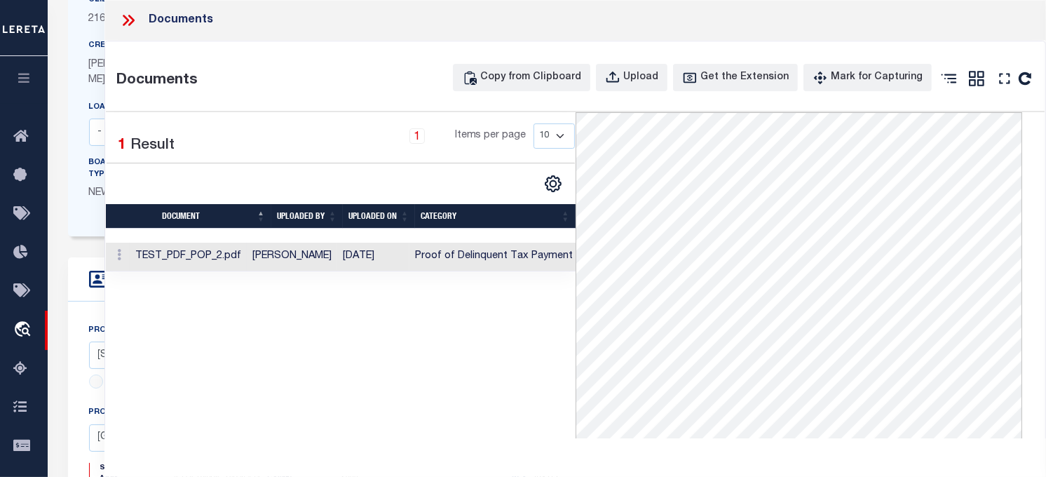
click at [202, 251] on td "TEST_PDF_POP_2.pdf" at bounding box center [188, 257] width 117 height 29
